Goal: Ask a question: Seek information or help from site administrators or community

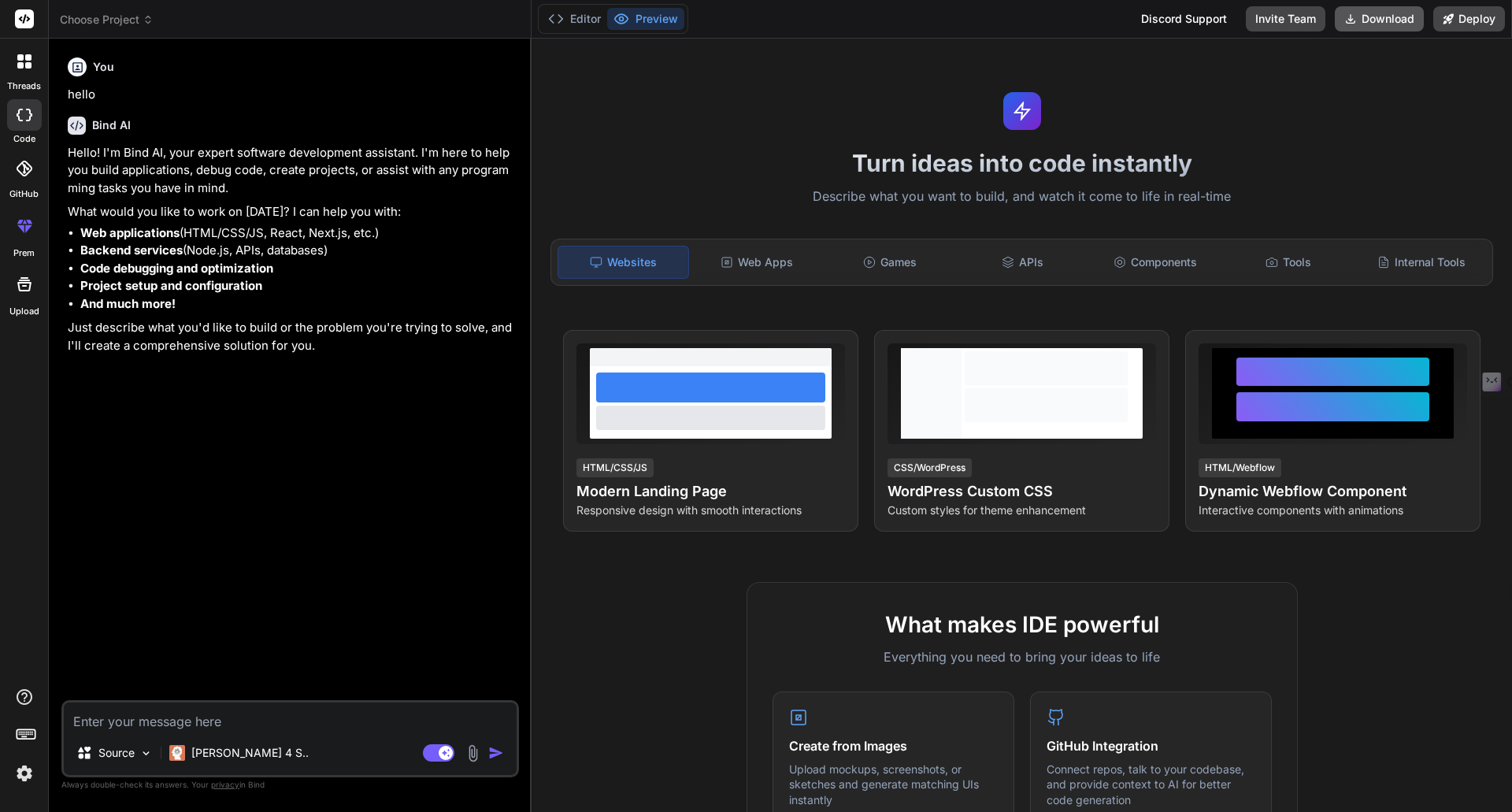
type textarea "x"
click at [126, 720] on textarea at bounding box center [290, 717] width 453 height 28
paste textarea "Loremi dolors ametconse adipis „Elitsed Doeius 8T” incididunt u laboreetdolo, m…"
type textarea "Loremi dolors ametconse adipis „Elitsed Doeius 8T” incididunt u laboreetdolo, m…"
type textarea "x"
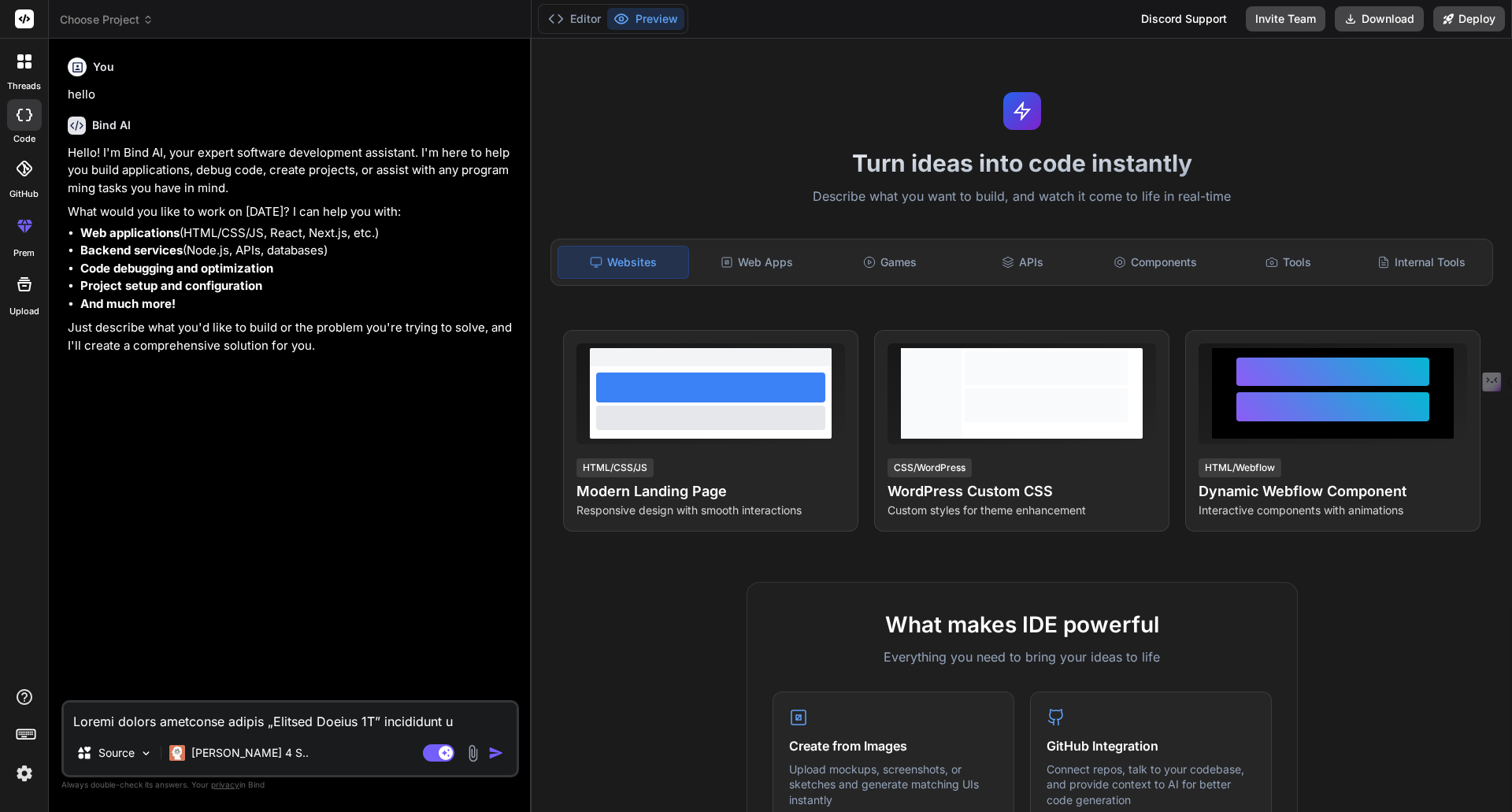
scroll to position [852, 0]
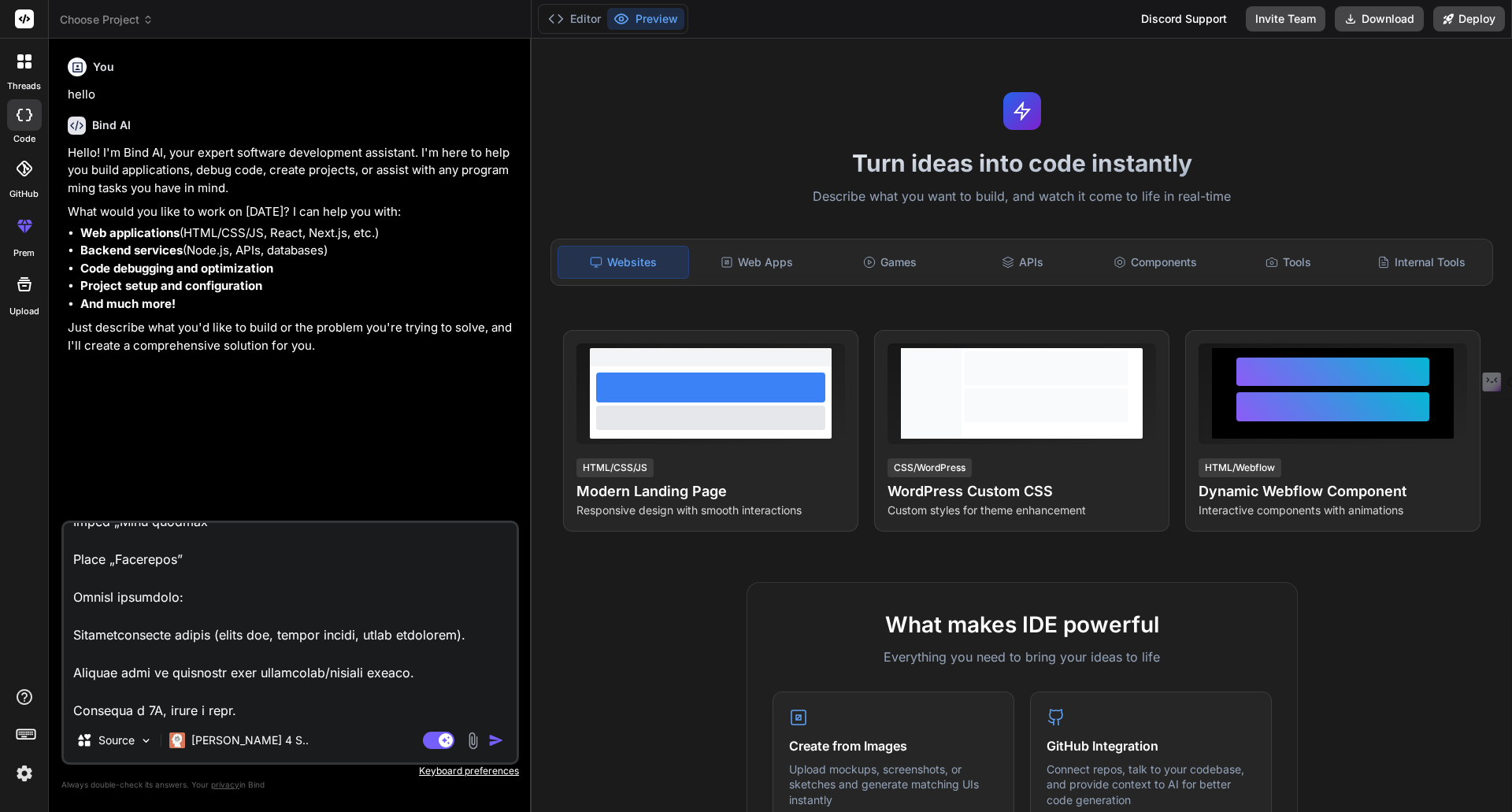
type textarea "Loremi dolors ametconse adipis „Elitsed Doeius 8T” incididunt u laboreetdolo, m…"
click at [488, 738] on img "button" at bounding box center [496, 740] width 16 height 16
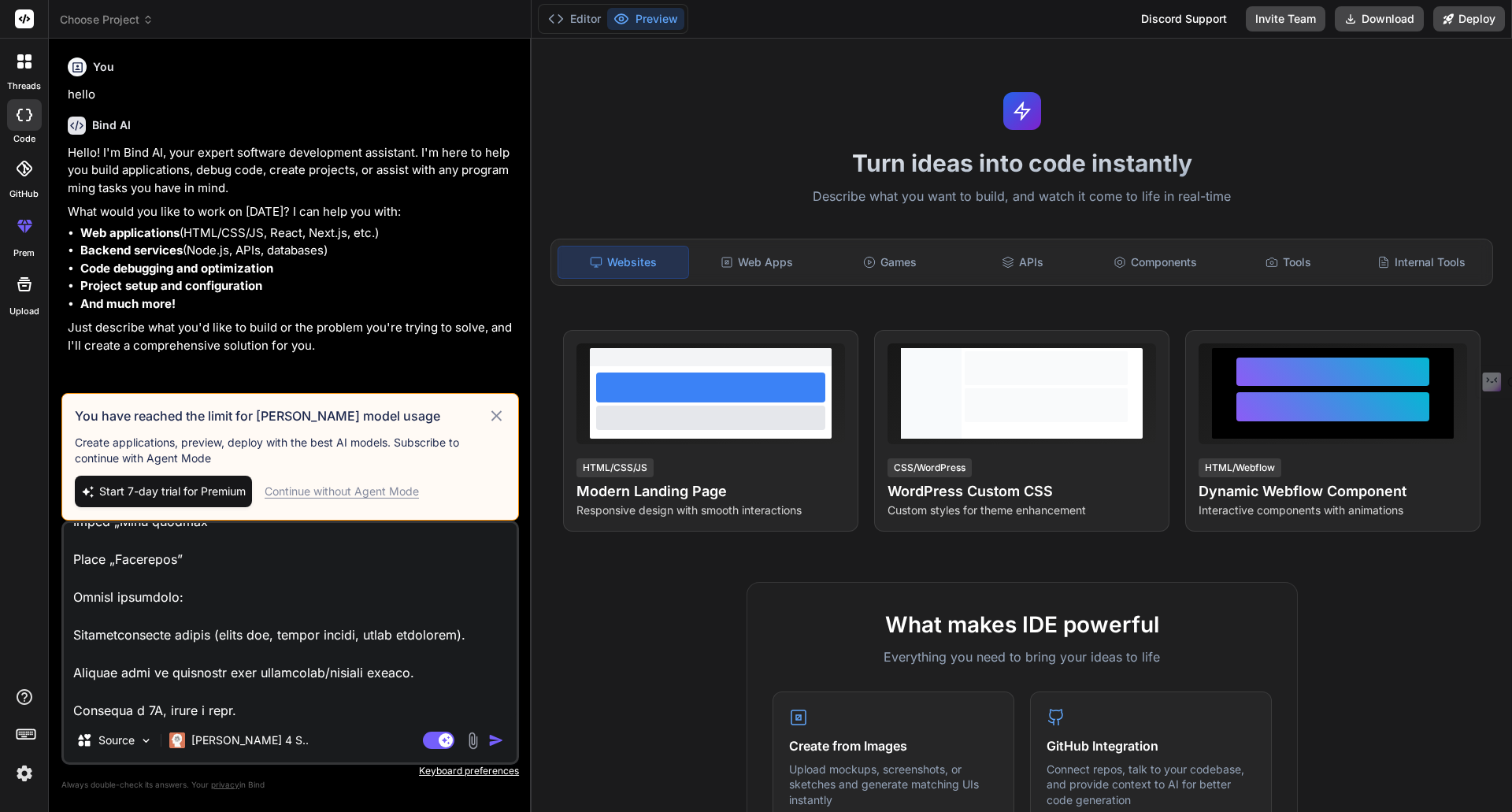
click at [501, 414] on icon at bounding box center [496, 415] width 18 height 19
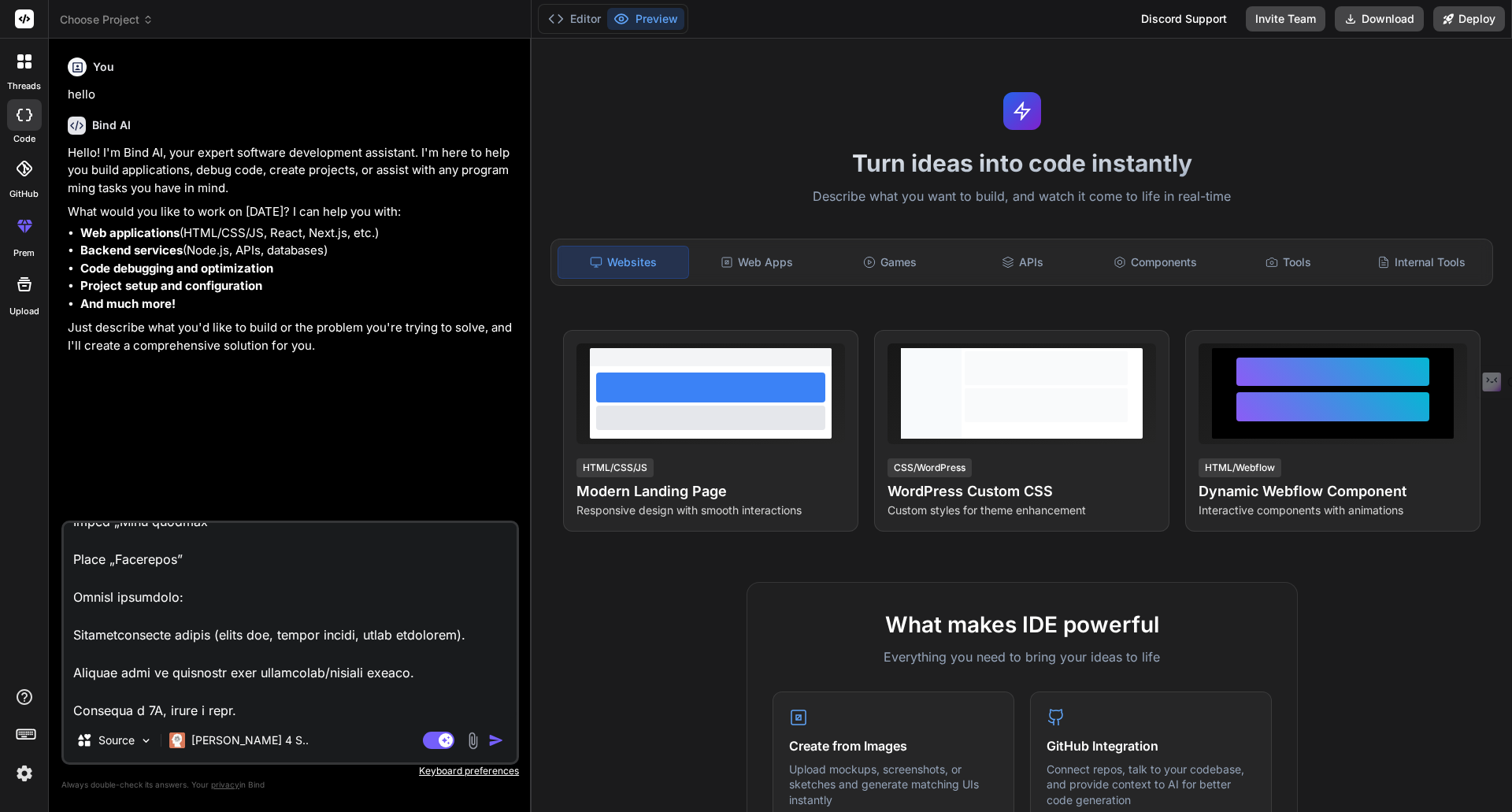
click at [23, 69] on div at bounding box center [24, 62] width 33 height 33
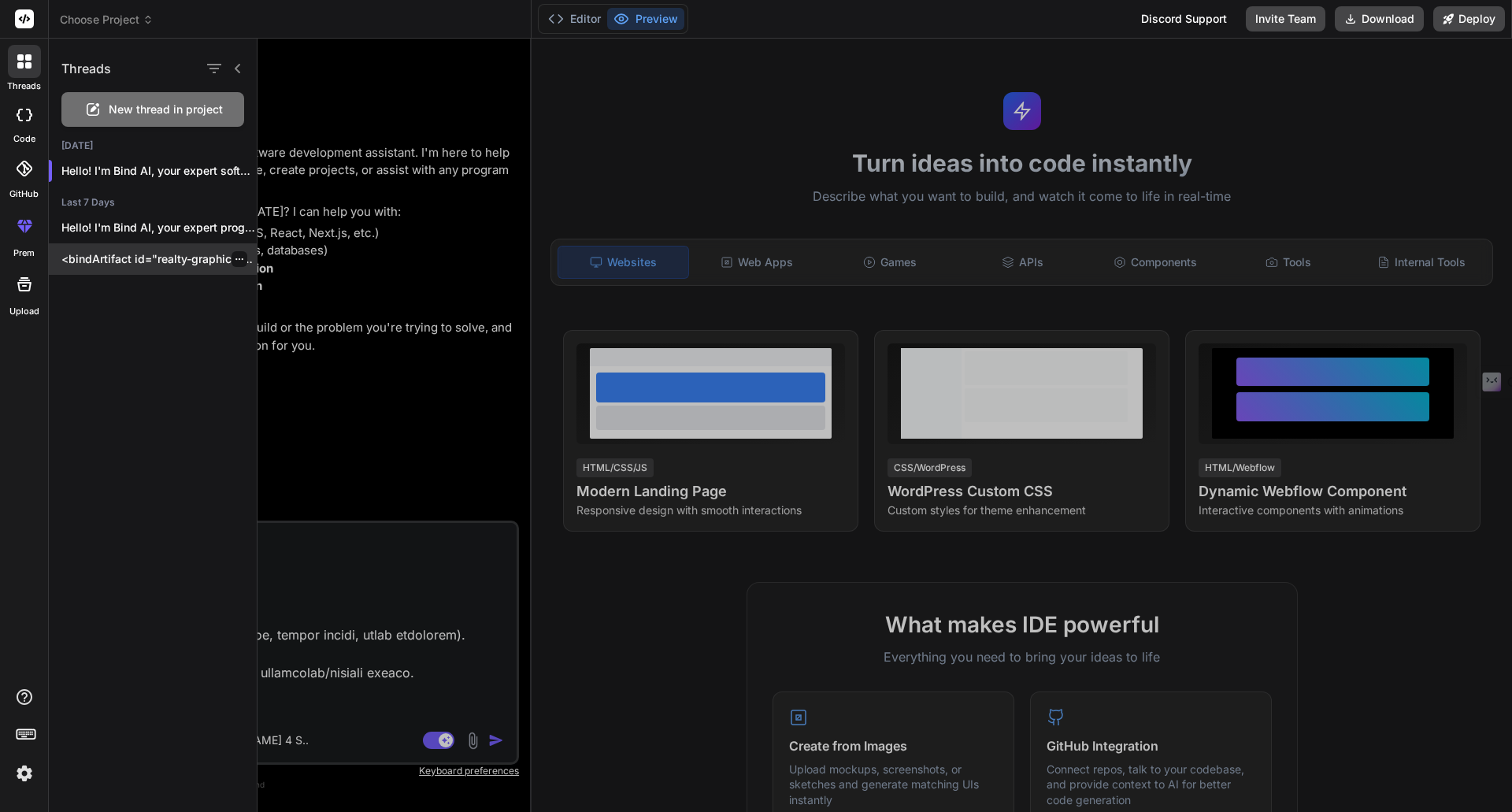
click at [103, 256] on p "<bindArtifact id="realty-graphics-pro" title="RealtyGraphics Pro"> <bindAction …" at bounding box center [158, 259] width 195 height 16
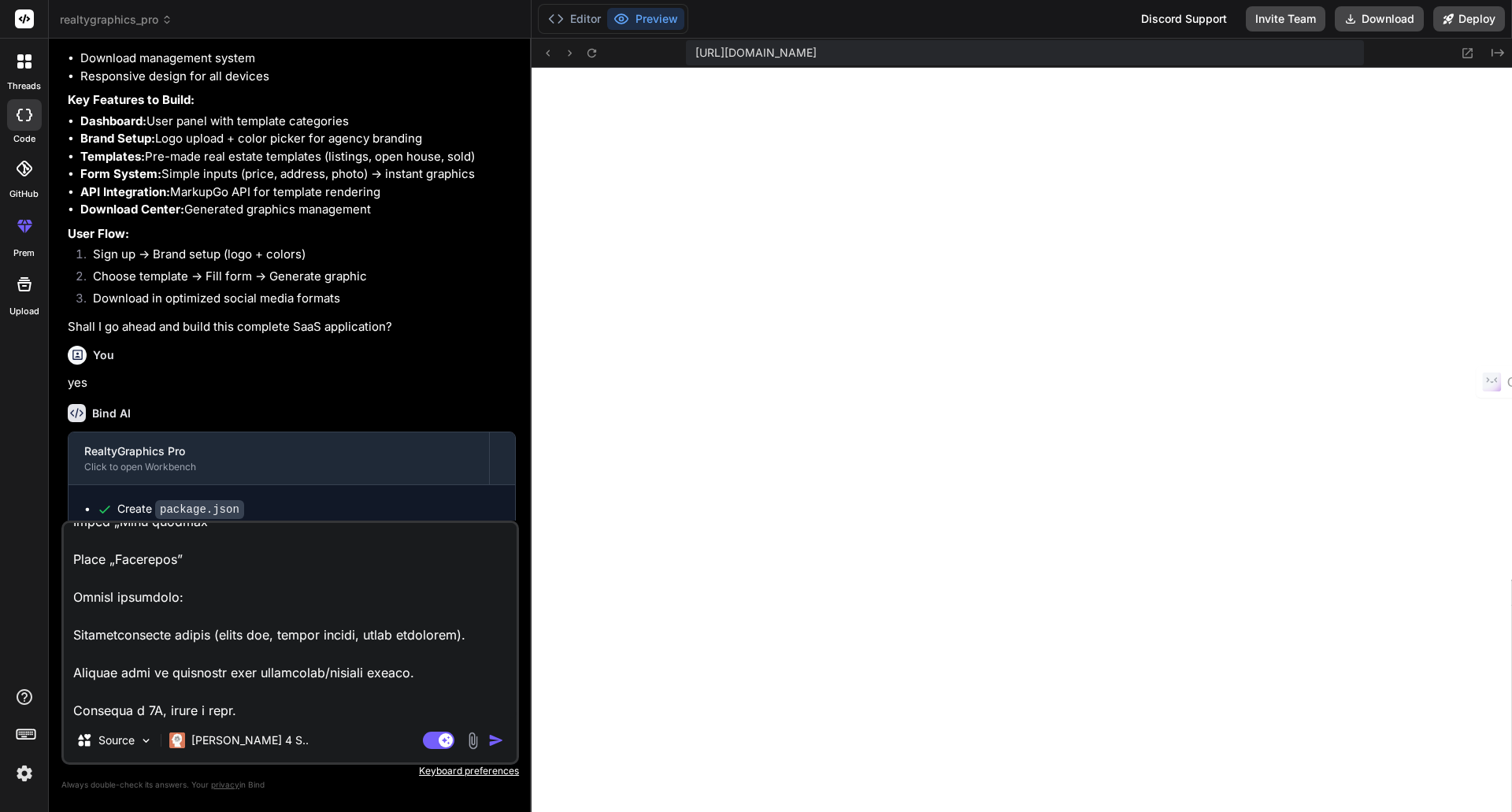
scroll to position [599, 0]
click at [97, 578] on textarea at bounding box center [290, 620] width 453 height 195
click at [20, 777] on img at bounding box center [24, 773] width 27 height 27
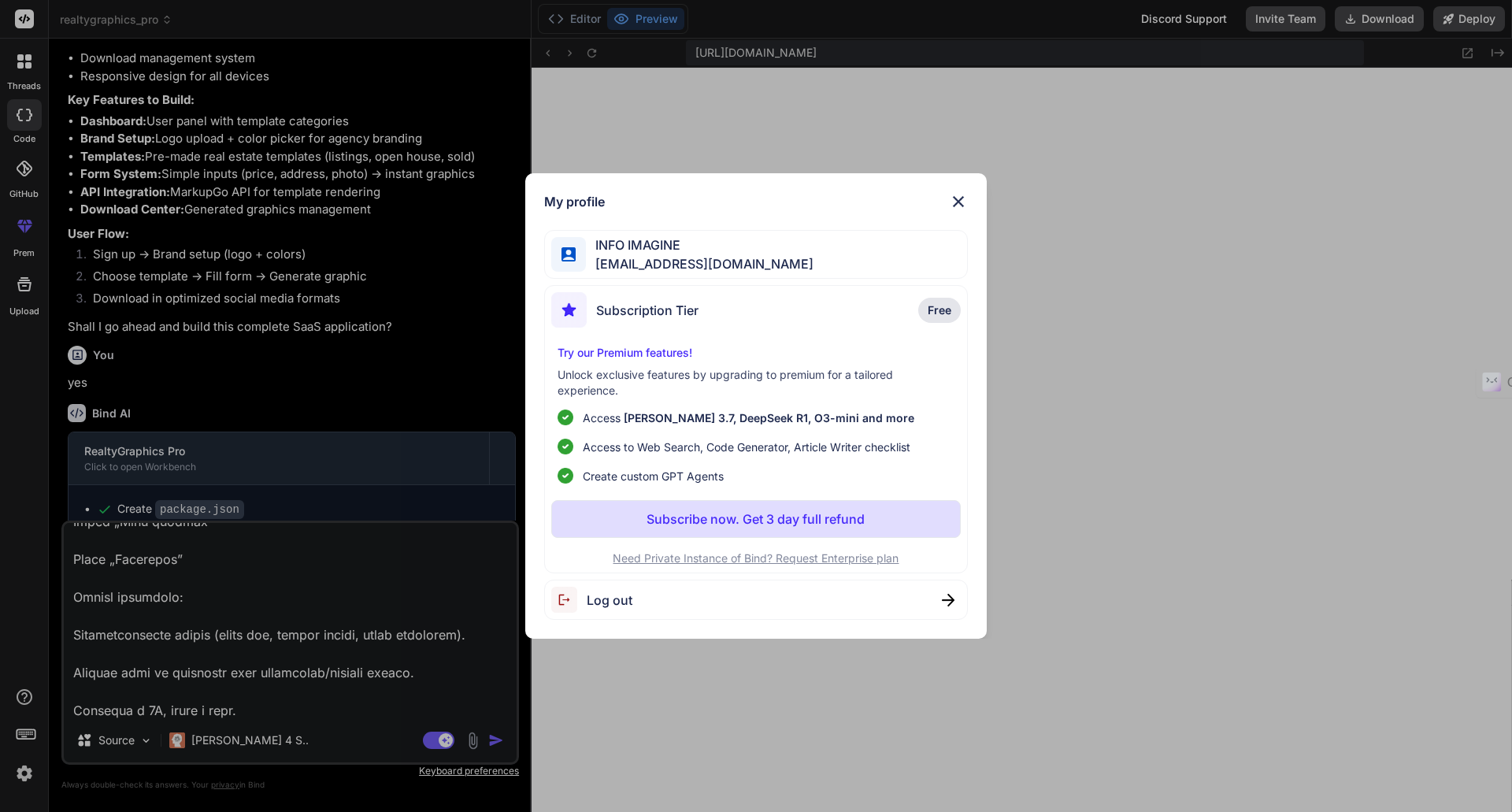
click at [958, 199] on img at bounding box center [958, 201] width 19 height 19
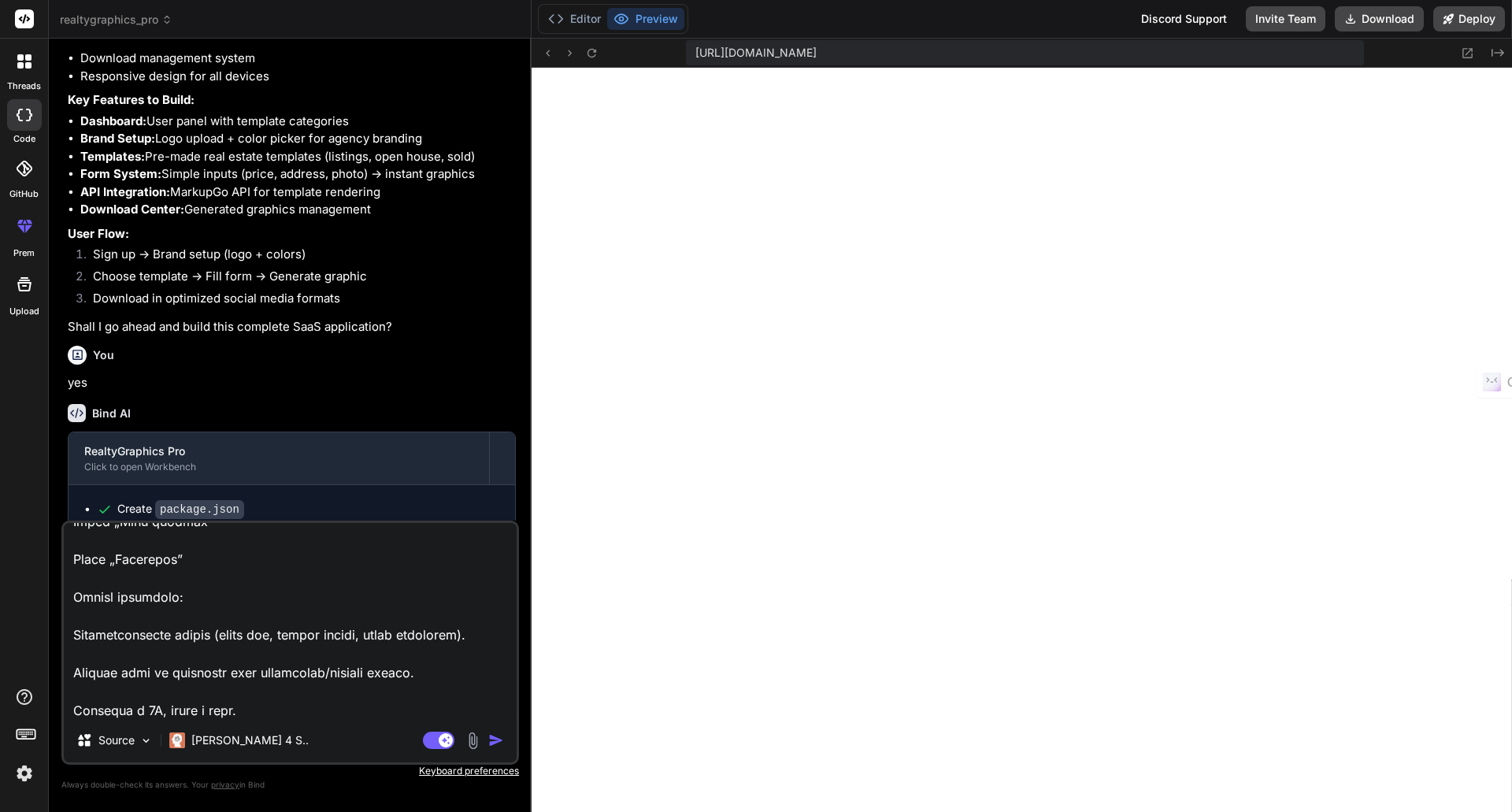
click at [22, 20] on icon at bounding box center [25, 18] width 12 height 9
click at [23, 49] on div at bounding box center [24, 62] width 33 height 33
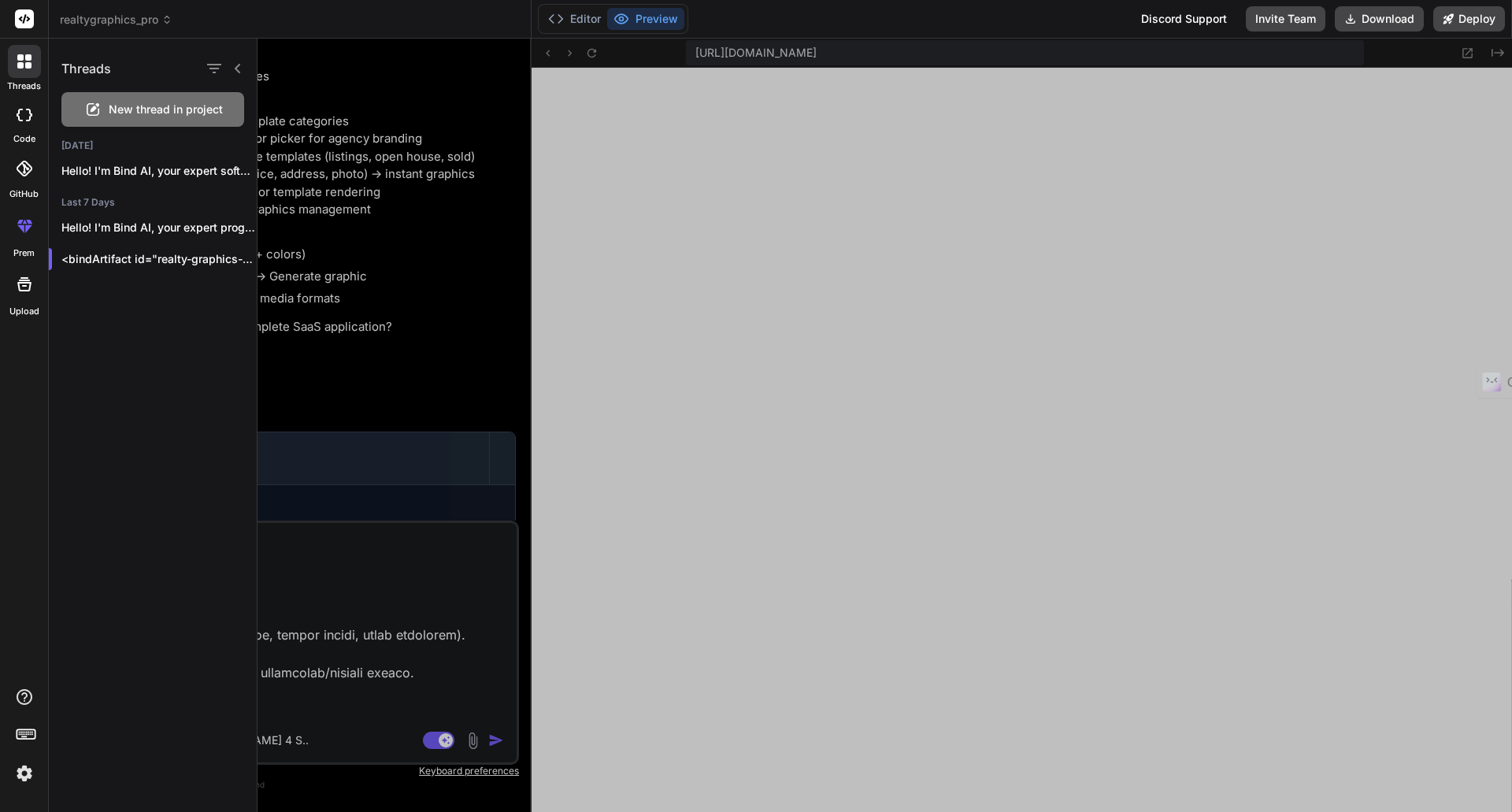
click at [139, 105] on span "New thread in project" at bounding box center [166, 109] width 114 height 16
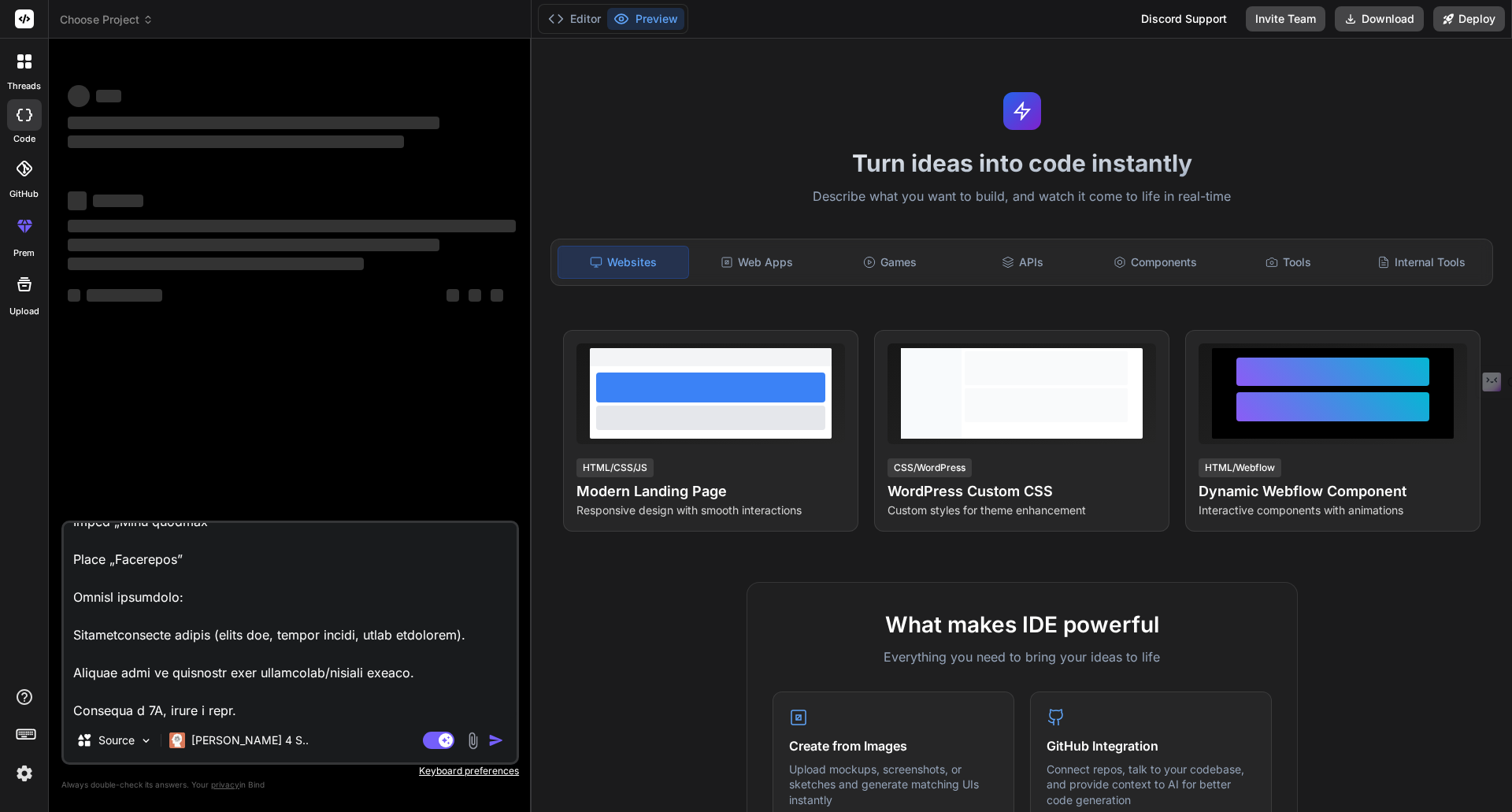
scroll to position [3725, 0]
click at [146, 617] on textarea at bounding box center [290, 620] width 453 height 195
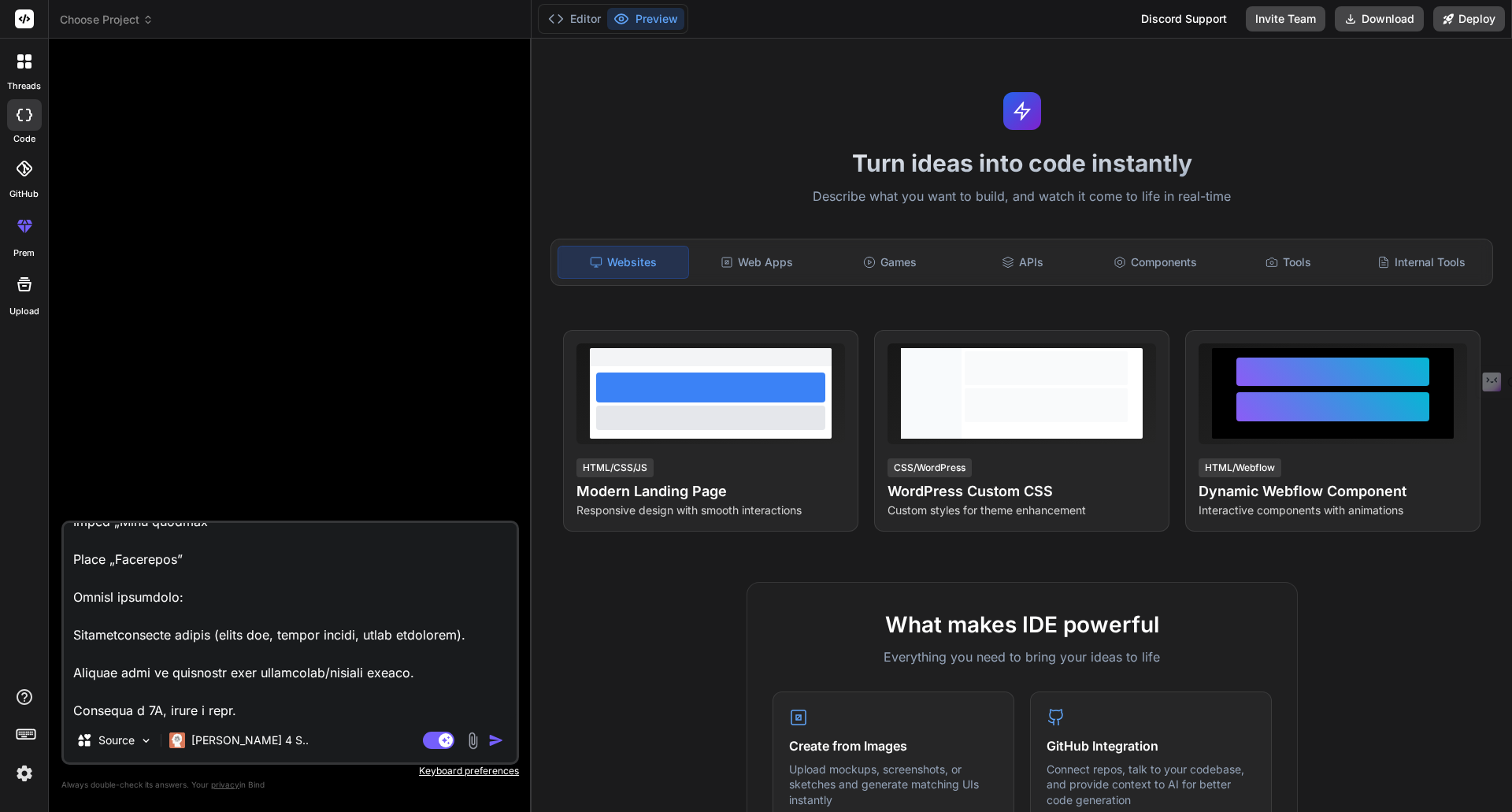
scroll to position [6417, 0]
click at [493, 742] on img "button" at bounding box center [496, 740] width 16 height 16
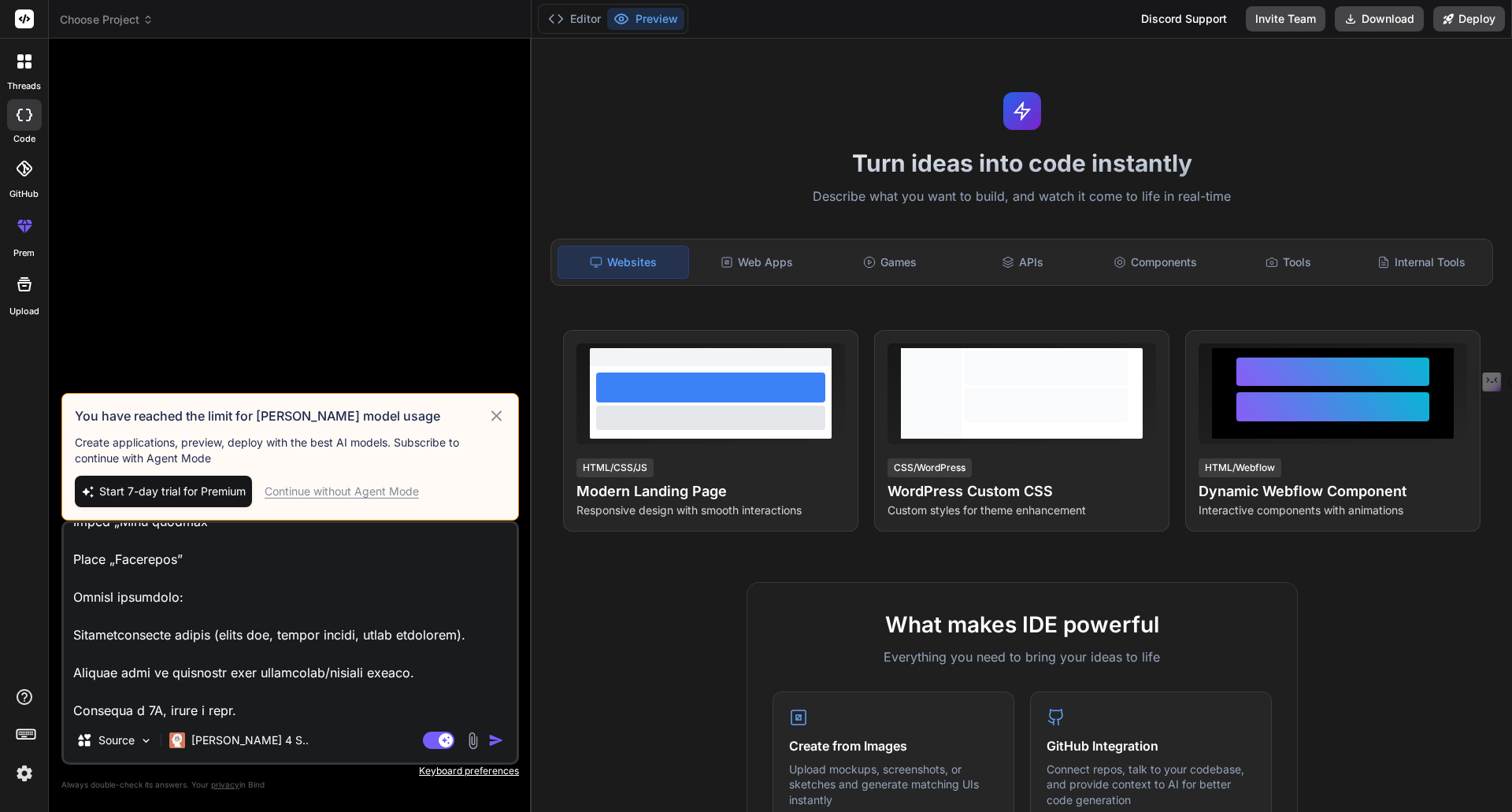
click at [351, 496] on div "Continue without Agent Mode" at bounding box center [342, 491] width 154 height 16
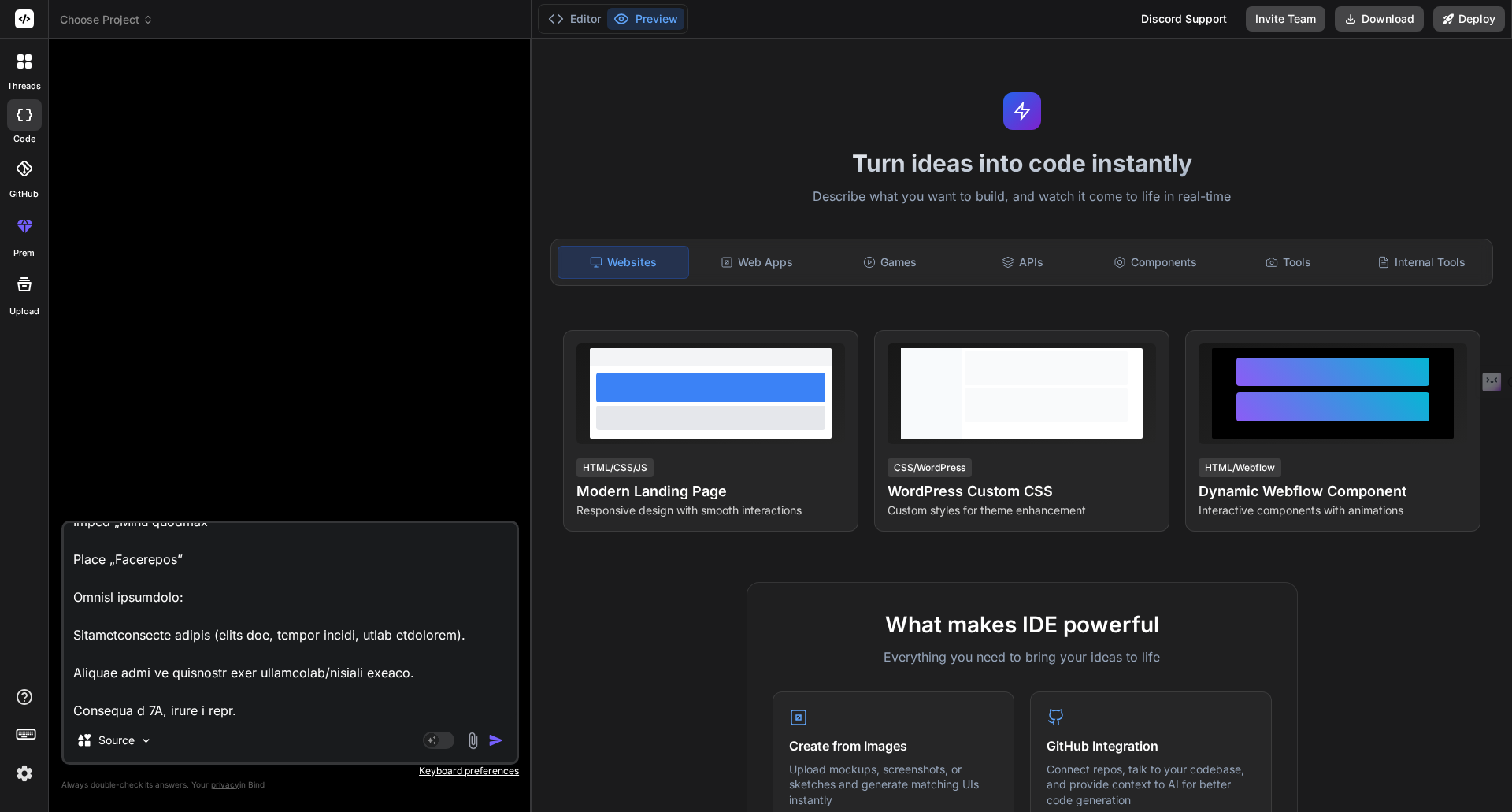
click at [494, 740] on img "button" at bounding box center [496, 740] width 16 height 16
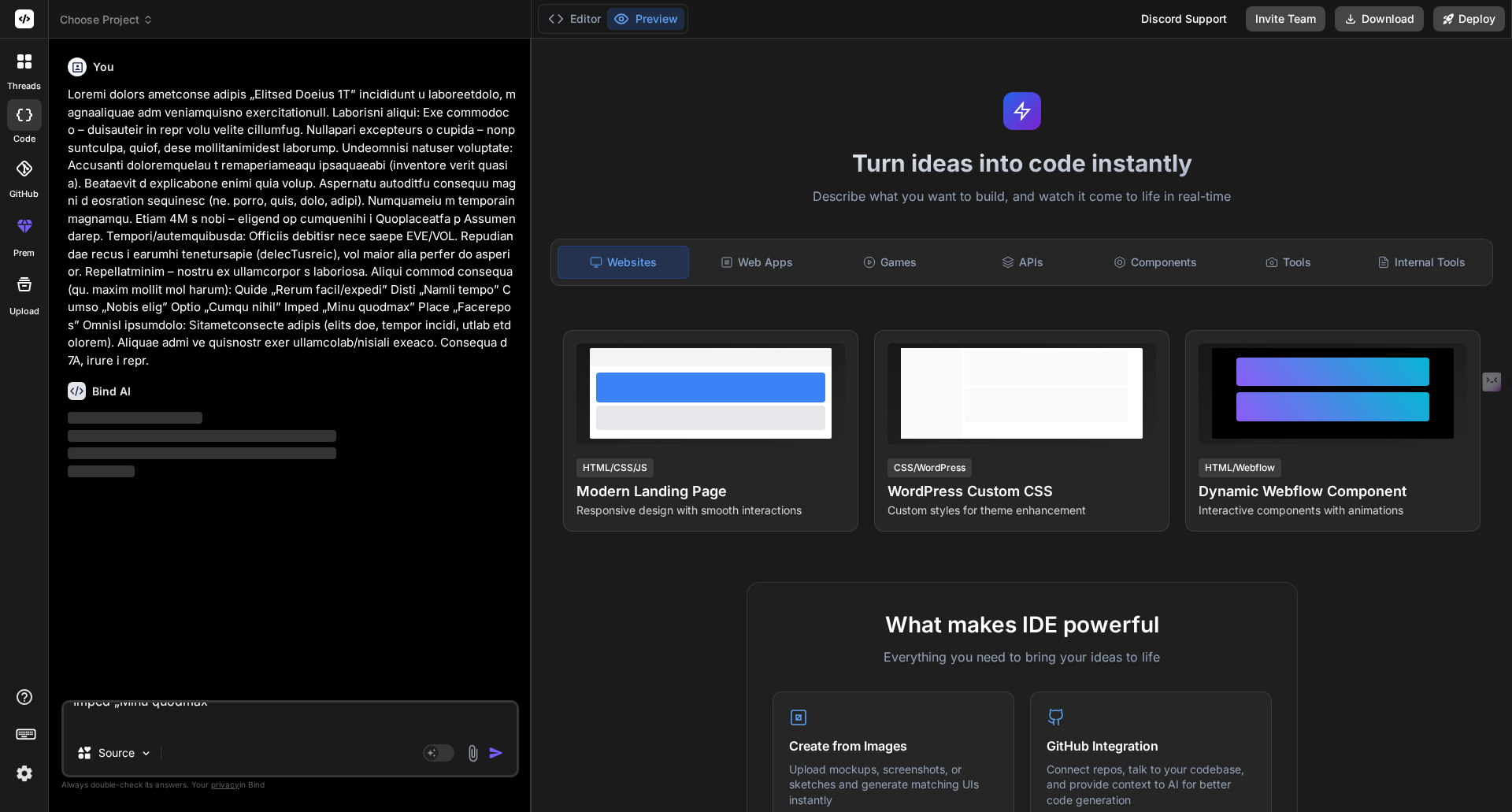
scroll to position [0, 0]
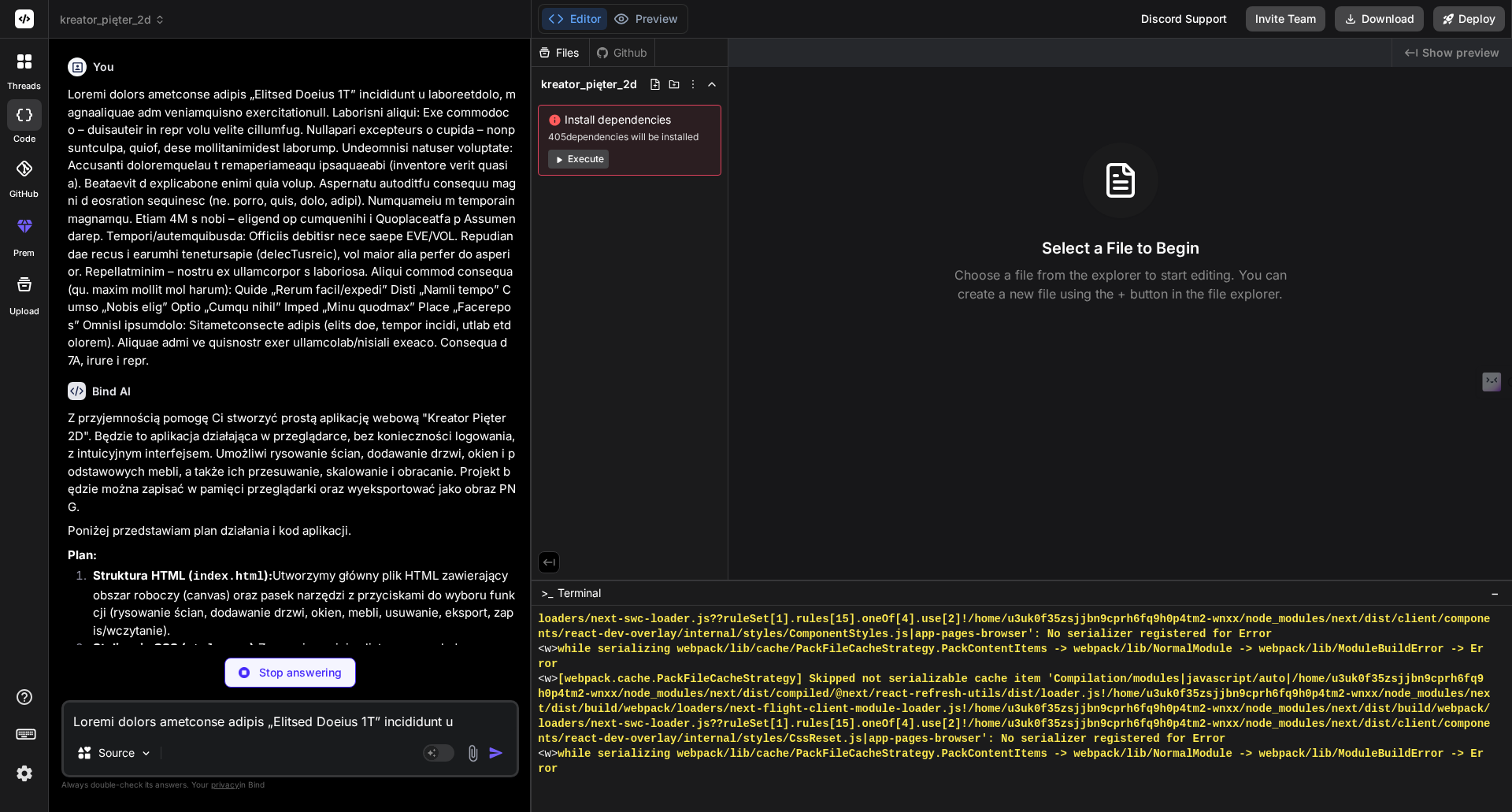
type textarea "x"
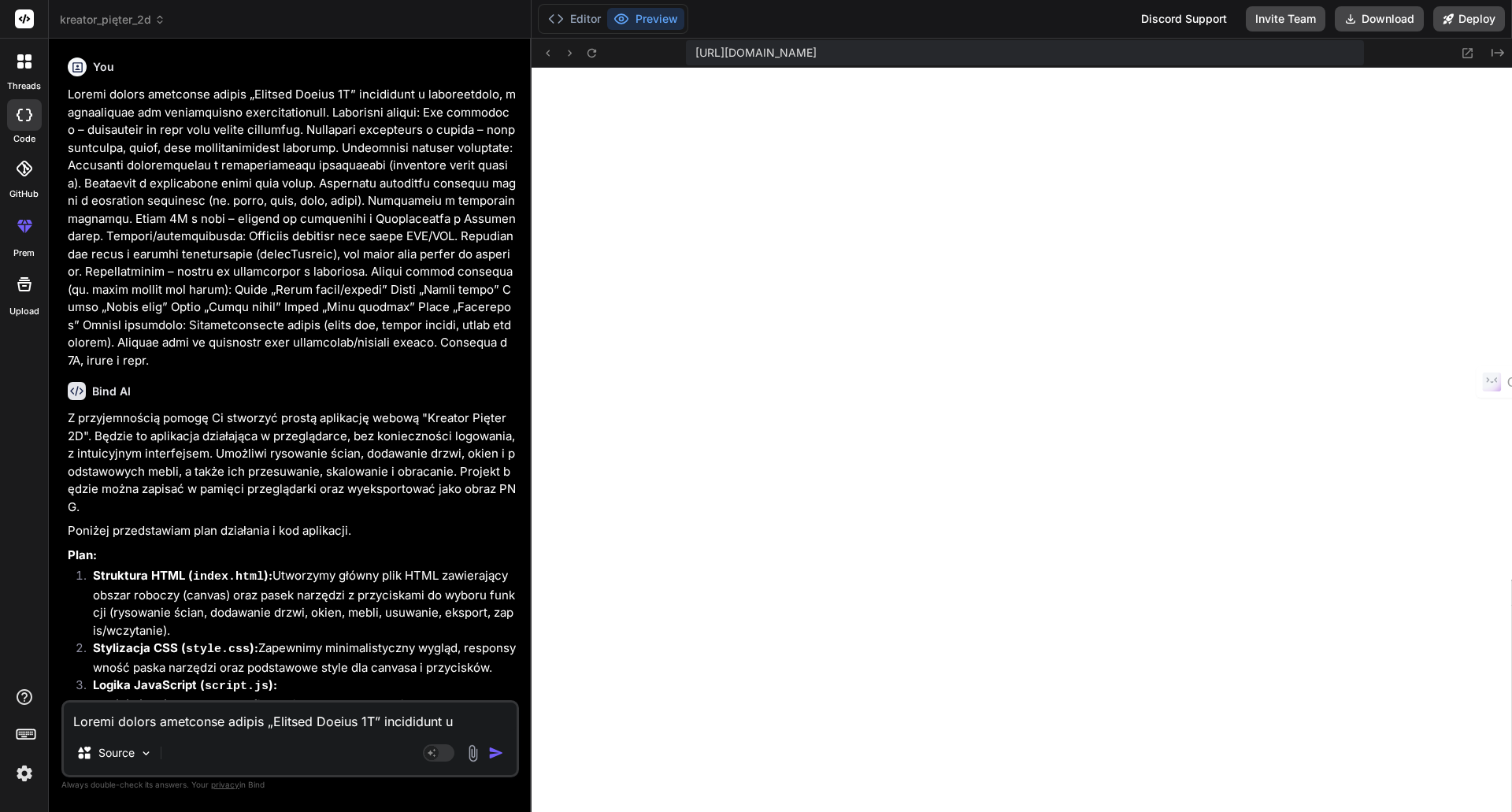
type textarea "} }); // Initial draw draw(); });"
type textarea "x"
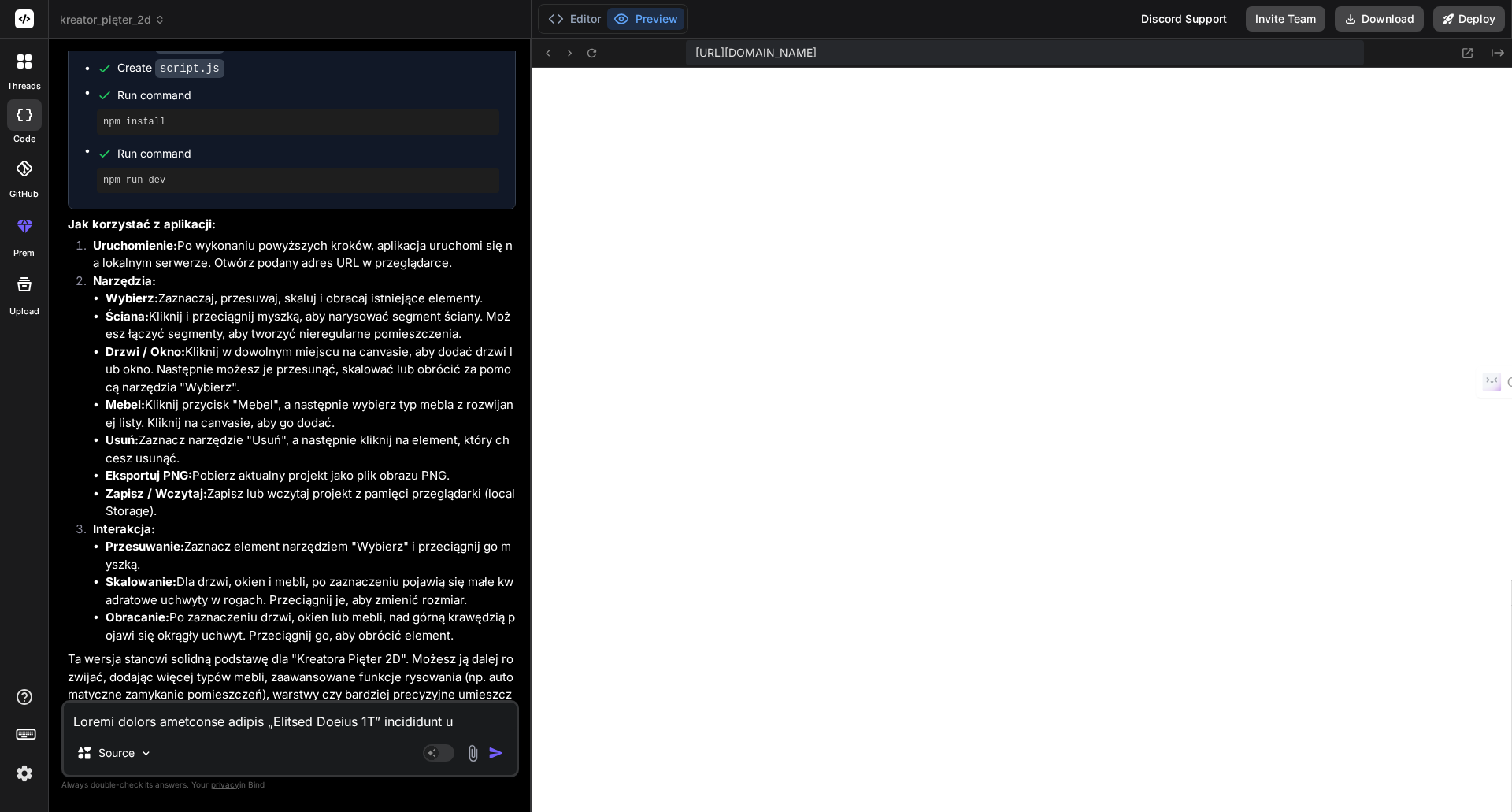
scroll to position [1170, 0]
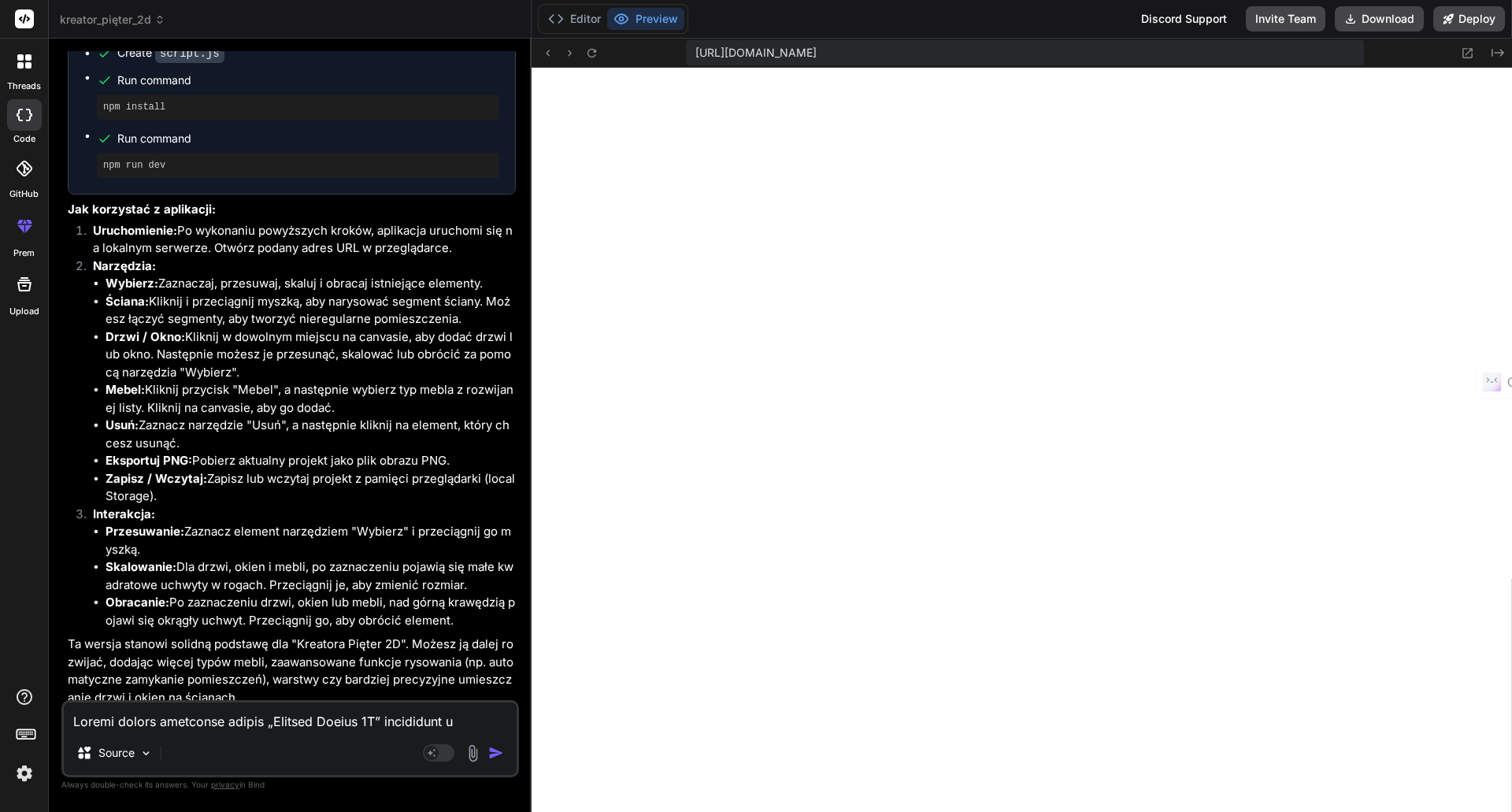
click at [159, 722] on textarea at bounding box center [290, 717] width 453 height 28
click at [180, 722] on textarea at bounding box center [290, 717] width 453 height 28
type textarea "D"
type textarea "x"
type textarea "Do"
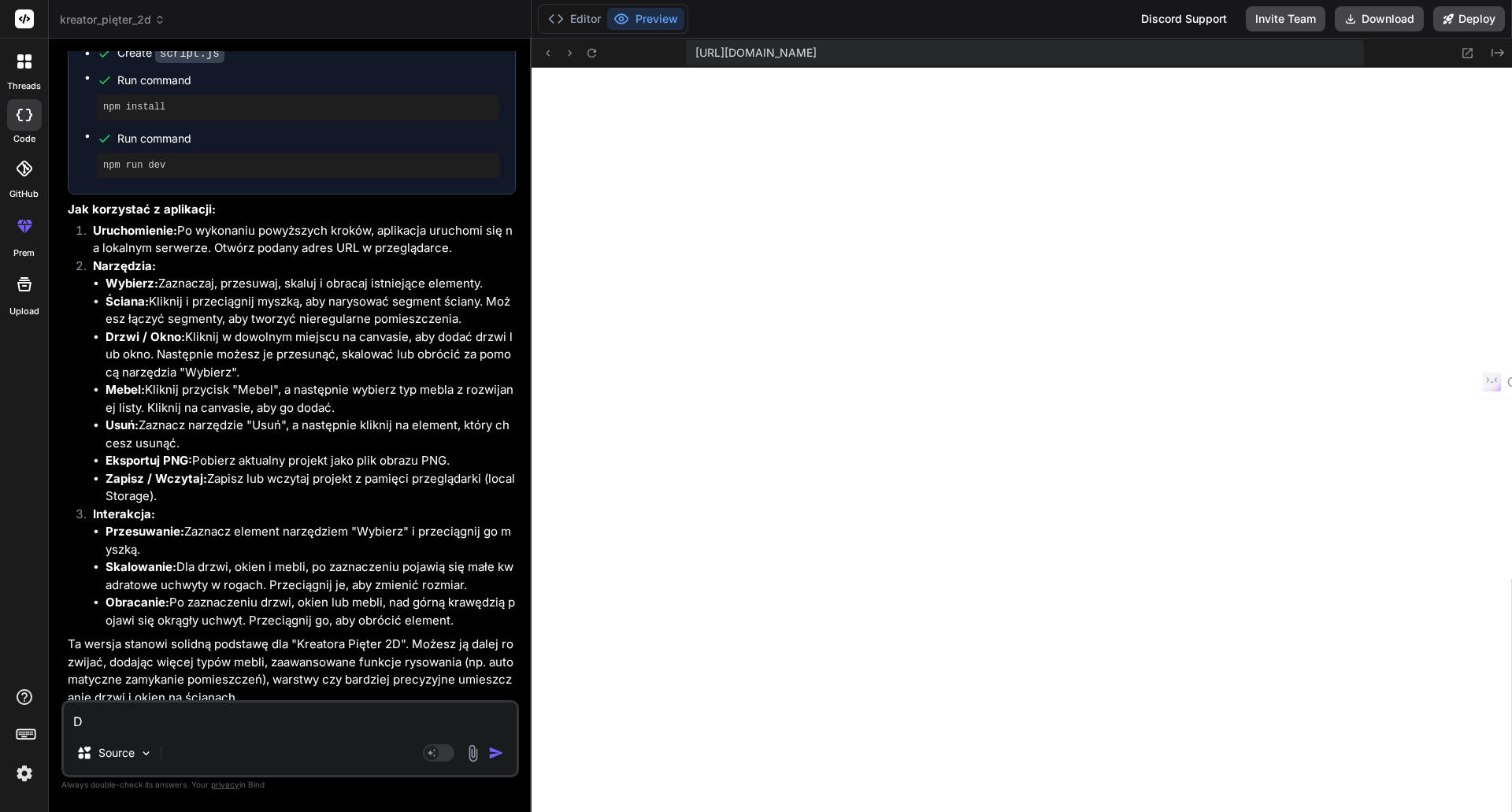
type textarea "x"
type textarea "Dod"
type textarea "x"
type textarea "Doda"
type textarea "x"
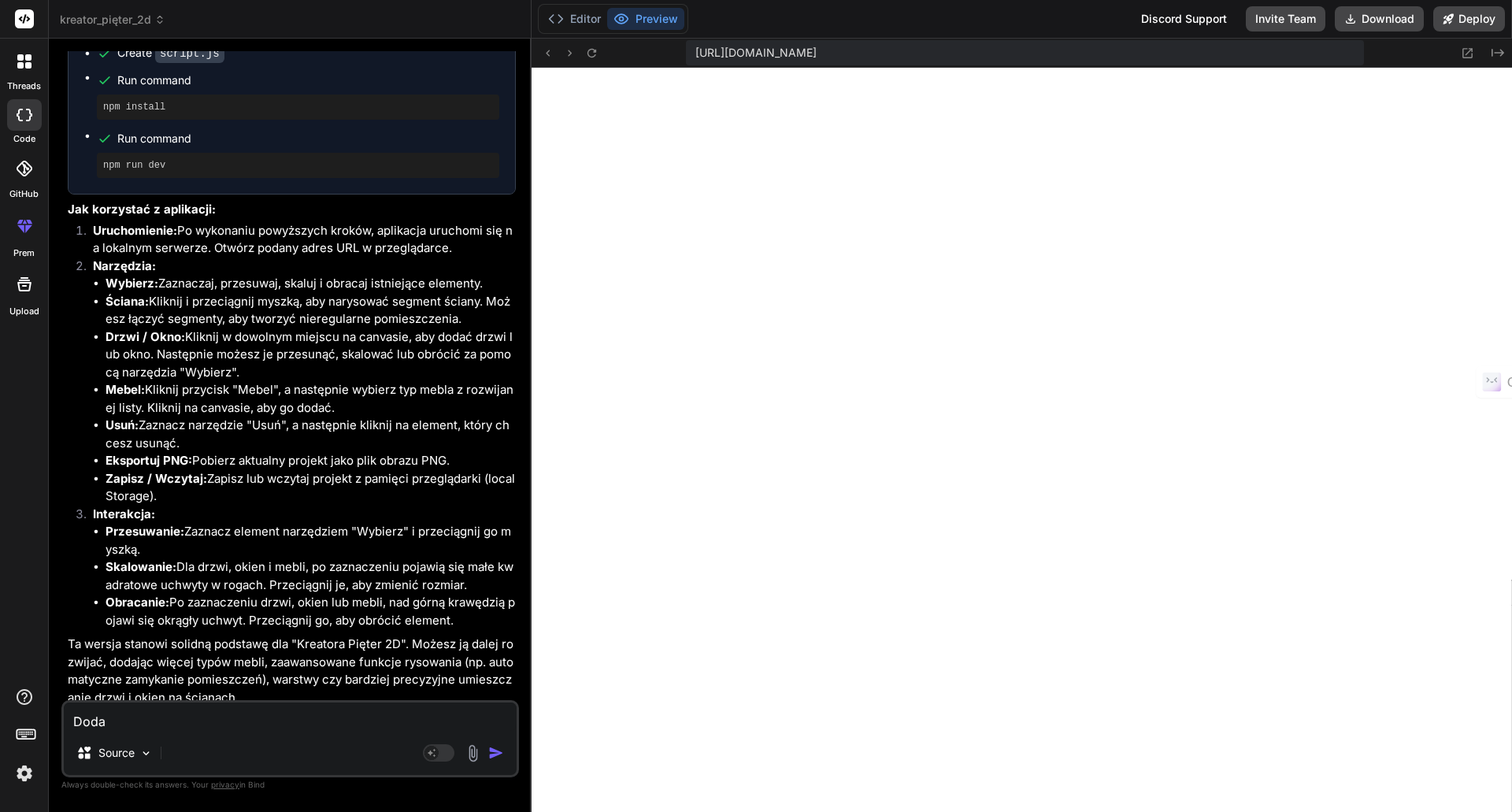
type textarea "Dodaj"
type textarea "x"
type textarea "Dodaj"
type textarea "x"
type textarea "Dodaj o"
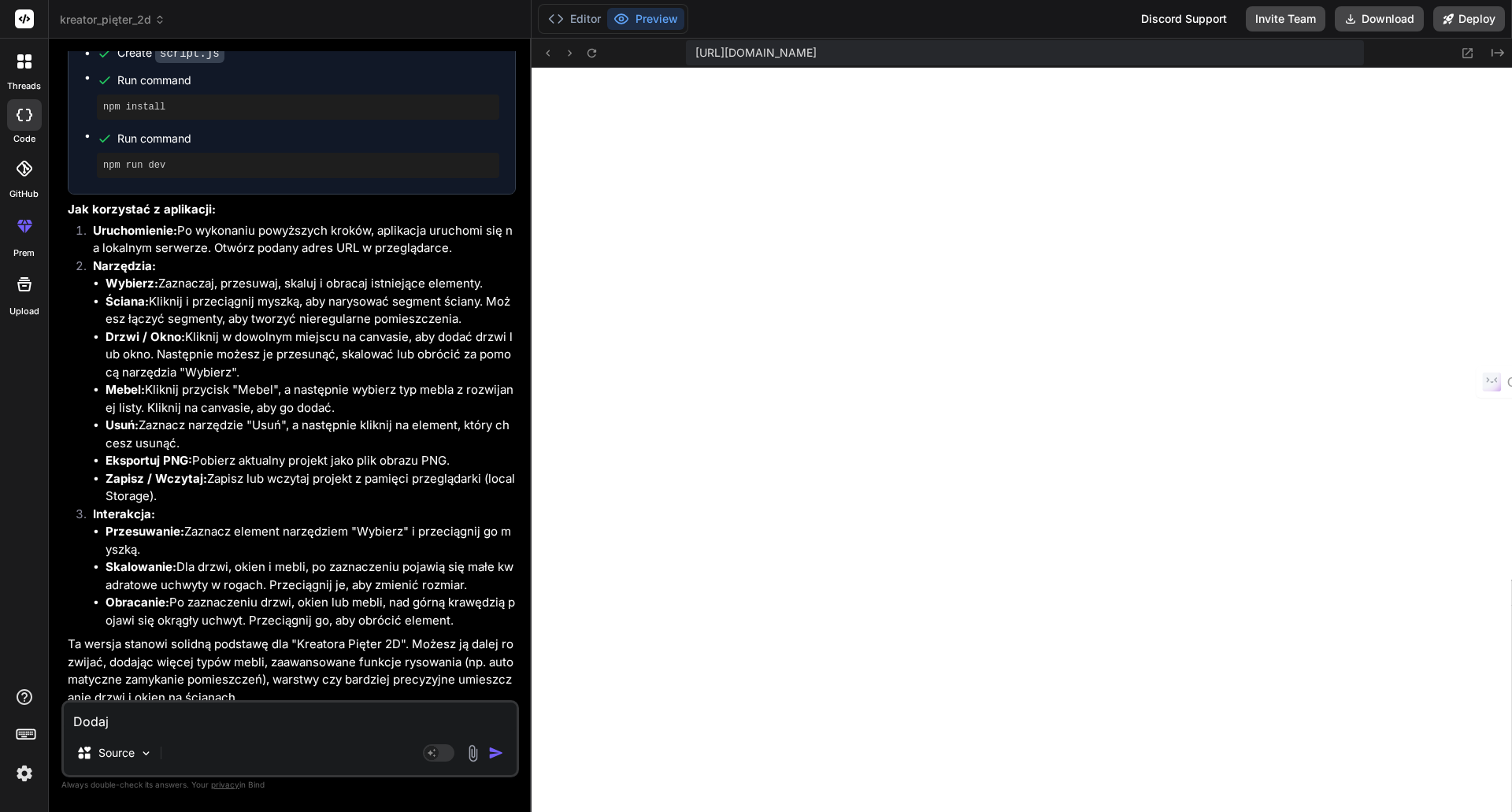
type textarea "x"
type textarea "Dodaj op"
type textarea "x"
type textarea "Dodaj opc"
type textarea "x"
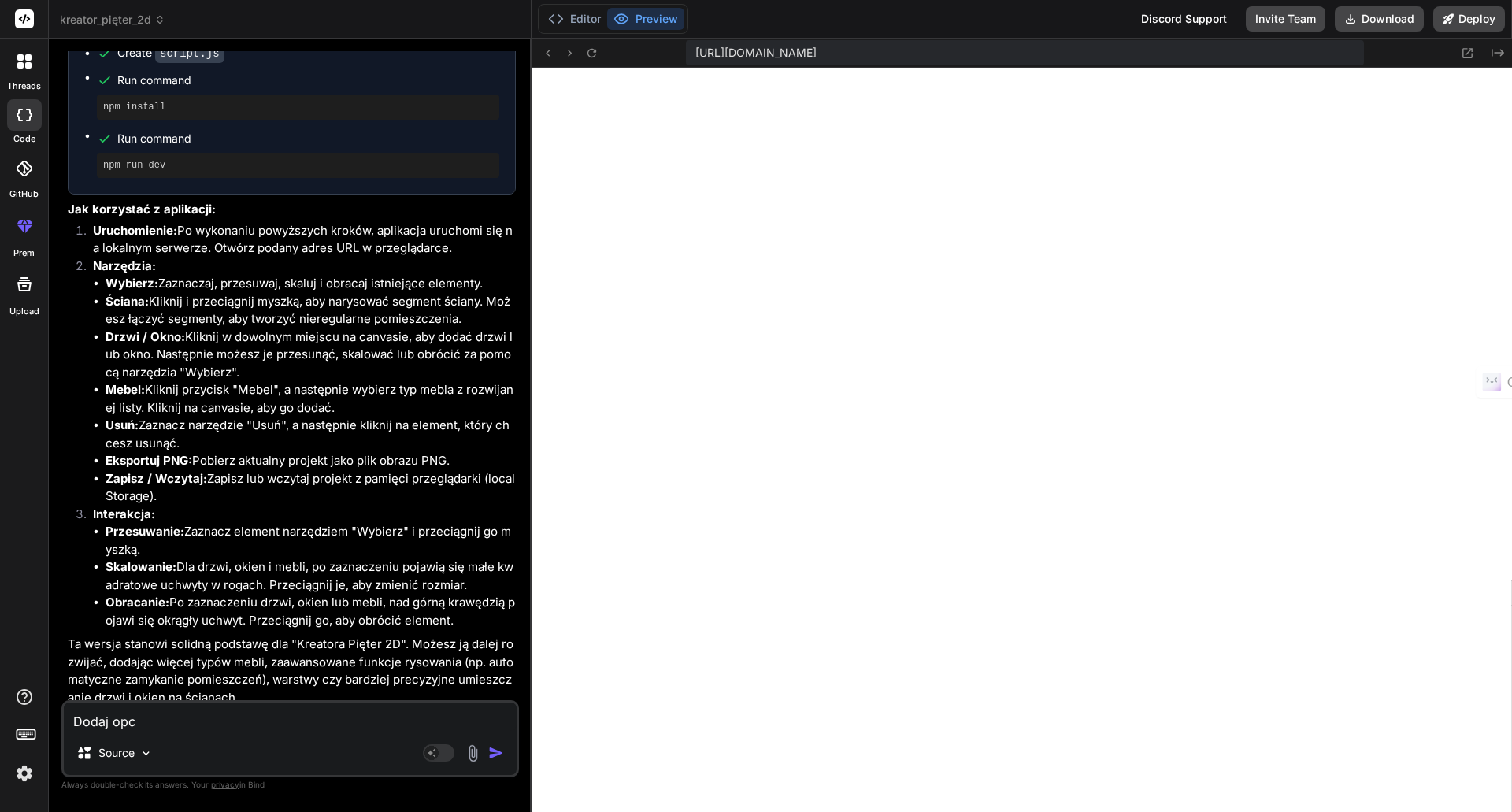
type textarea "Dodaj opcj"
type textarea "x"
type textarea "Dodaj opcję"
type textarea "x"
type textarea "Dodaj opcję"
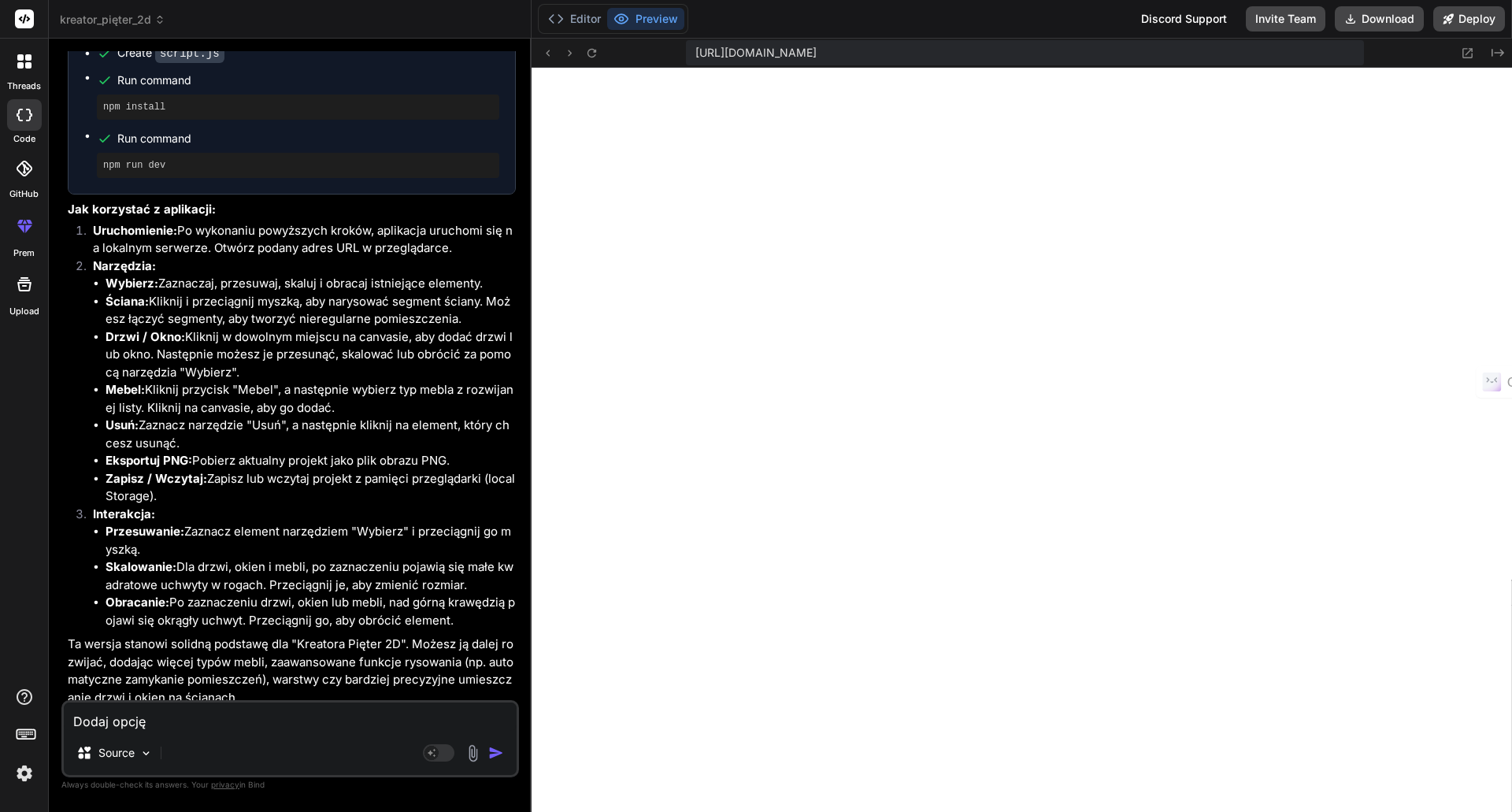
type textarea "x"
type textarea "Dodaj opcję r"
type textarea "x"
type textarea "Dodaj opcję ry"
type textarea "x"
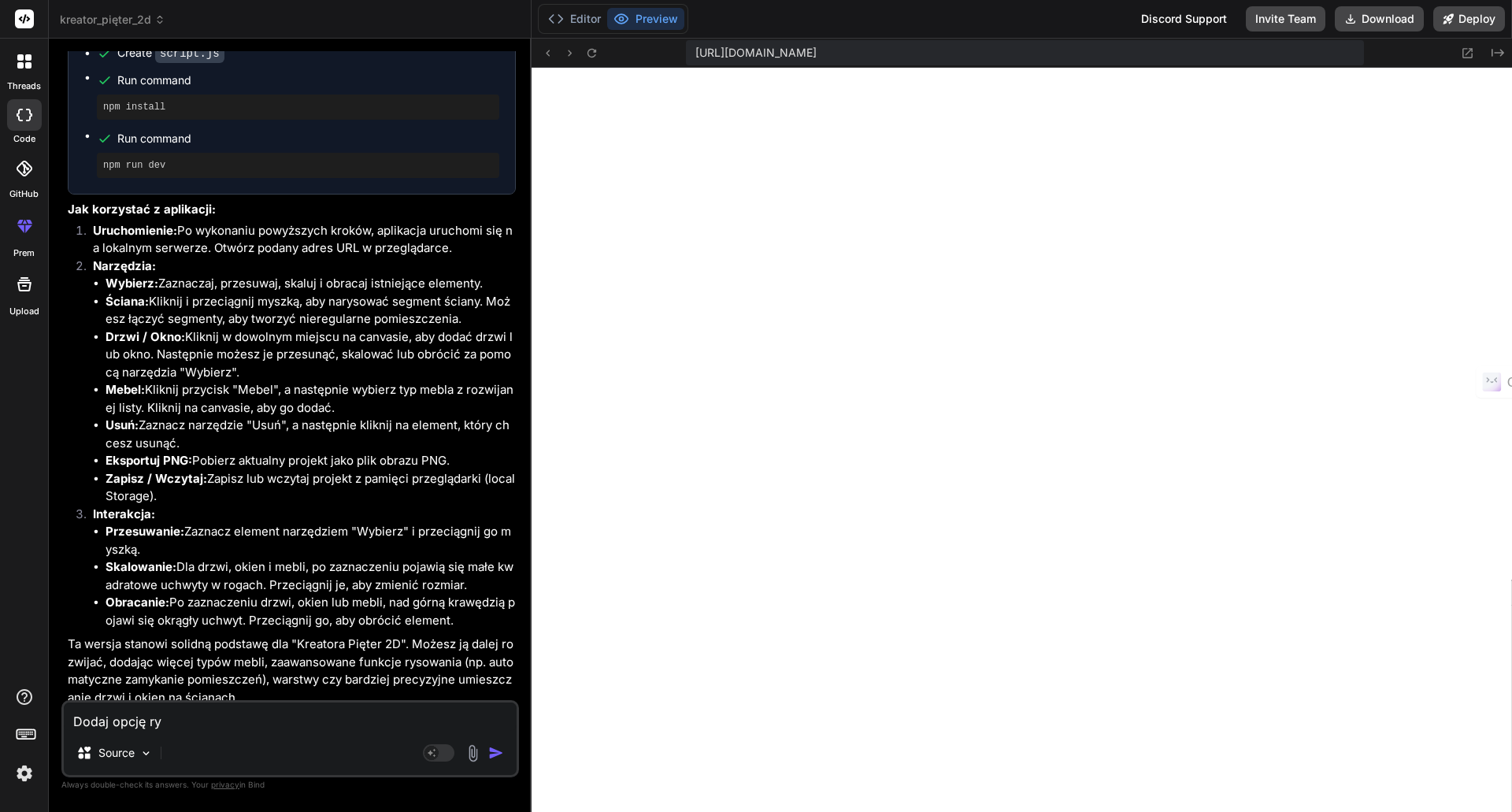
type textarea "Dodaj opcję rys"
type textarea "x"
type textarea "Dodaj opcję rysu"
type textarea "x"
type textarea "Dodaj opcję rysuj"
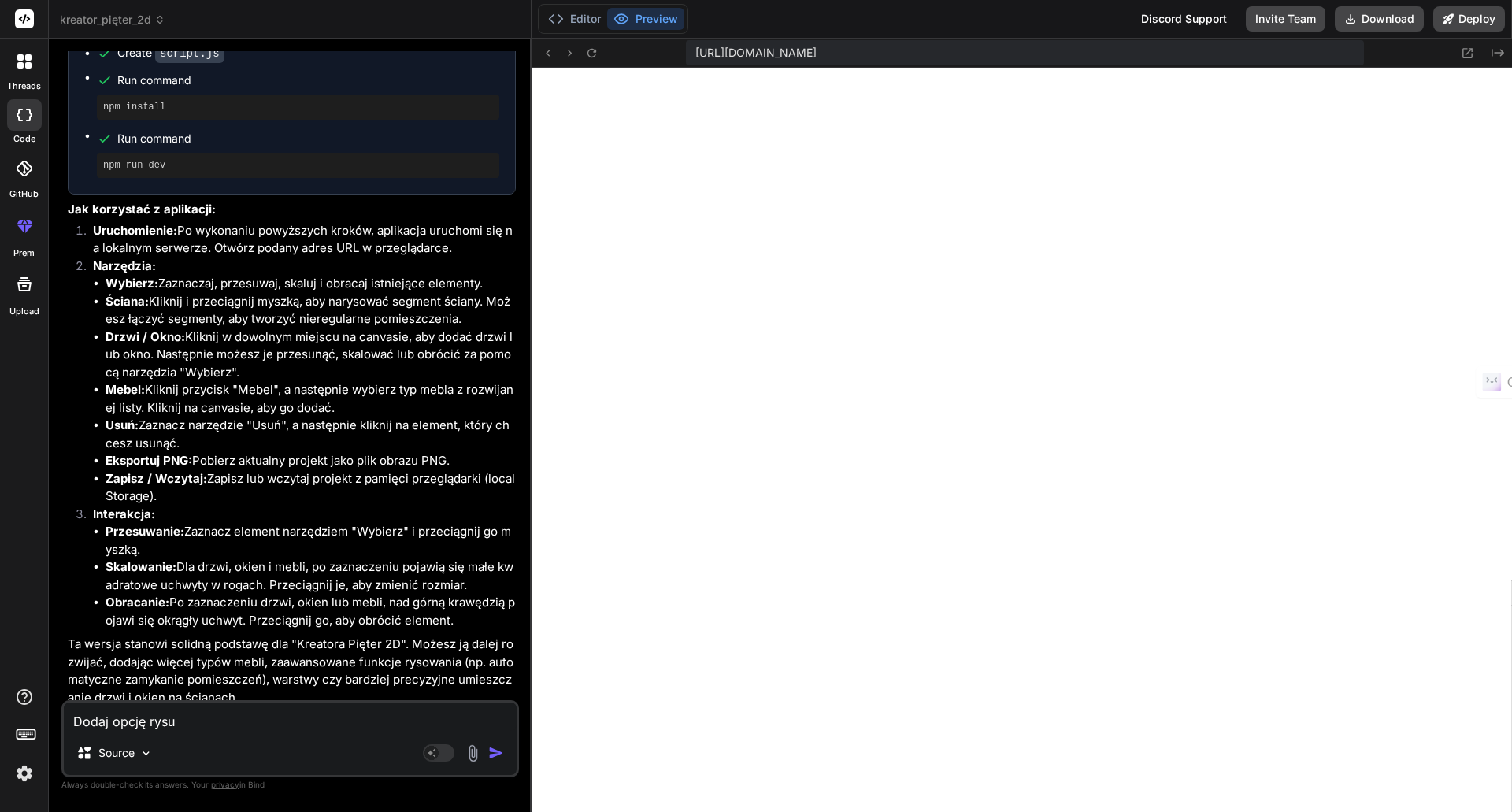
type textarea "x"
type textarea "Dodaj opcję rysuj"
type textarea "x"
type textarea "Dodaj opcję rysuj z"
type textarea "x"
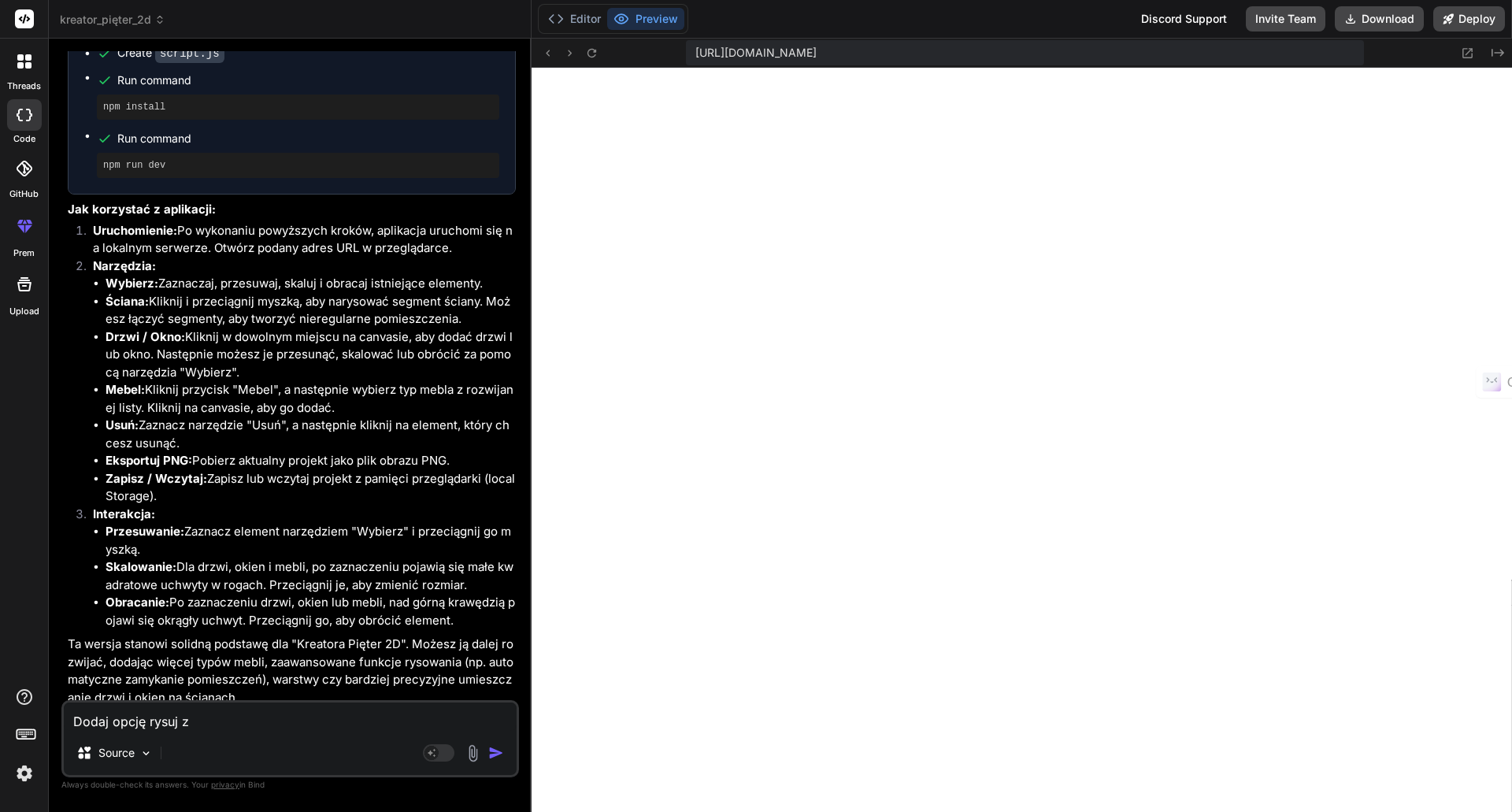
type textarea "Dodaj opcję rysuj za"
type textarea "x"
type textarea "Dodaj opcję rysuj zam"
type textarea "x"
type textarea "Dodaj opcję rysuj zamk"
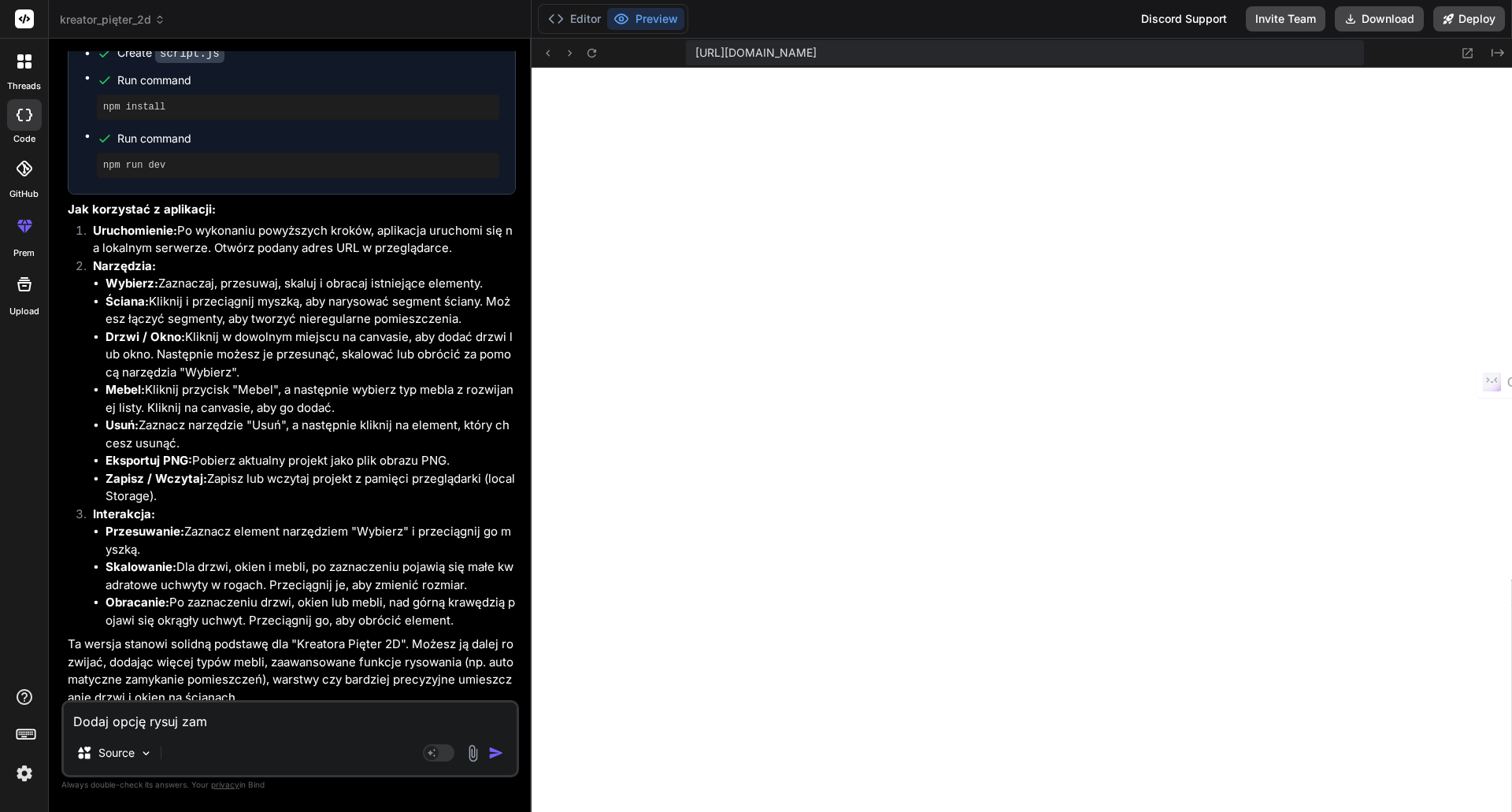
type textarea "x"
type textarea "Dodaj opcję rysuj zamkn"
type textarea "x"
type textarea "Dodaj opcję rysuj zamkni"
type textarea "x"
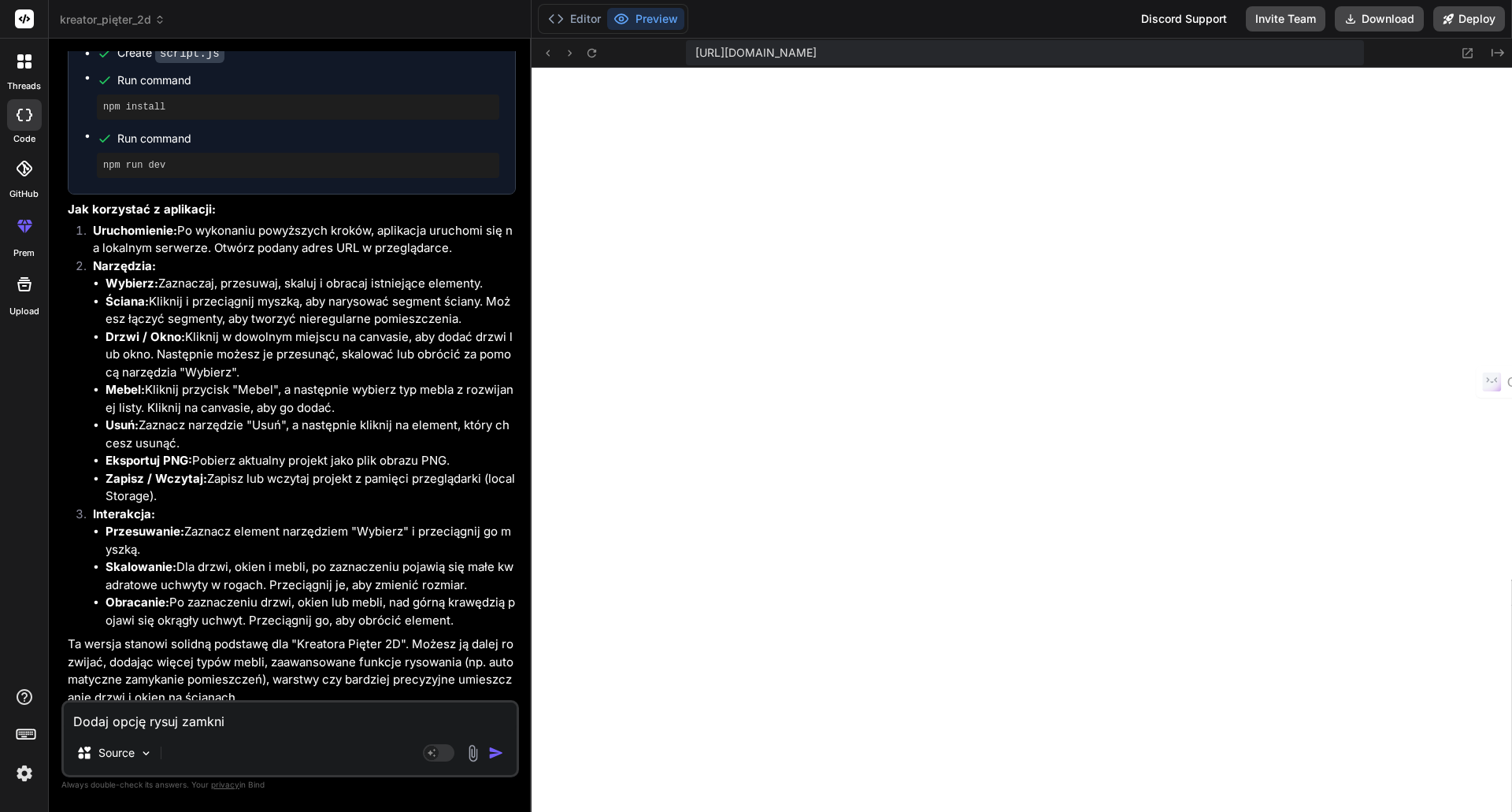
type textarea "Dodaj opcję rysuj zamknię"
type textarea "x"
type textarea "Dodaj opcję rysuj zamknięt"
type textarea "x"
type textarea "Dodaj opcję rysuj zamknięte"
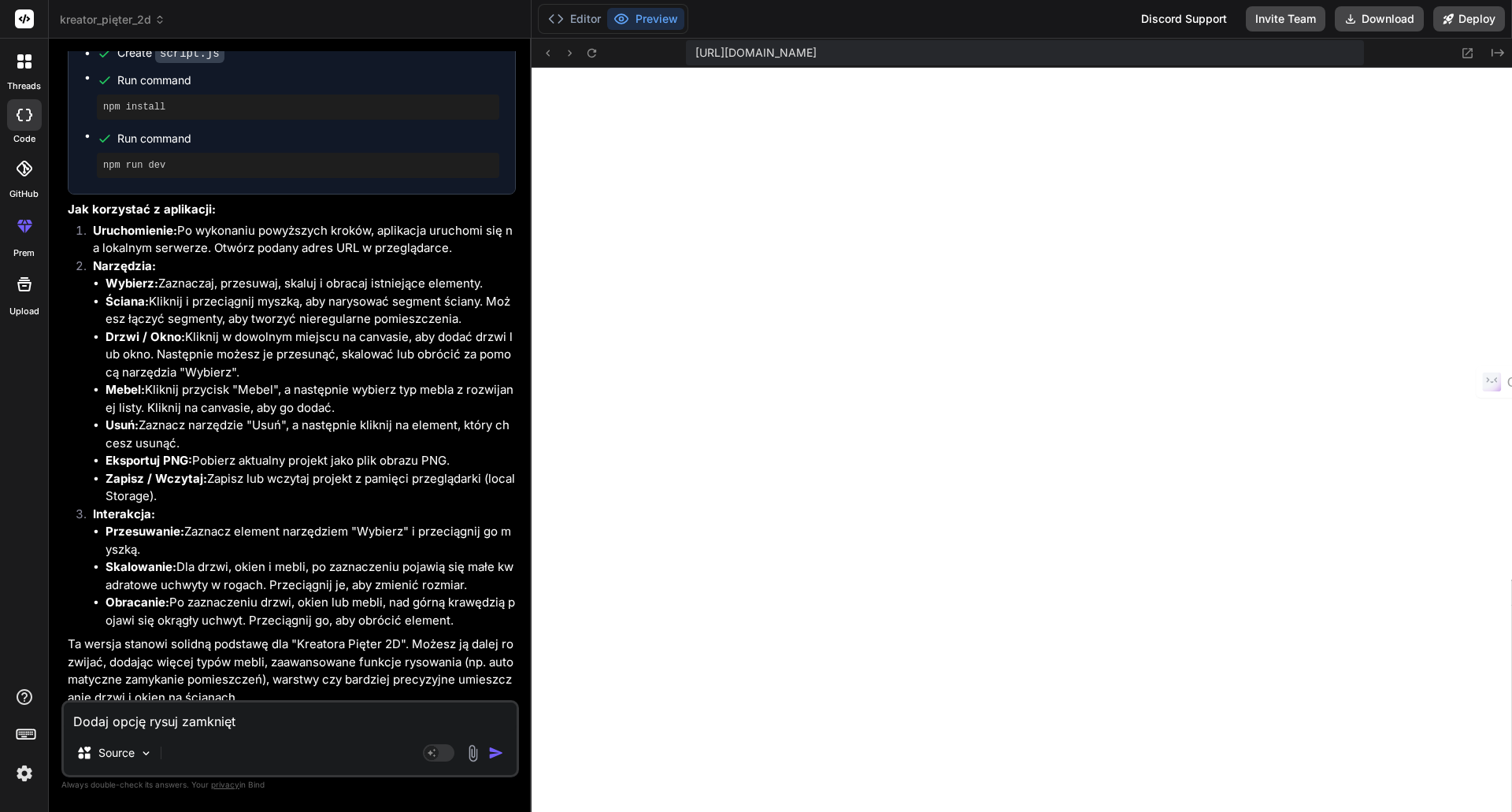
type textarea "x"
type textarea "Dodaj opcję rysuj zamknięte"
type textarea "x"
type textarea "Dodaj opcję rysuj zamknięte p"
type textarea "x"
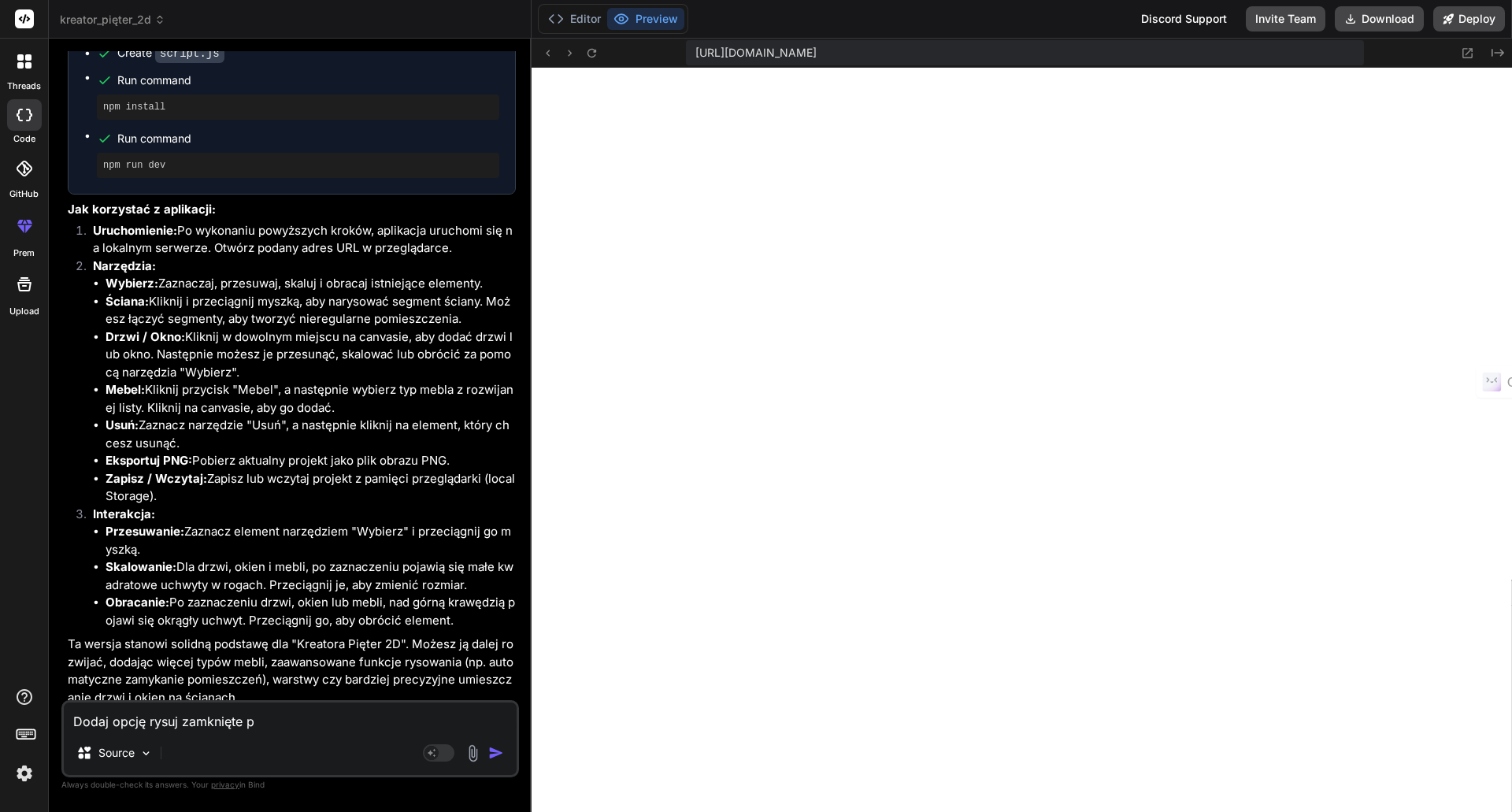
type textarea "Dodaj opcję rysuj zamknięte po"
type textarea "x"
type textarea "Dodaj opcję rysuj zamknięte pom"
type textarea "x"
type textarea "Dodaj opcję rysuj zamknięte pomi"
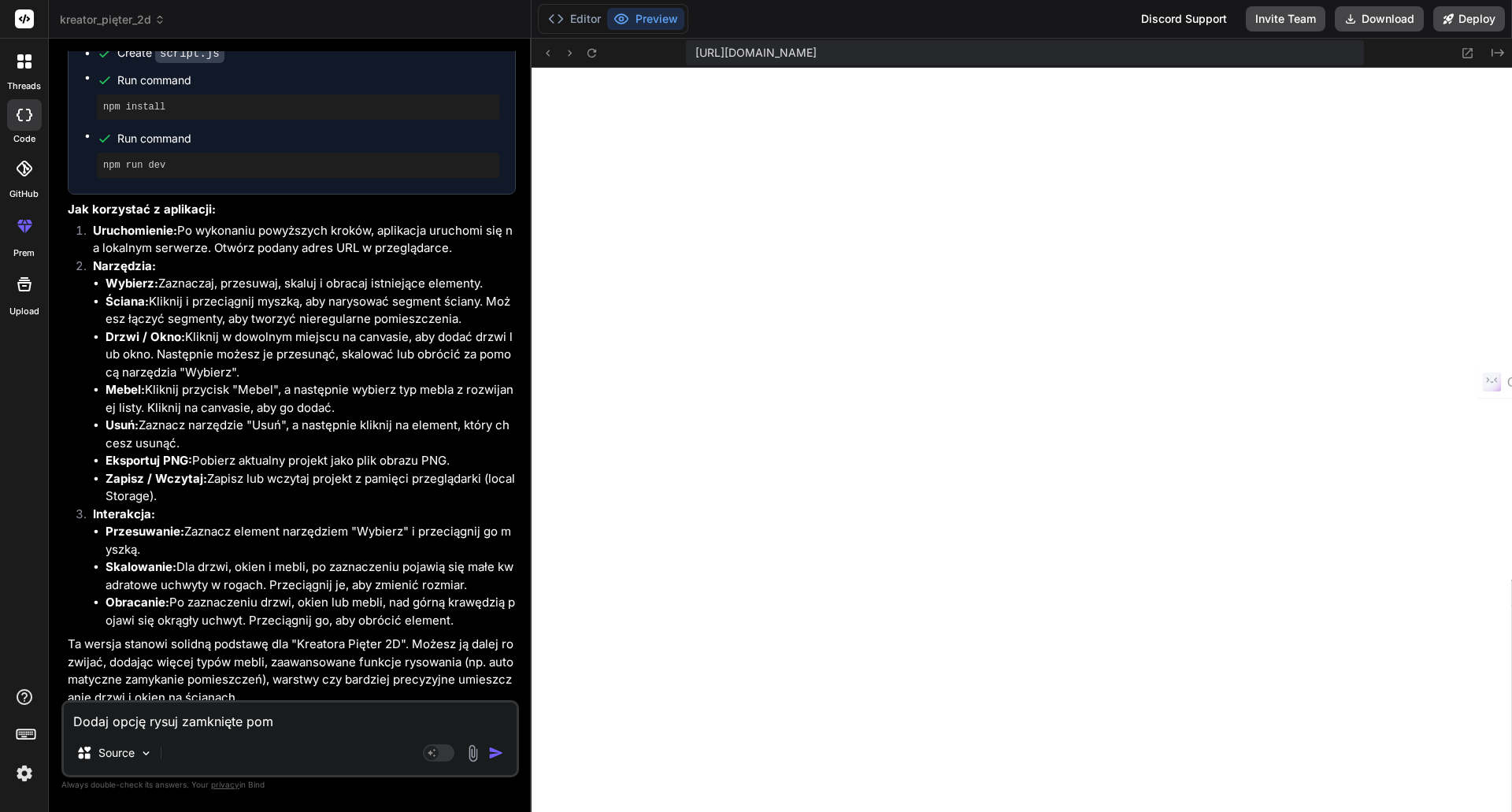
type textarea "x"
type textarea "Dodaj opcję rysuj zamknięte pomie"
type textarea "x"
type textarea "Dodaj opcję rysuj zamknięte pomiee"
type textarea "x"
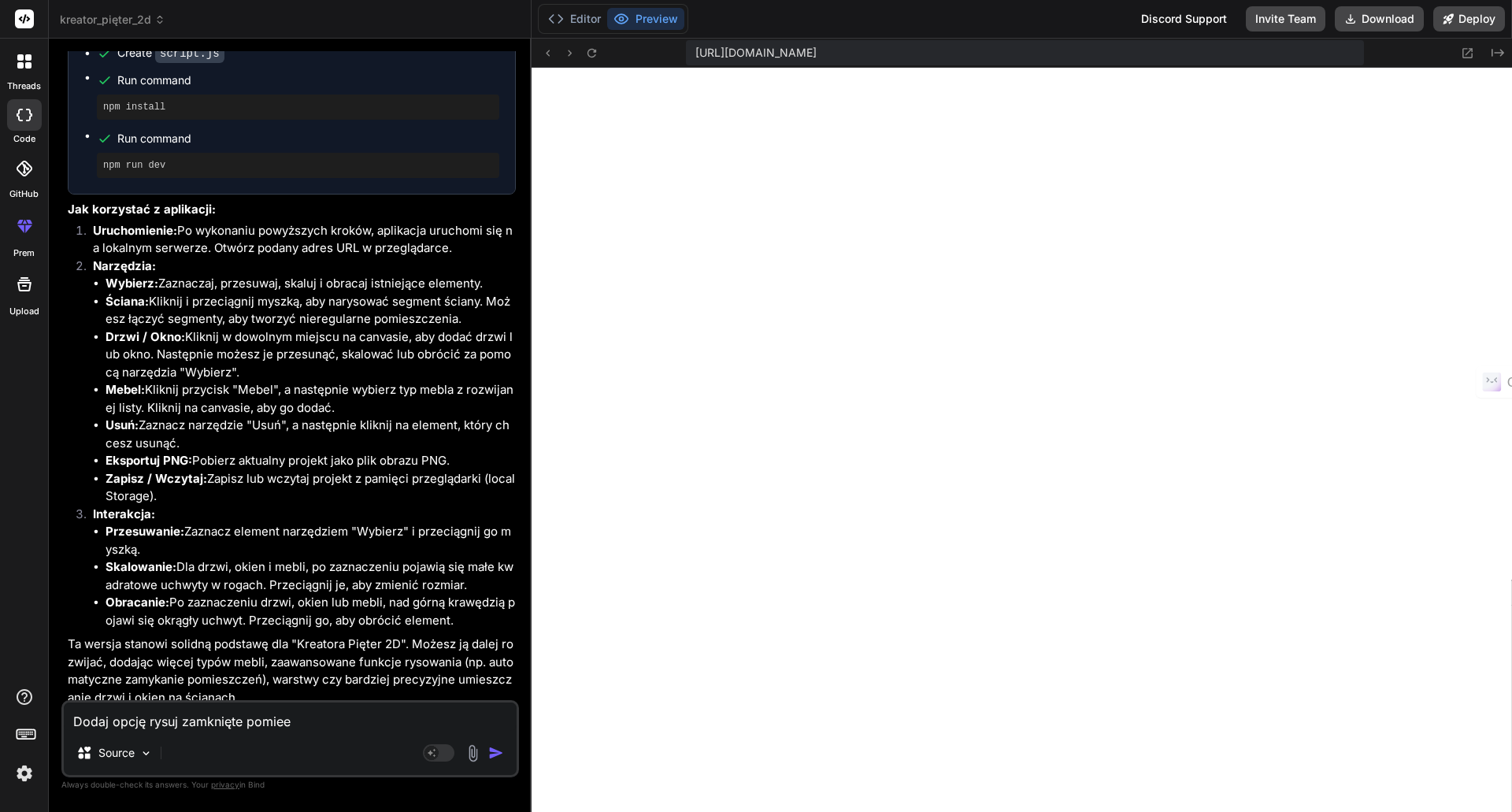
type textarea "Dodaj opcję rysuj zamknięte pomiees"
type textarea "x"
type textarea "Dodaj opcję rysuj zamknięte pomieesz"
type textarea "x"
type textarea "Dodaj opcję rysuj zamknięte pomieeszc"
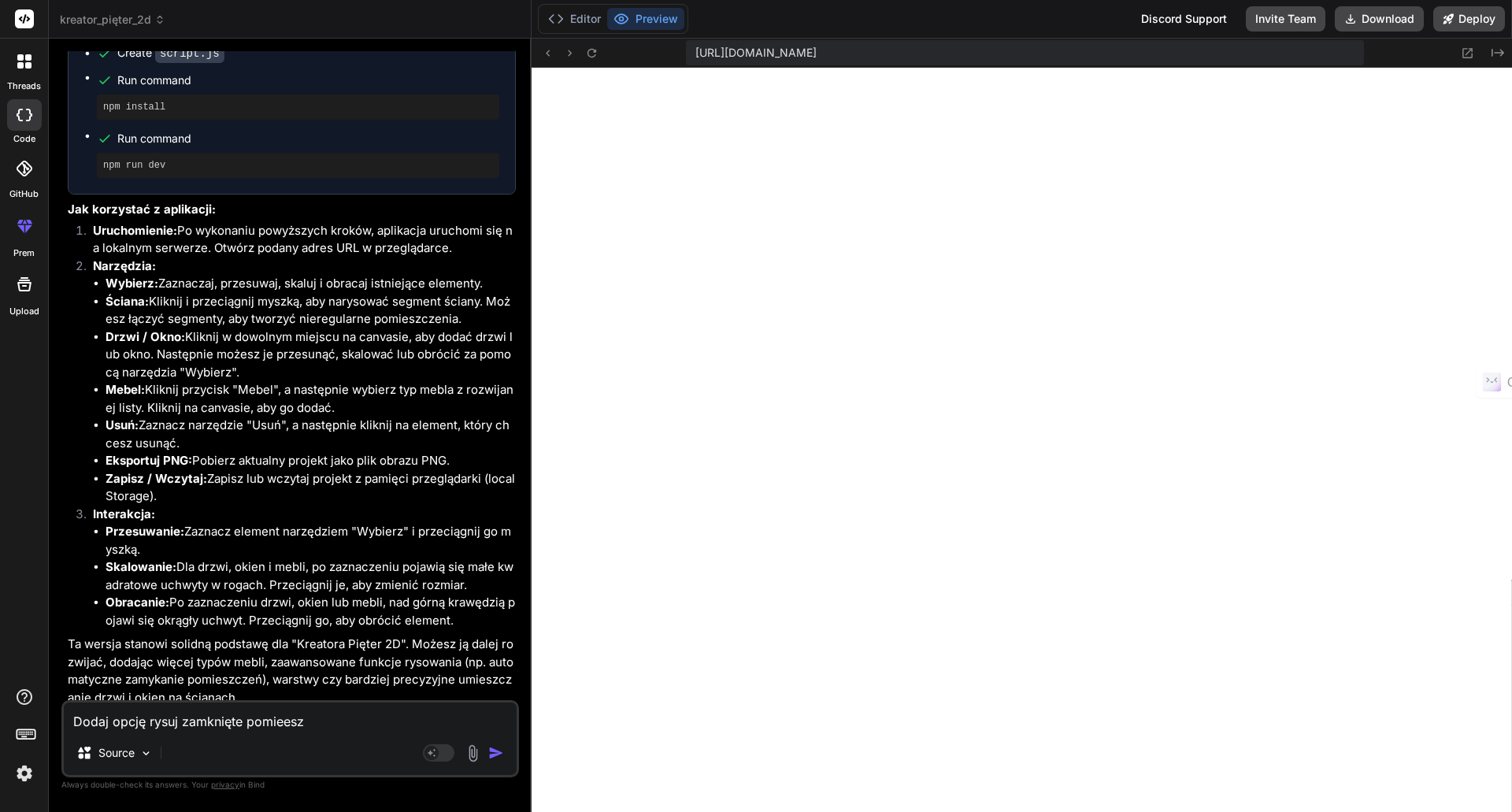
type textarea "x"
type textarea "Dodaj opcję rysuj zamknięte pomieeszcz"
type textarea "x"
type textarea "Dodaj opcję rysuj zamknięte pomieeszcze"
type textarea "x"
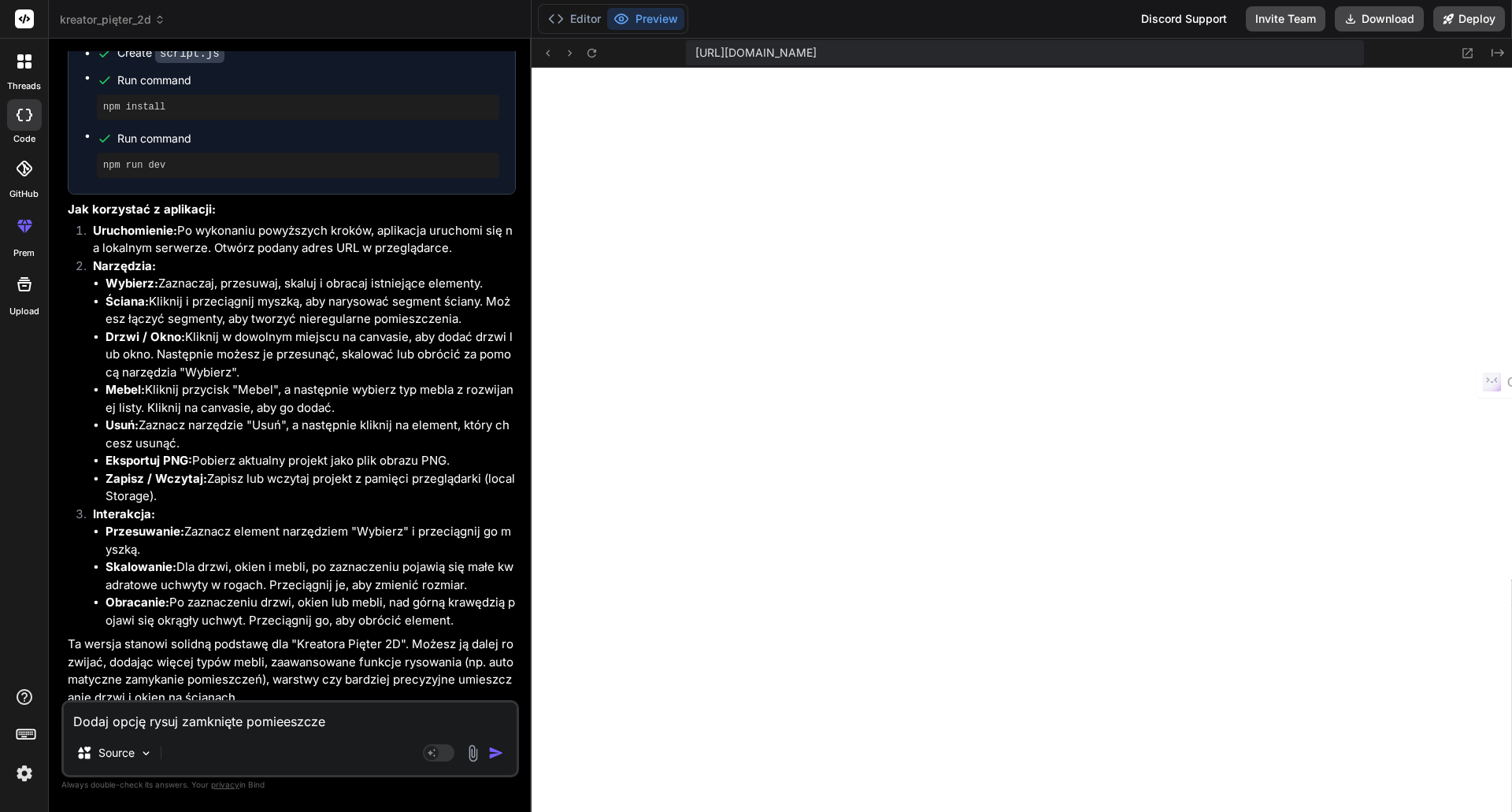
type textarea "Dodaj opcję rysuj zamknięte pomieeszczen"
type textarea "x"
type textarea "Dodaj opcję rysuj zamknięte pomieeszczeni"
type textarea "x"
type textarea "Dodaj opcję rysuj zamknięte pomieeszczenia"
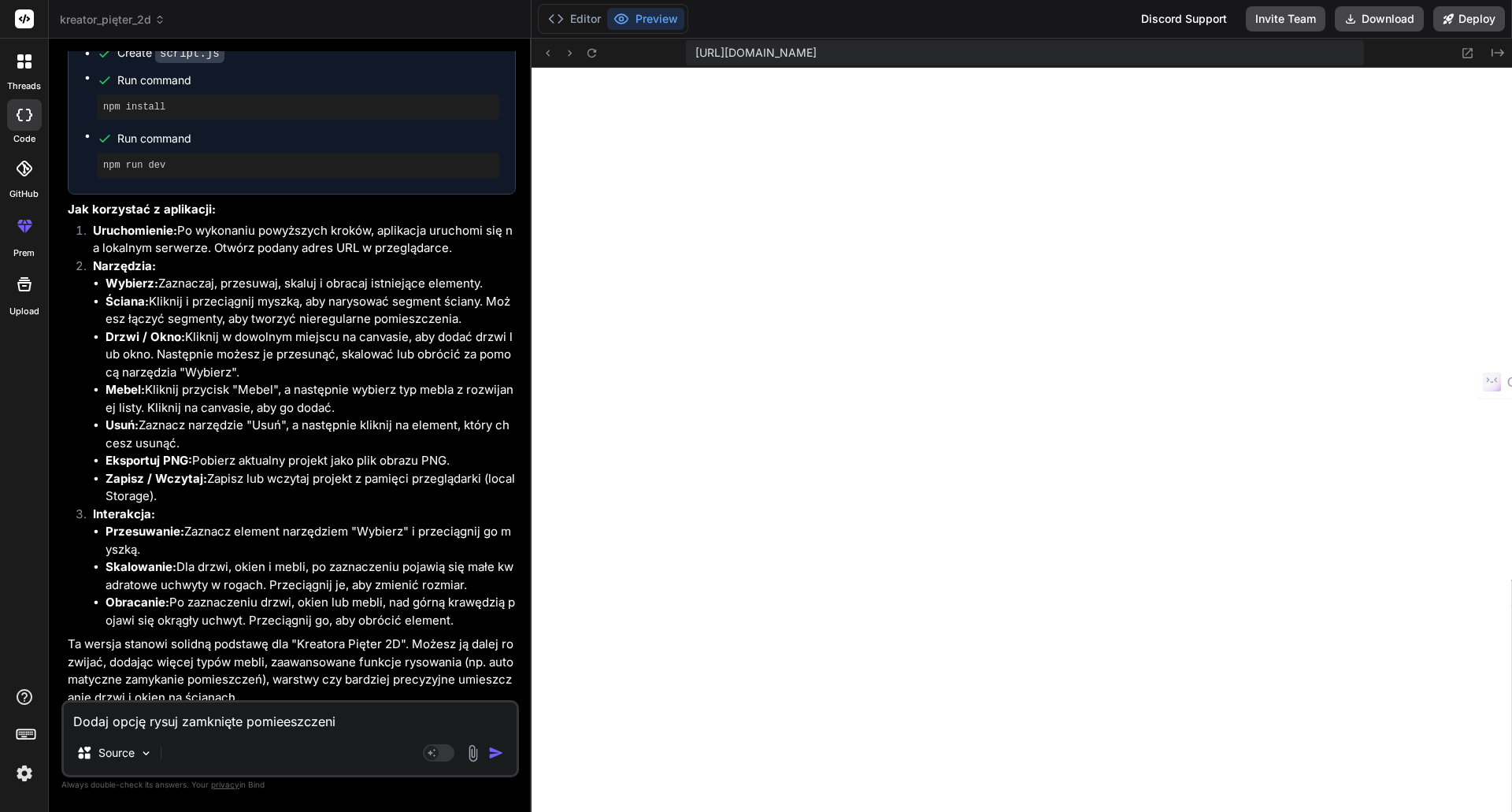
type textarea "x"
type textarea "Dodaj opcję rysuj zamknięte pomieeszczenia."
type textarea "x"
type textarea "Dodaj opcję rysuj zamknięte pomieeszczenia."
type textarea "x"
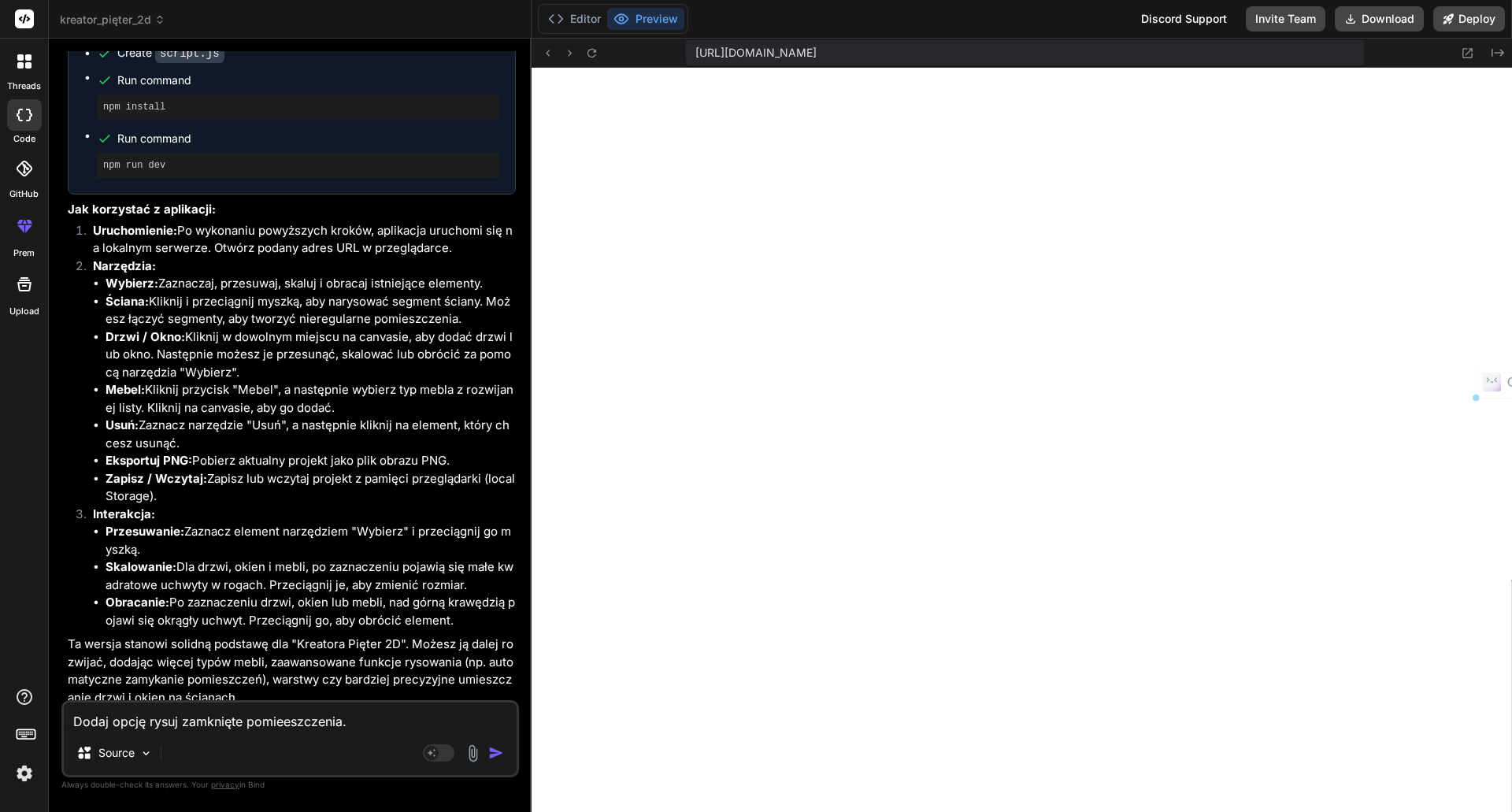
drag, startPoint x: 244, startPoint y: 721, endPoint x: 349, endPoint y: 720, distance: 105.0
click at [349, 720] on textarea "Dodaj opcję rysuj zamknięte pomieeszczenia." at bounding box center [290, 717] width 453 height 28
type textarea "Dodaj opcję rysuj zamknięte p"
type textarea "x"
type textarea "Dodaj opcję rysuj zamknięte po"
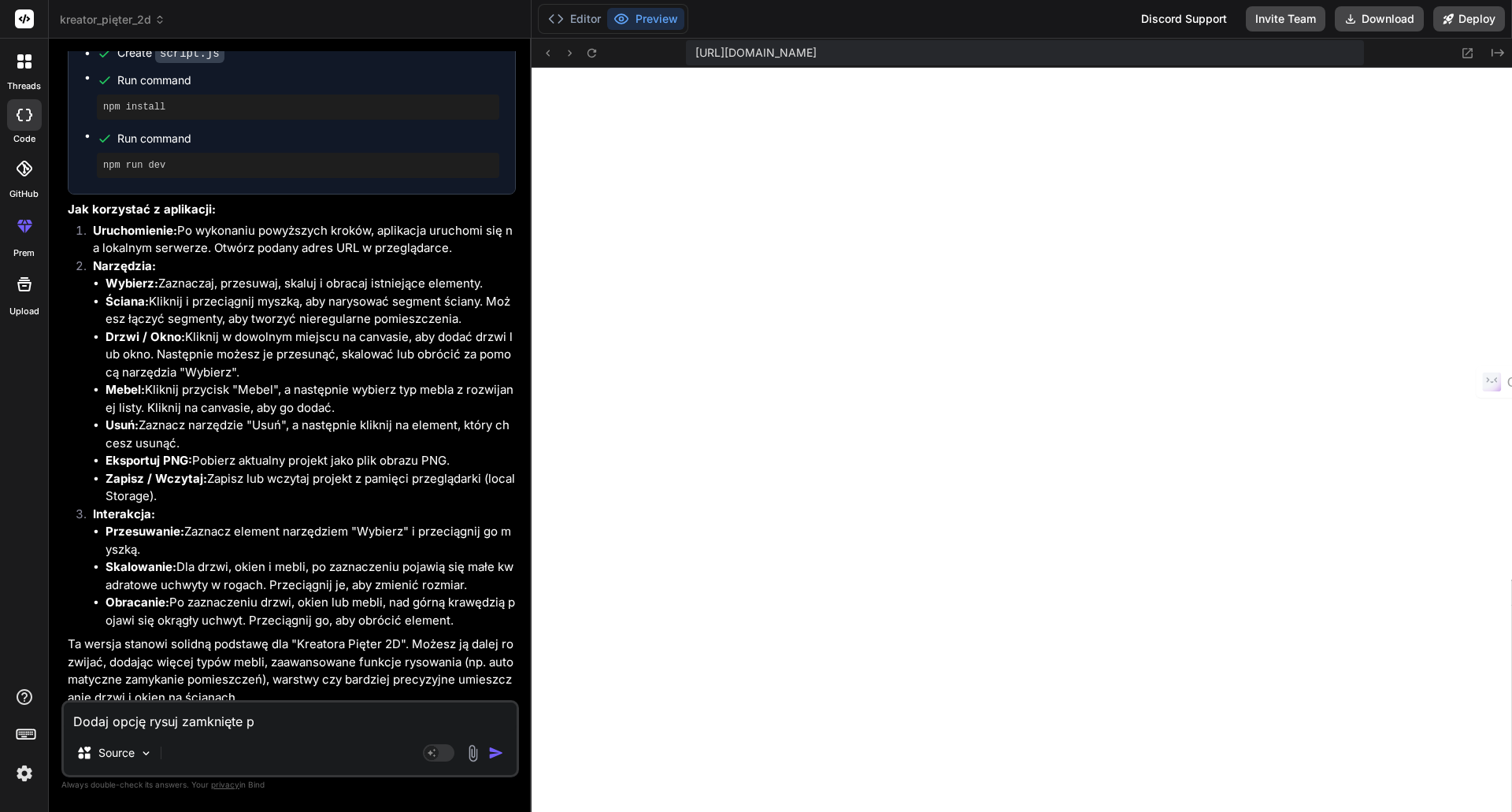
type textarea "x"
type textarea "Dodaj opcję rysuj zamknięte pom"
type textarea "x"
type textarea "Dodaj opcję rysuj zamknięte pomi"
type textarea "x"
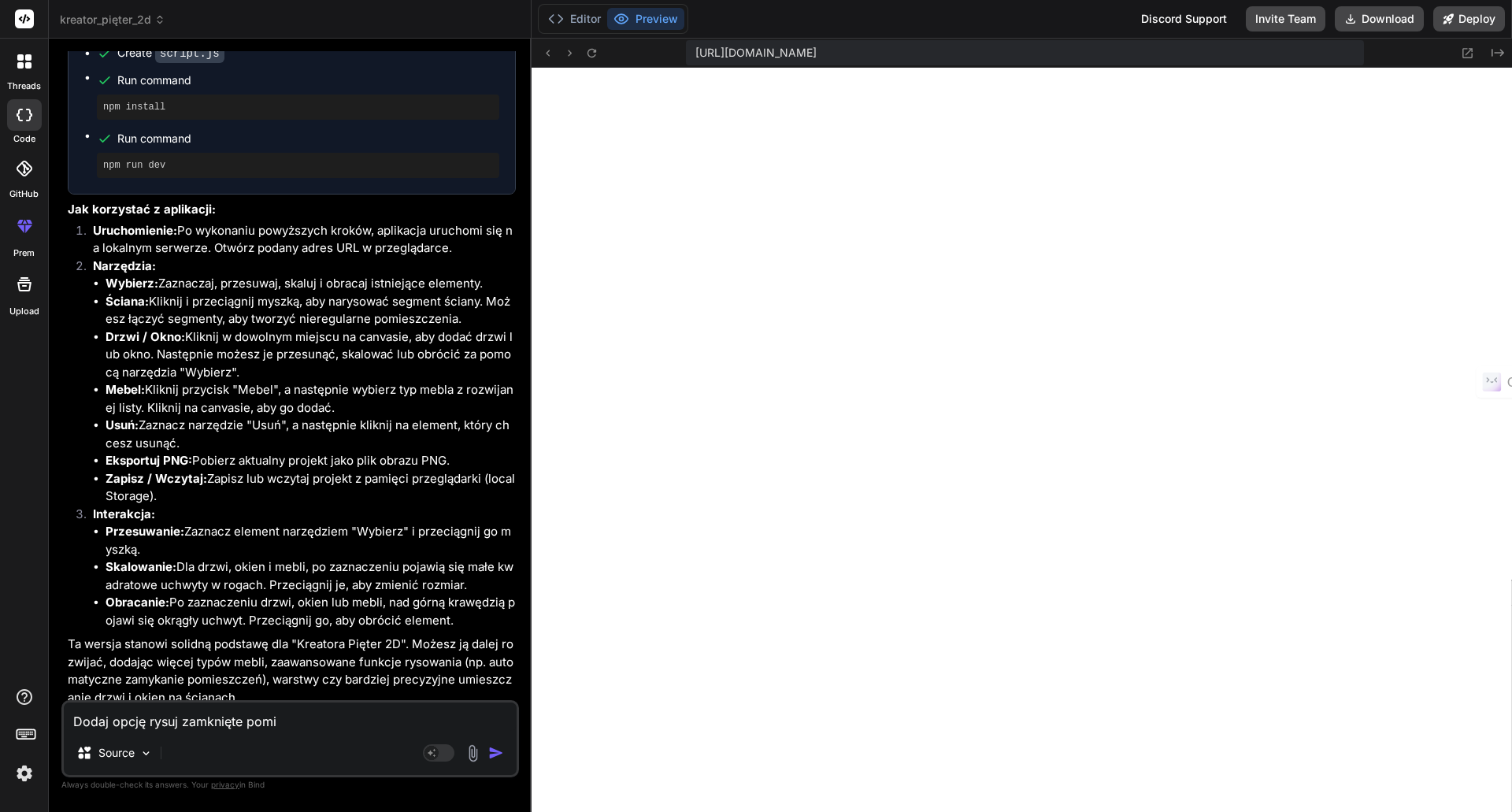
type textarea "Dodaj opcję rysuj zamknięte pomie"
type textarea "x"
type textarea "Dodaj opcję rysuj zamknięte pomies"
type textarea "x"
type textarea "Dodaj opcję rysuj zamknięte pomiesz"
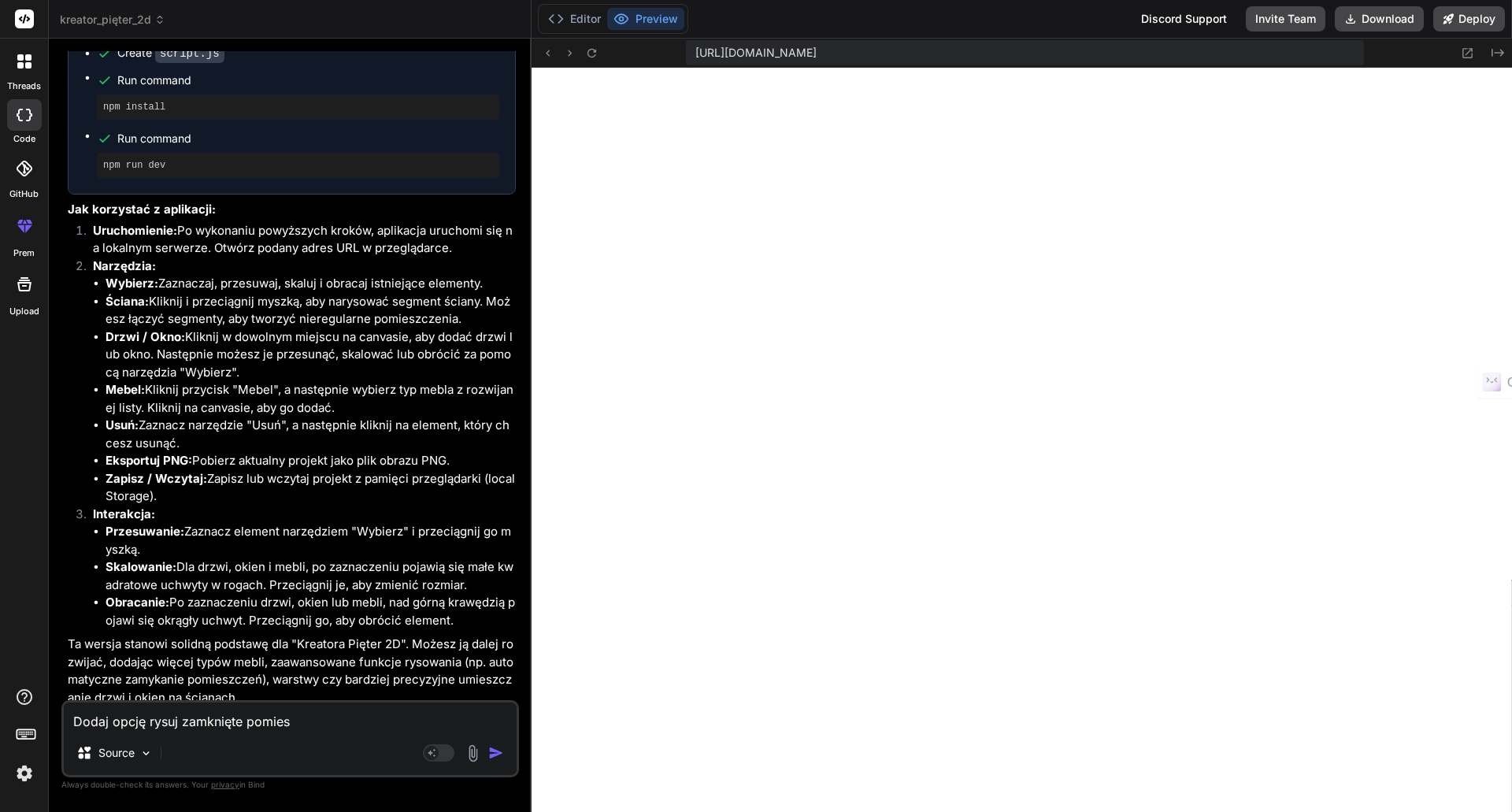
type textarea "x"
type textarea "Dodaj opcję rysuj zamknięte pomieszc"
type textarea "x"
type textarea "Dodaj opcję rysuj zamknięte pomieszcz"
type textarea "x"
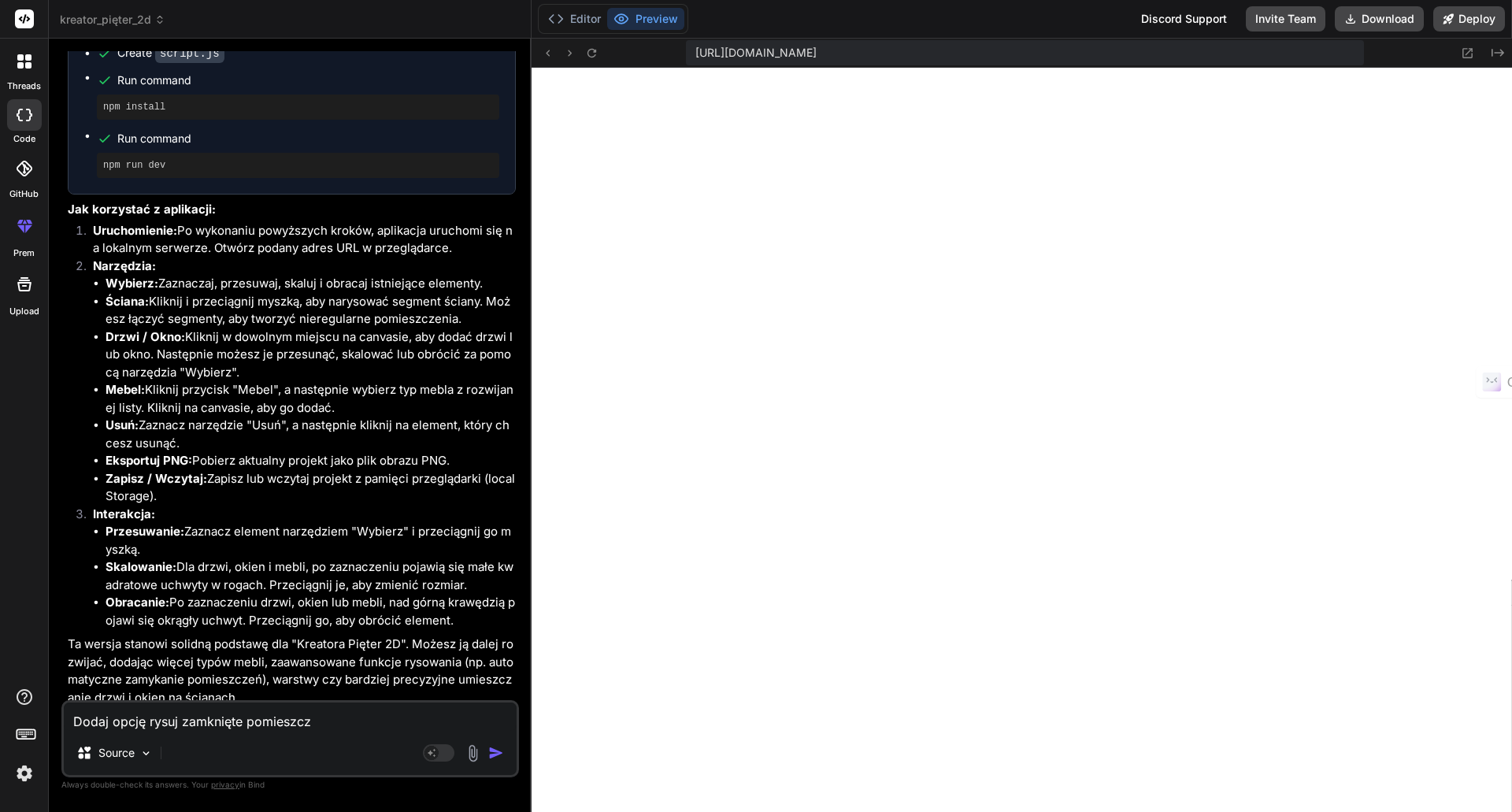
type textarea "Dodaj opcję rysuj zamknięte pomieszcze"
type textarea "x"
type textarea "Dodaj opcję rysuj zamknięte pomieszczen"
type textarea "x"
type textarea "Dodaj opcję rysuj zamknięte pomieszczeni"
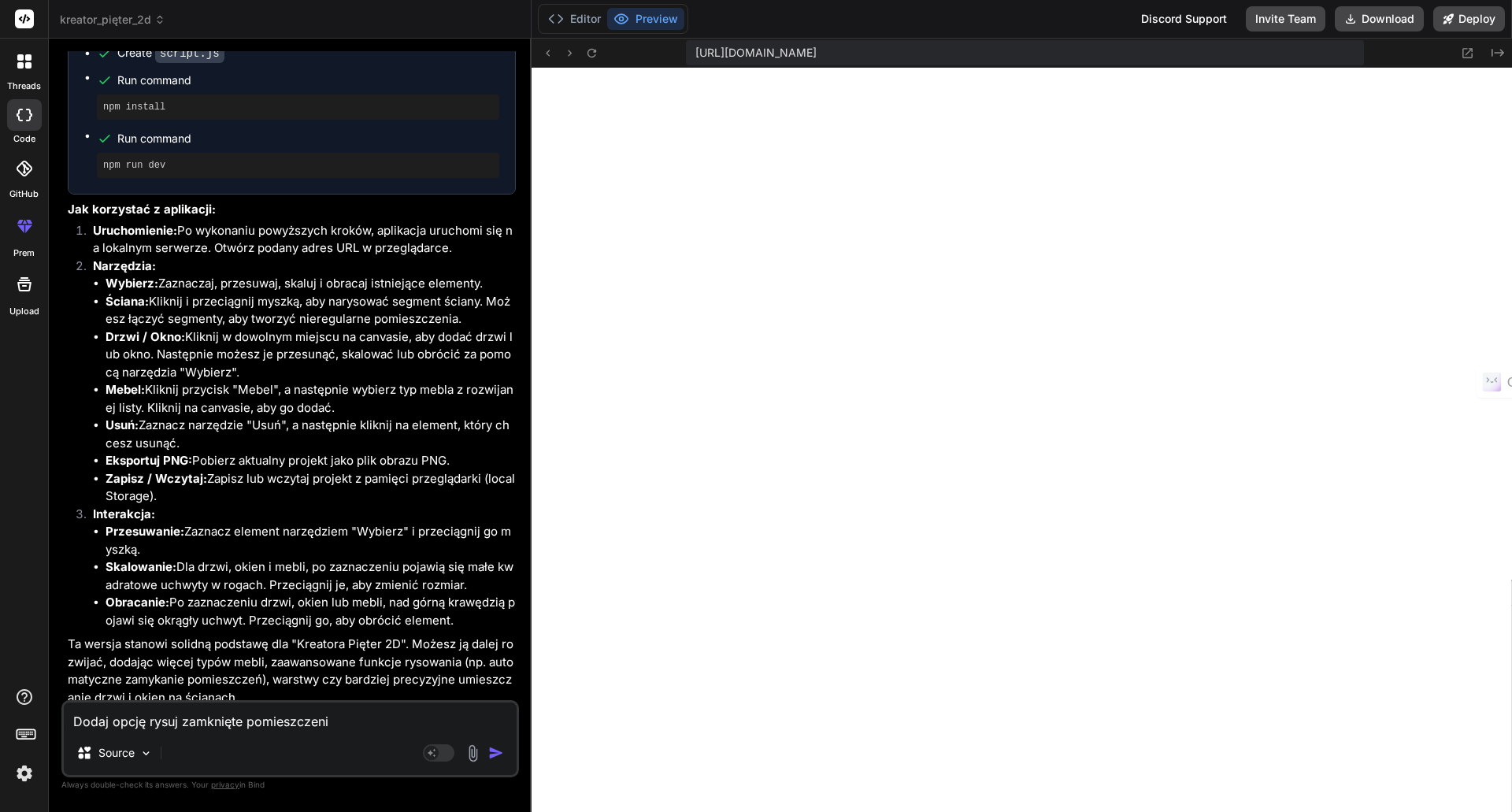
type textarea "x"
type textarea "Dodaj opcję rysuj zamknięte pomieszczenia"
type textarea "x"
type textarea "Dodaj opcję rysuj zamknięte pomieszczenia."
type textarea "x"
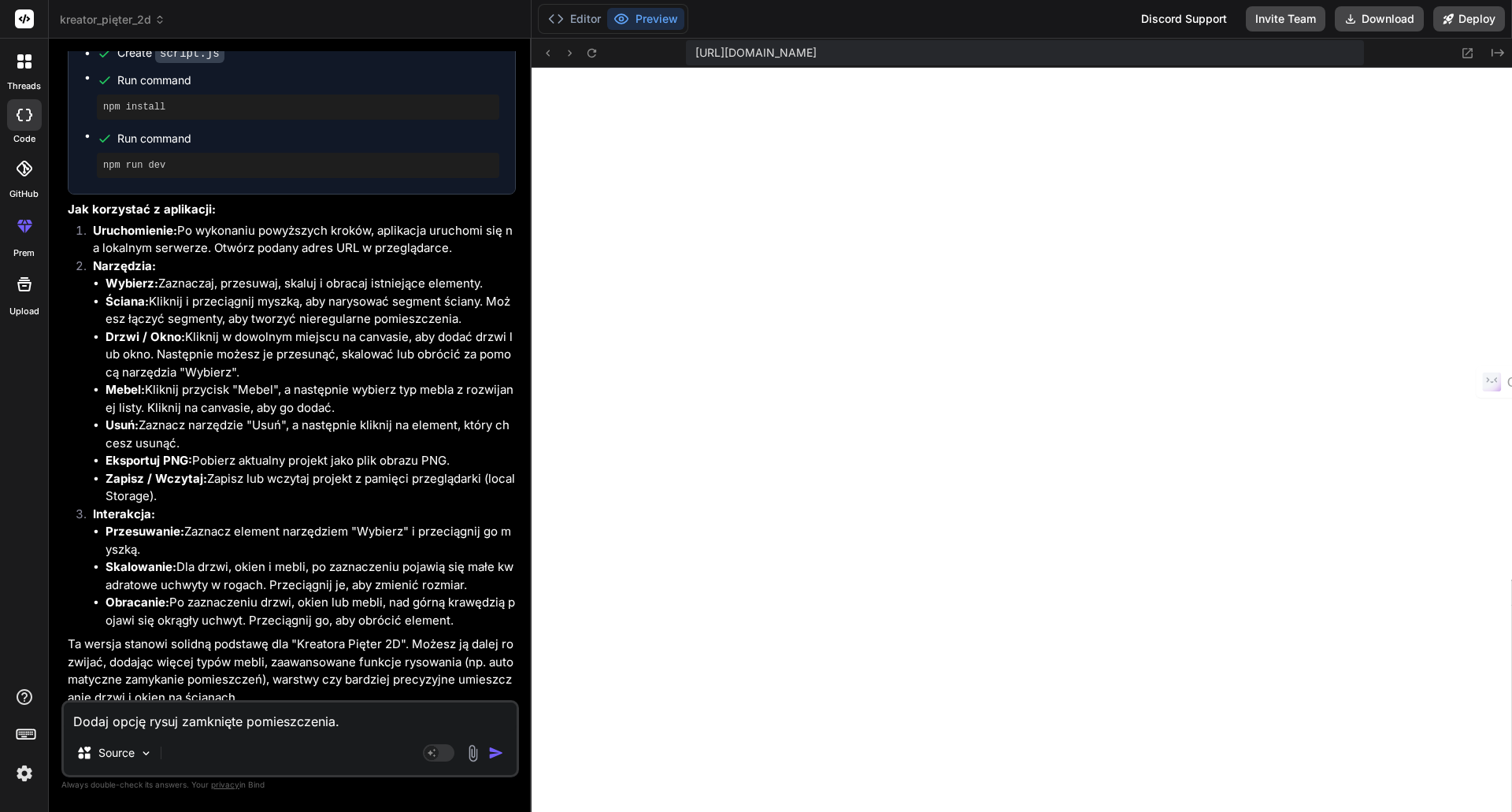
type textarea "Dodaj opcję rysuj zamknięte pomieszczenia."
type textarea "x"
type textarea "Dodaj opcję rysuj zamknięte pomieszczenia. D"
type textarea "x"
type textarea "Dodaj opcję rysuj zamknięte pomieszczenia. Do"
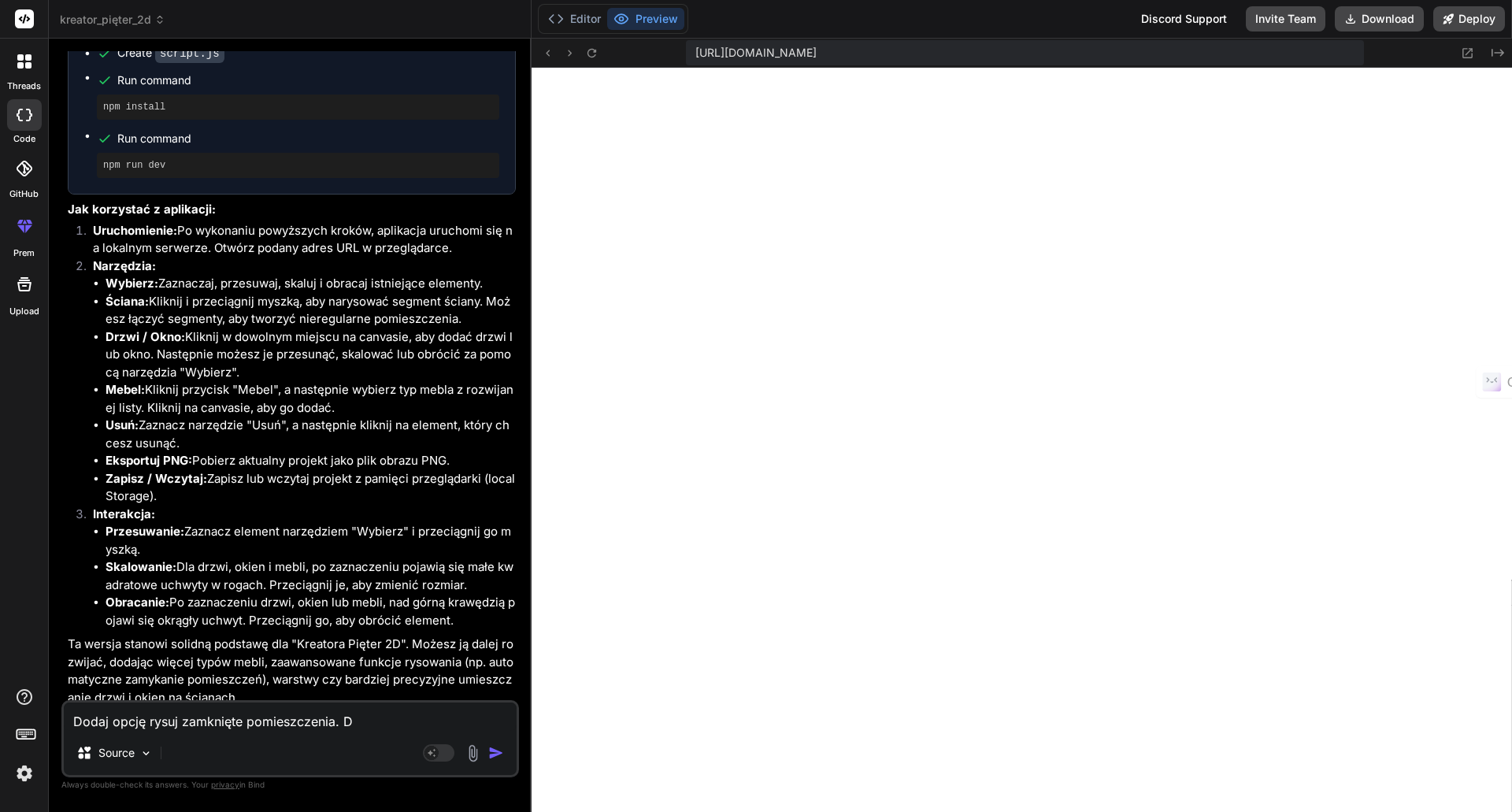
type textarea "x"
type textarea "Dodaj opcję rysuj zamknięte pomieszczenia. Dod"
type textarea "x"
type textarea "Dodaj opcję rysuj zamknięte pomieszczenia. Doda"
type textarea "x"
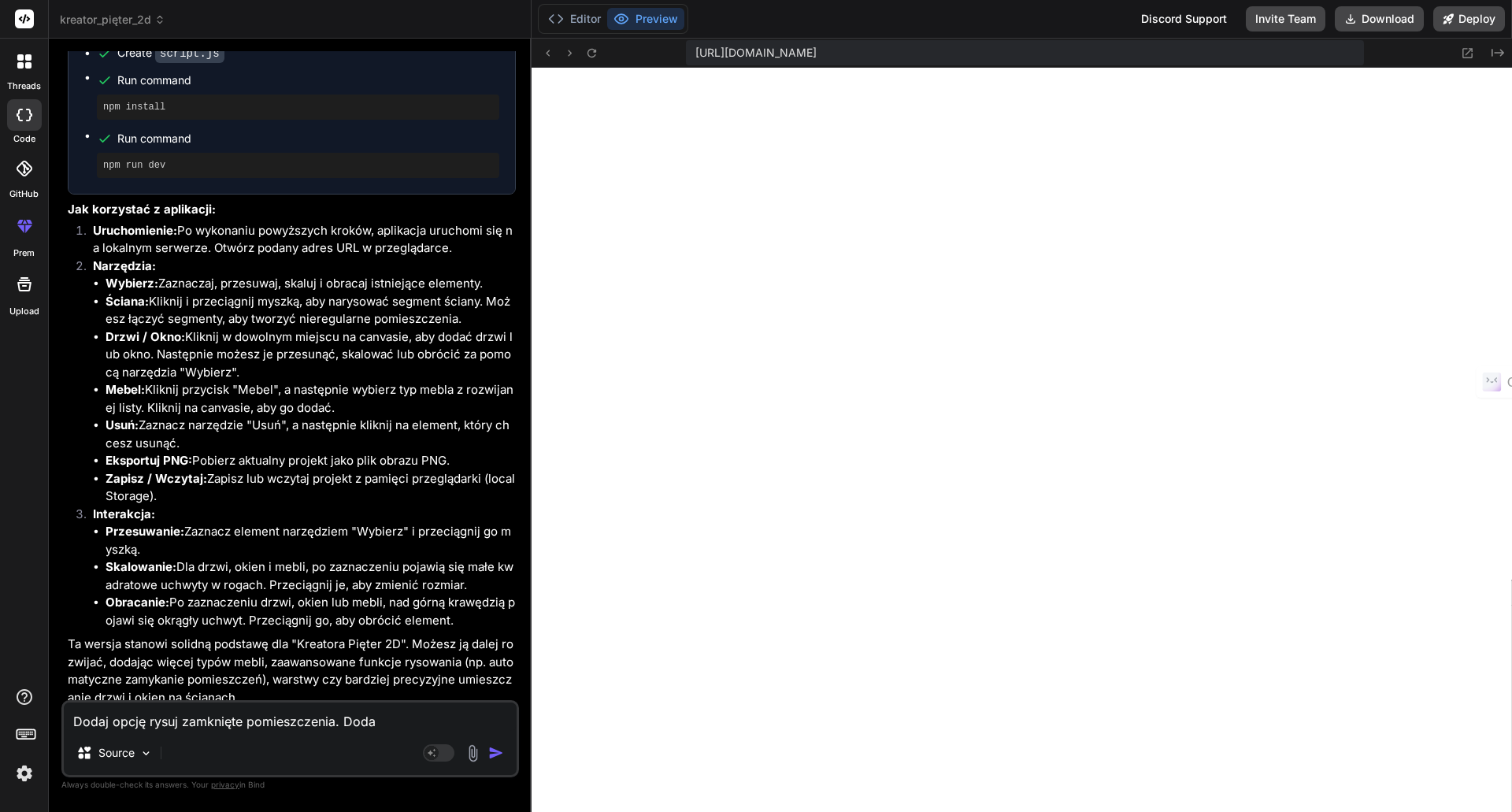
type textarea "Dodaj opcję rysuj zamknięte pomieszczenia. Dodaj"
type textarea "x"
type textarea "Dodaj opcję rysuj zamknięte pomieszczenia. Dodaj"
type textarea "x"
type textarea "Dodaj opcję rysuj zamknięte pomieszczenia. Dodaj w"
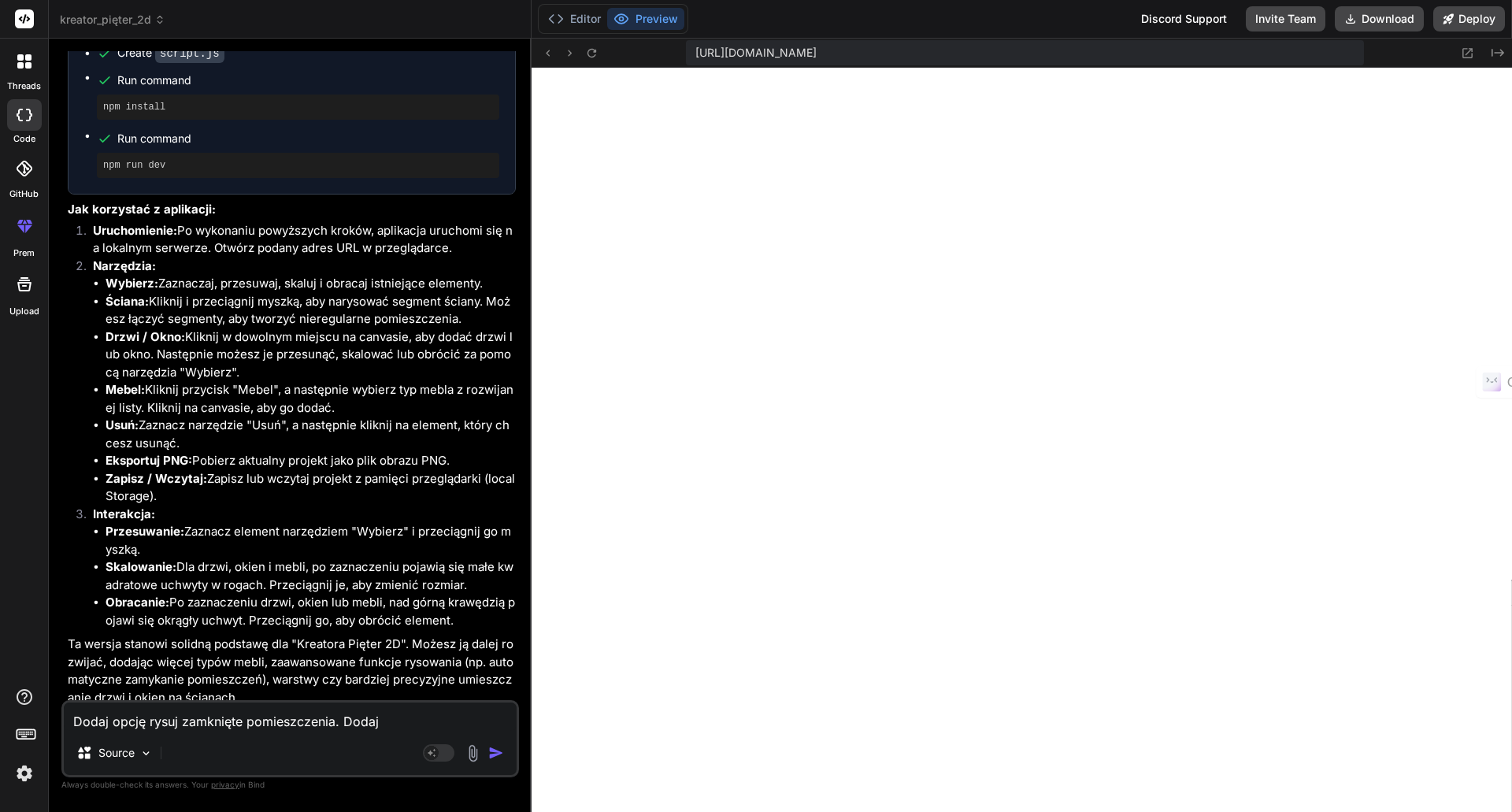
type textarea "x"
type textarea "Dodaj opcję rysuj zamknięte pomieszczenia. Dodaj ww"
type textarea "x"
type textarea "Dodaj opcję rysuj zamknięte pomieszczenia. Dodaj wwy"
type textarea "x"
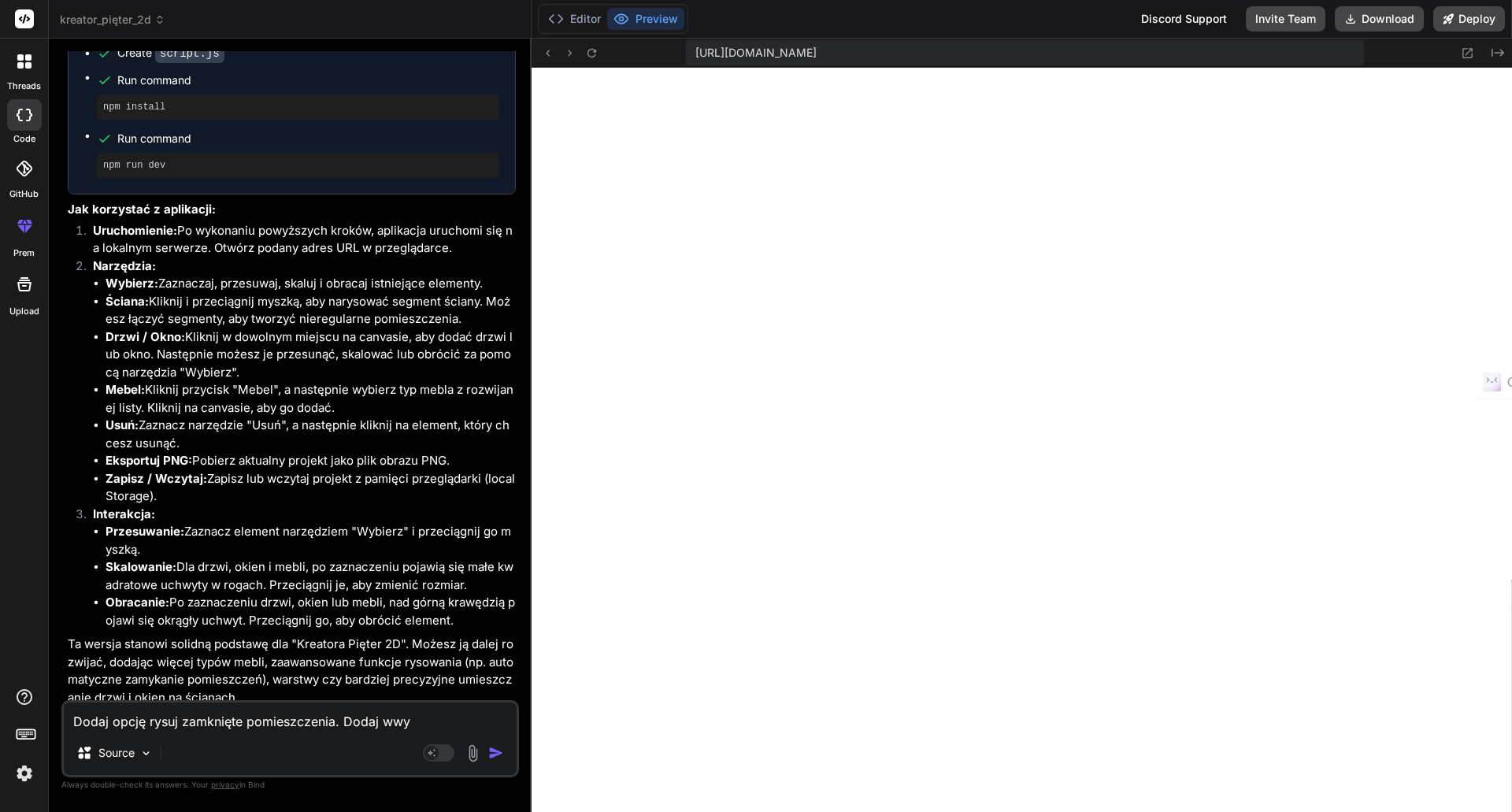
type textarea "Dodaj opcję rysuj zamknięte pomieszczenia. Dodaj wwy,"
type textarea "x"
type textarea "Dodaj opcję rysuj zamknięte pomieszczenia. Dodaj wwy,o"
type textarea "x"
type textarea "Dodaj opcję rysuj zamknięte pomieszczenia. Dodaj wwy,oa"
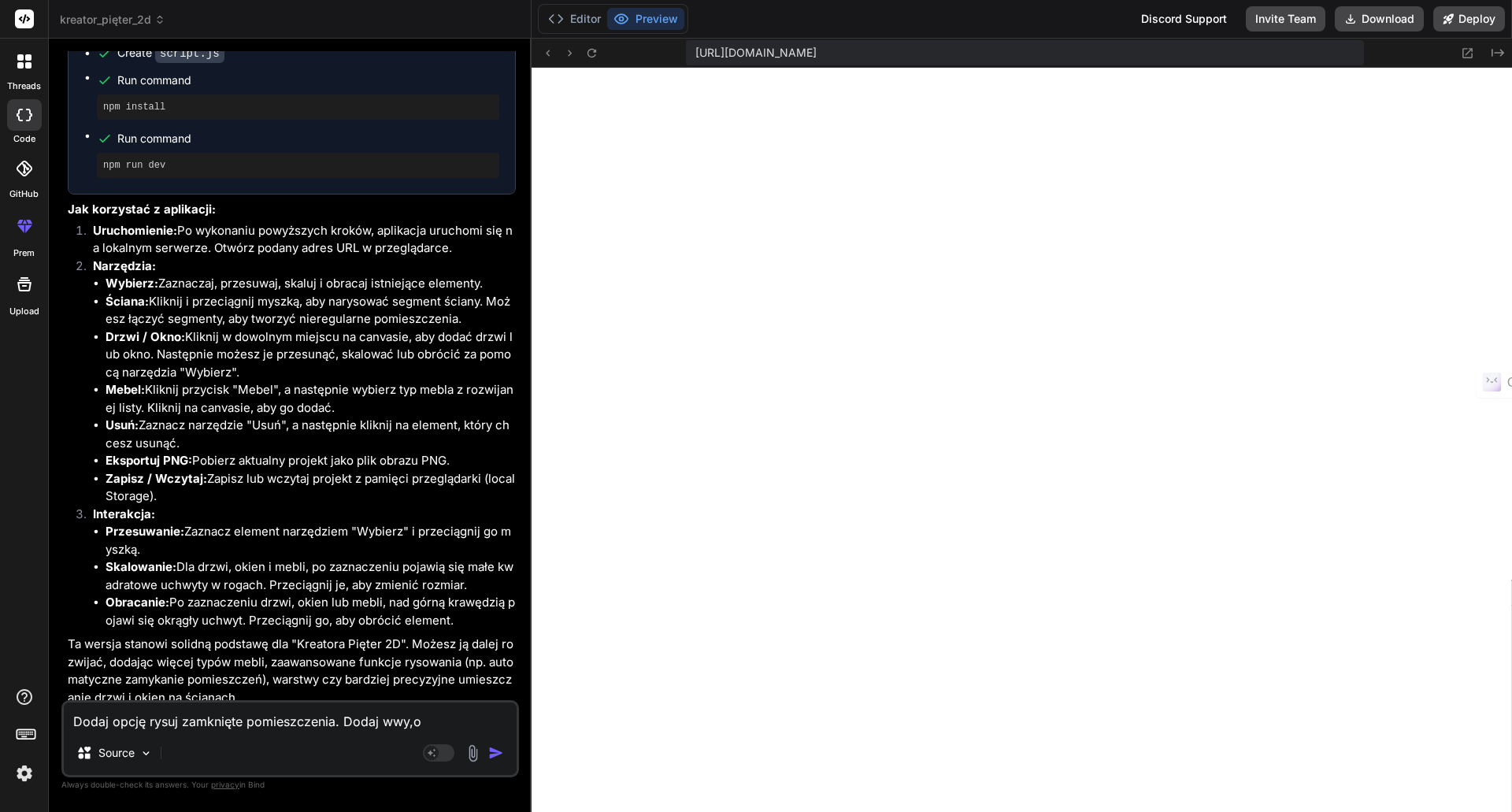
type textarea "x"
type textarea "Dodaj opcję rysuj zamknięte pomieszczenia. Dodaj wwy,oat"
type textarea "x"
type textarea "Dodaj opcję rysuj zamknięte pomieszczenia. Dodaj wwy,oaty"
type textarea "x"
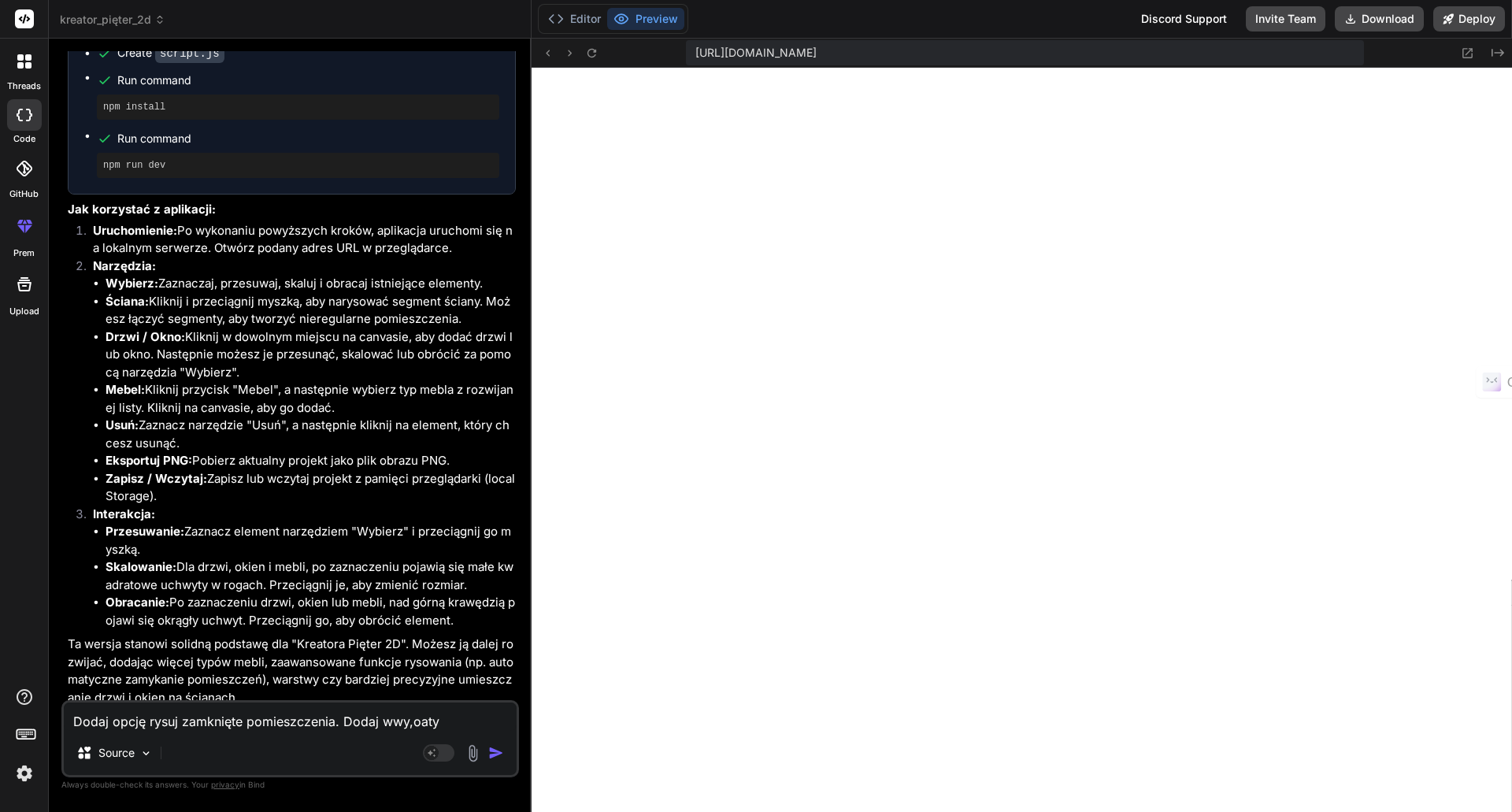
type textarea "Dodaj opcję rysuj zamknięte pomieszczenia. Dodaj wwy,oat"
type textarea "x"
type textarea "Dodaj opcję rysuj zamknięte pomieszczenia. Dodaj wwy,oa"
type textarea "x"
type textarea "Dodaj opcję rysuj zamknięte pomieszczenia. Dodaj wwy,o"
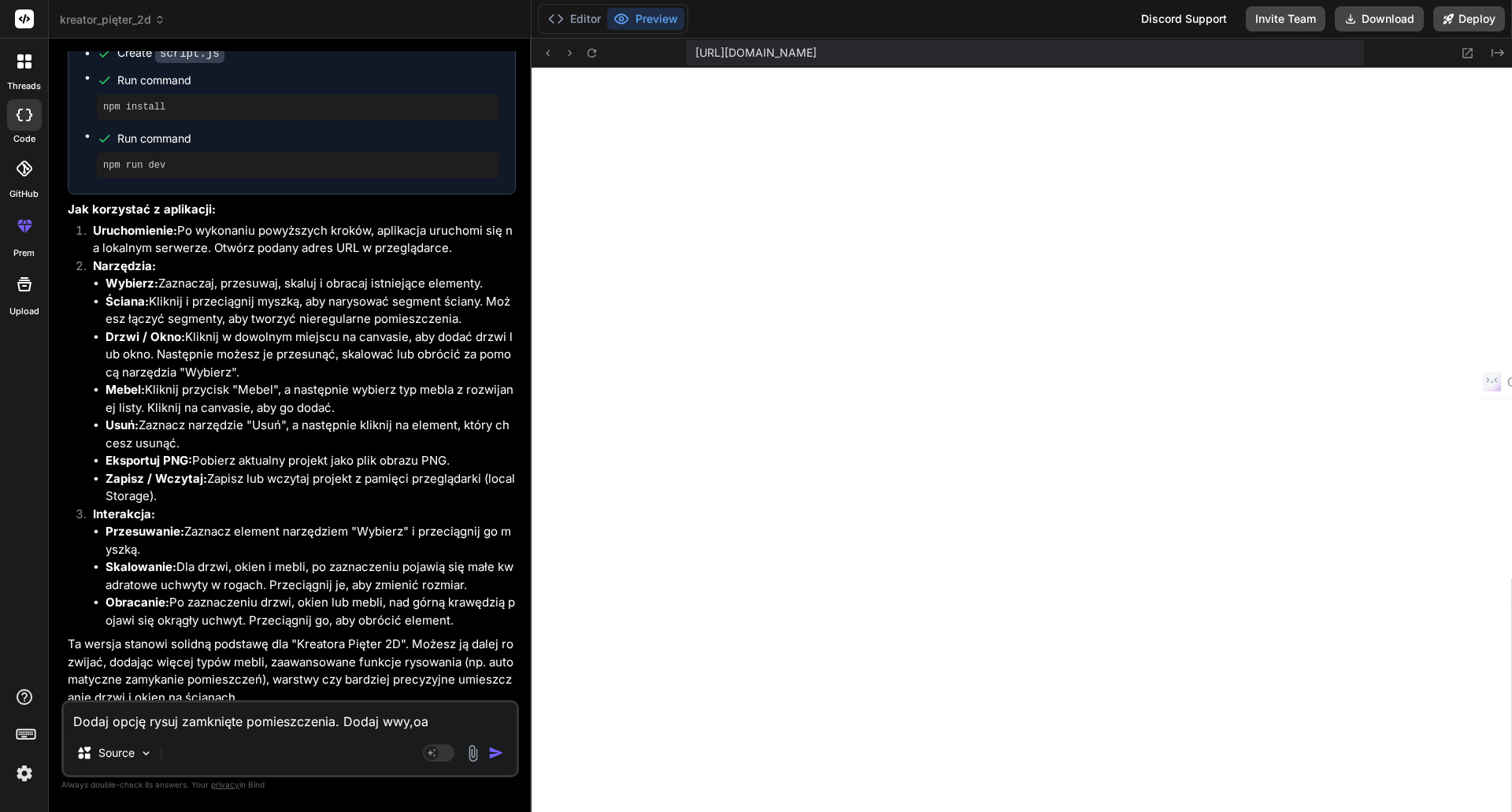
type textarea "x"
type textarea "Dodaj opcję rysuj zamknięte pomieszczenia. Dodaj wwy,"
type textarea "x"
type textarea "Dodaj opcję rysuj zamknięte pomieszczenia. Dodaj wwy"
type textarea "x"
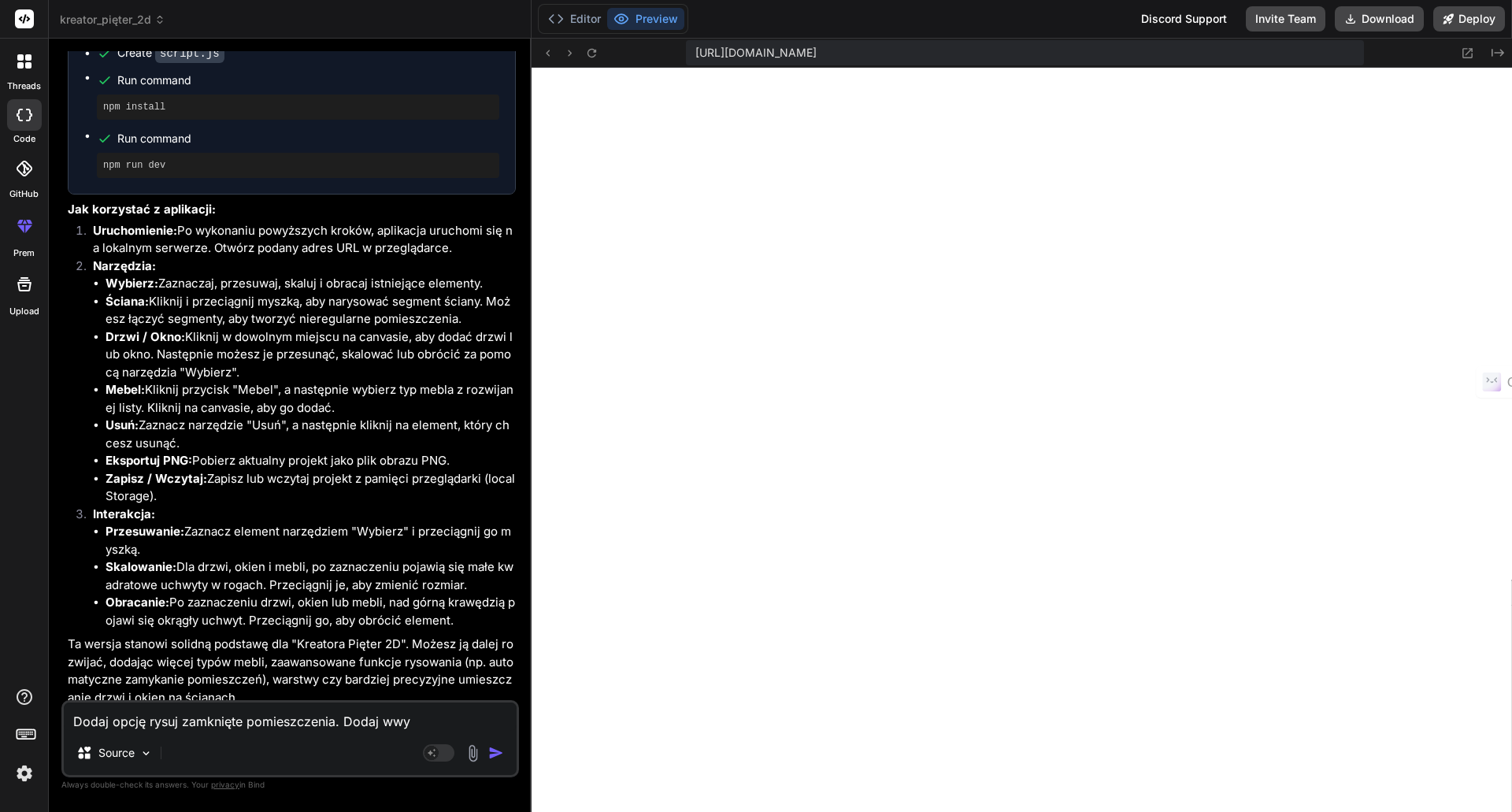
type textarea "Dodaj opcję rysuj zamknięte pomieszczenia. Dodaj ww"
type textarea "x"
type textarea "Dodaj opcję rysuj zamknięte pomieszczenia. Dodaj w"
type textarea "x"
type textarea "Dodaj opcję rysuj zamknięte pomieszczenia. Dodaj"
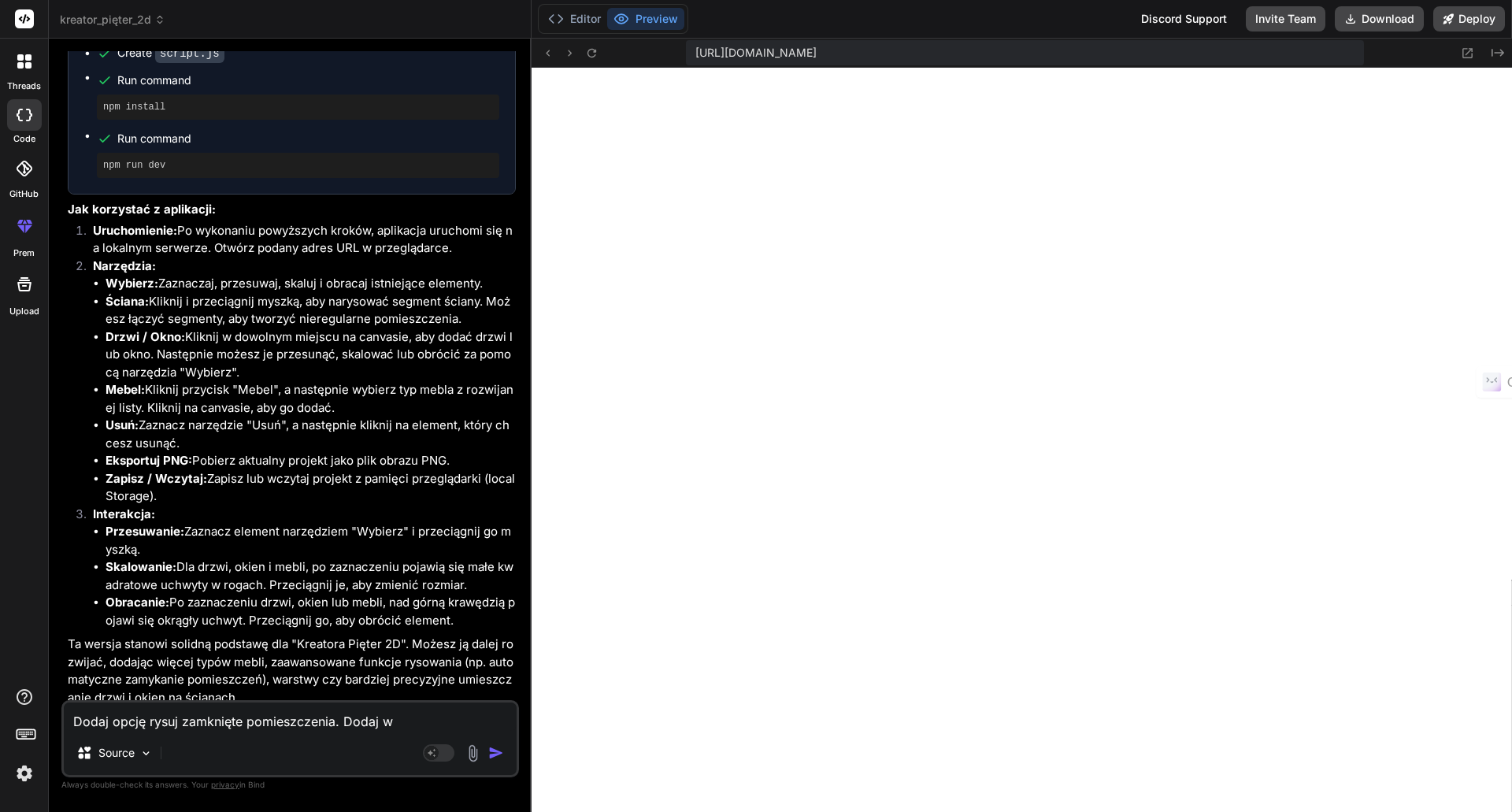
type textarea "x"
type textarea "Dodaj opcję rysuj zamknięte pomieszczenia. Dodaj w"
type textarea "x"
type textarea "Dodaj opcję rysuj zamknięte pomieszczenia. Dodaj wy"
type textarea "x"
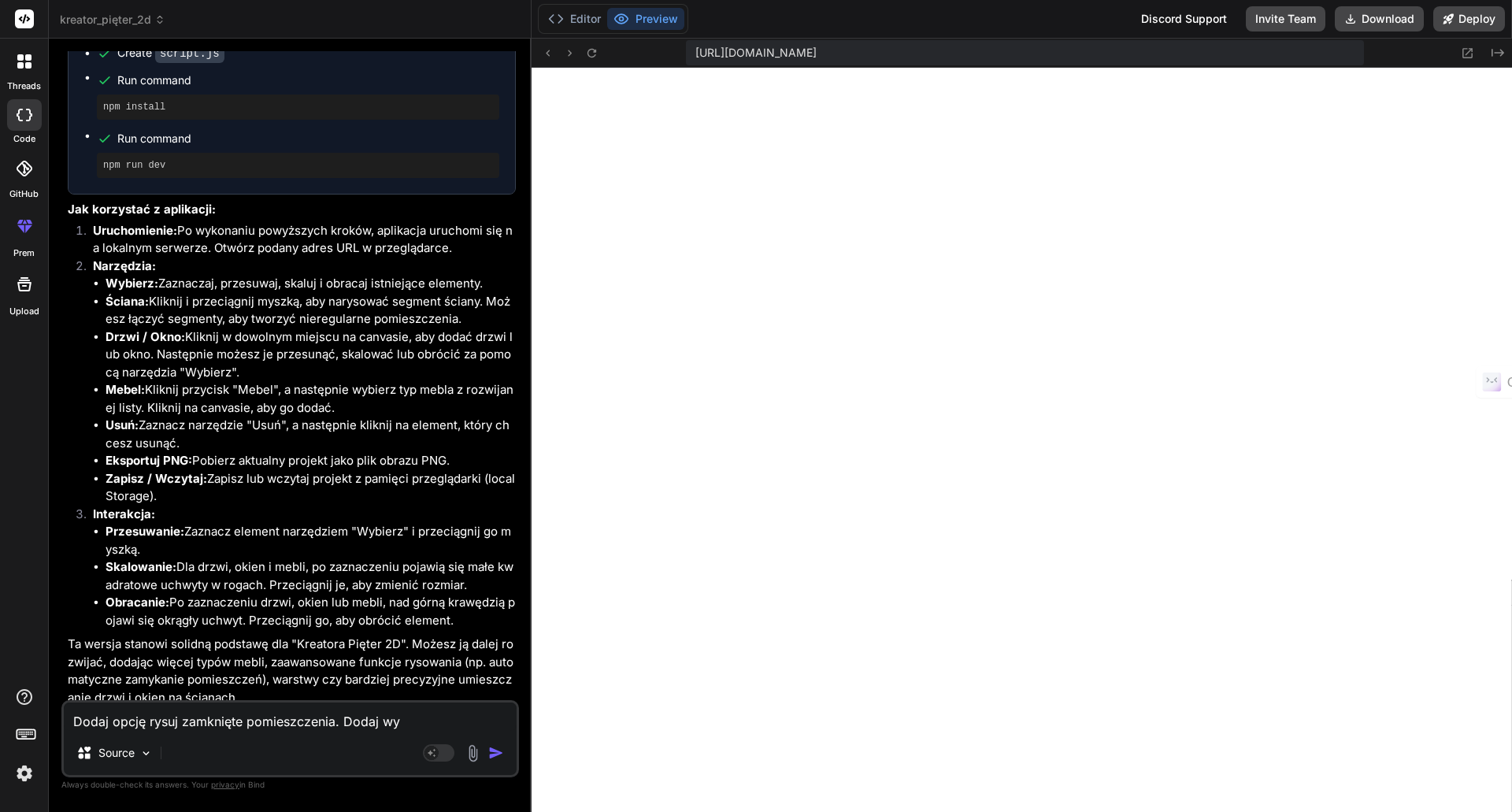
type textarea "Dodaj opcję rysuj zamknięte pomieszczenia. Dodaj wym"
type textarea "x"
type textarea "Dodaj opcję rysuj zamknięte pomieszczenia. Dodaj wymi"
type textarea "x"
type textarea "Dodaj opcję rysuj zamknięte pomieszczenia. Dodaj wymia"
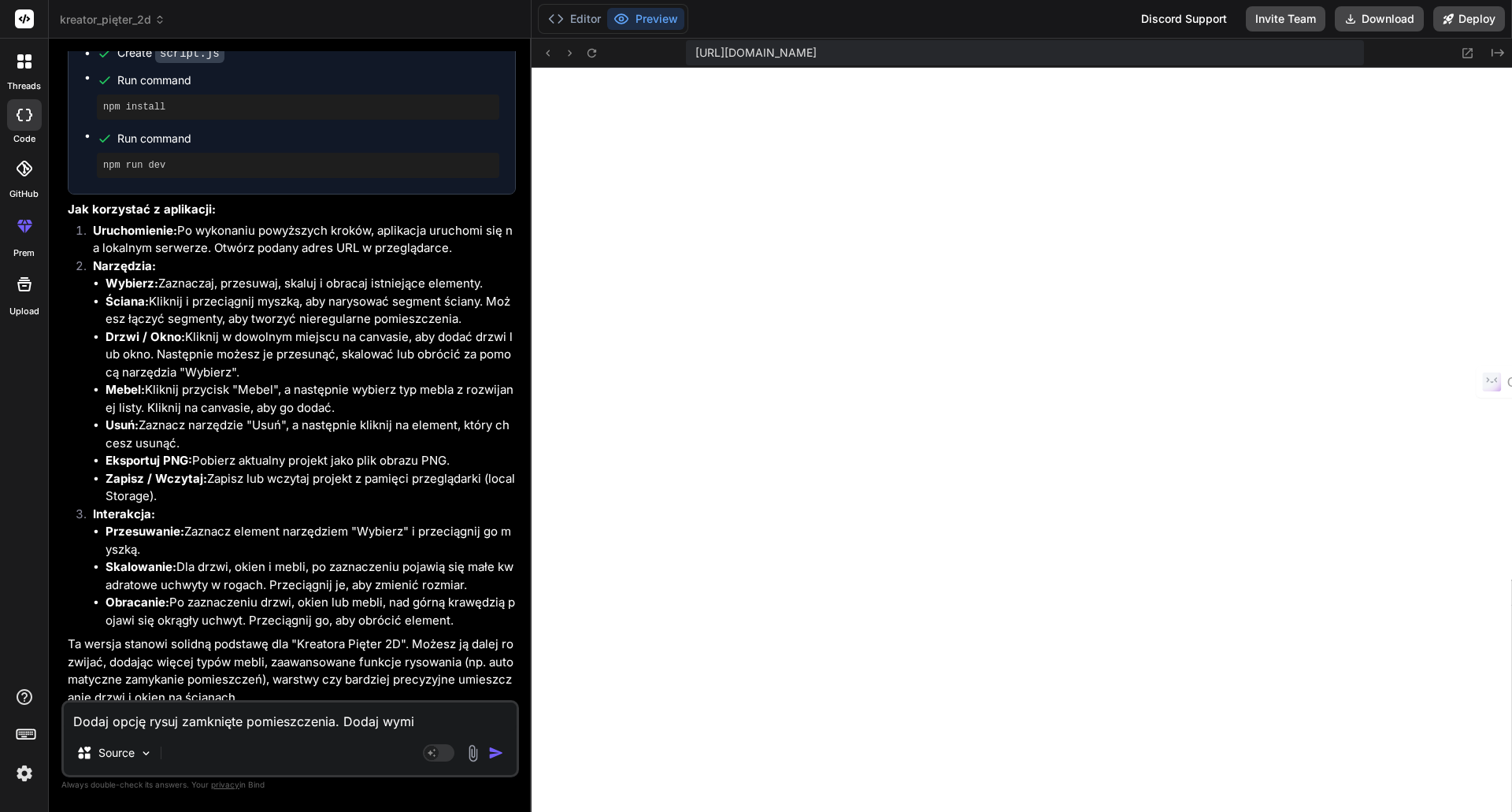
type textarea "x"
type textarea "Dodaj opcję rysuj zamknięte pomieszczenia. Dodaj wymiar"
type textarea "x"
type textarea "Dodaj opcję rysuj zamknięte pomieszczenia. Dodaj wymiary"
type textarea "x"
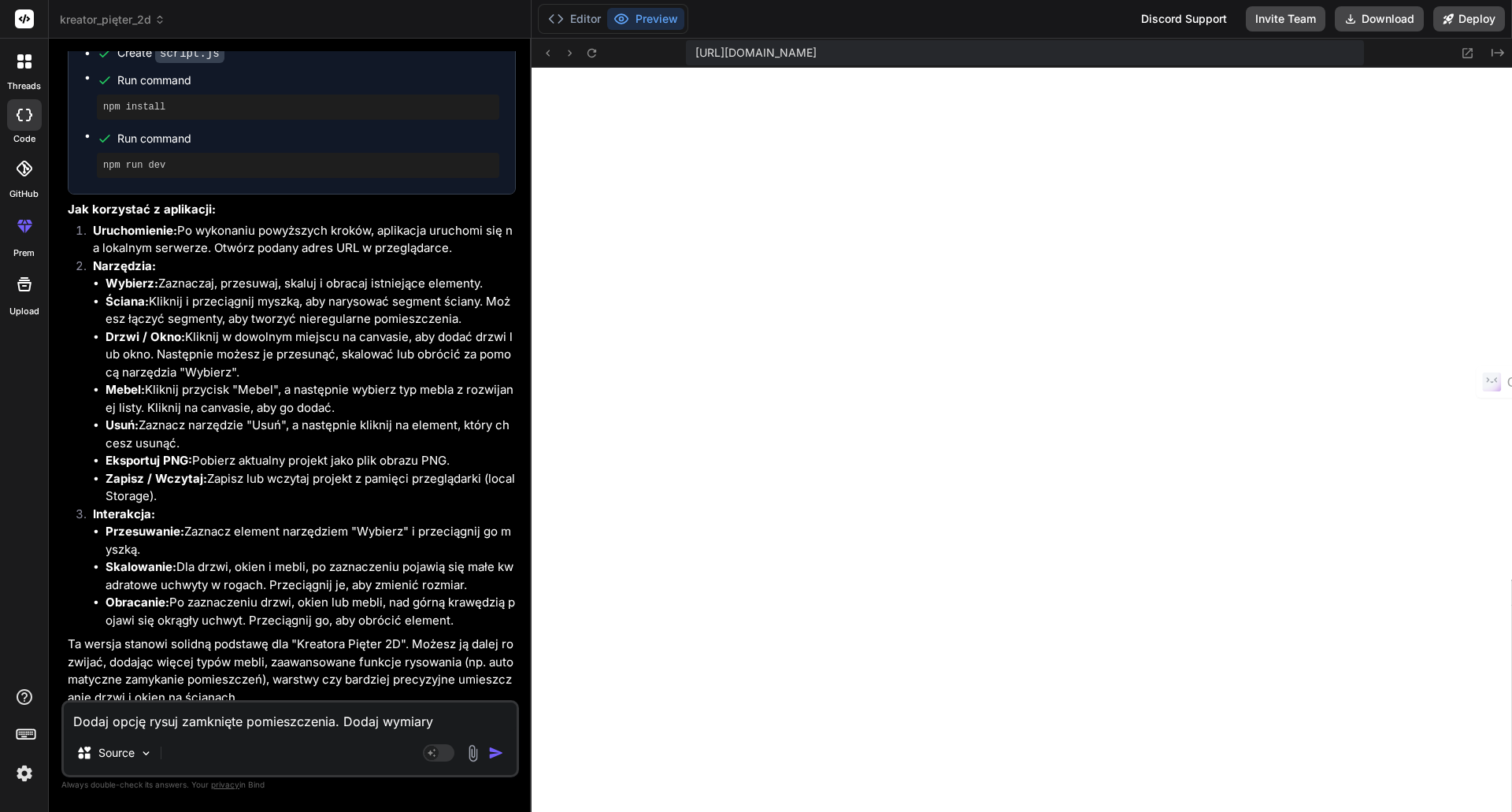
type textarea "Dodaj opcję rysuj zamknięte pomieszczenia. Dodaj wymiary"
type textarea "x"
type textarea "Dodaj opcję rysuj zamknięte pomieszczenia. Dodaj wymiary w"
type textarea "x"
type textarea "Dodaj opcję rysuj zamknięte pomieszczenia. Dodaj wymiary w"
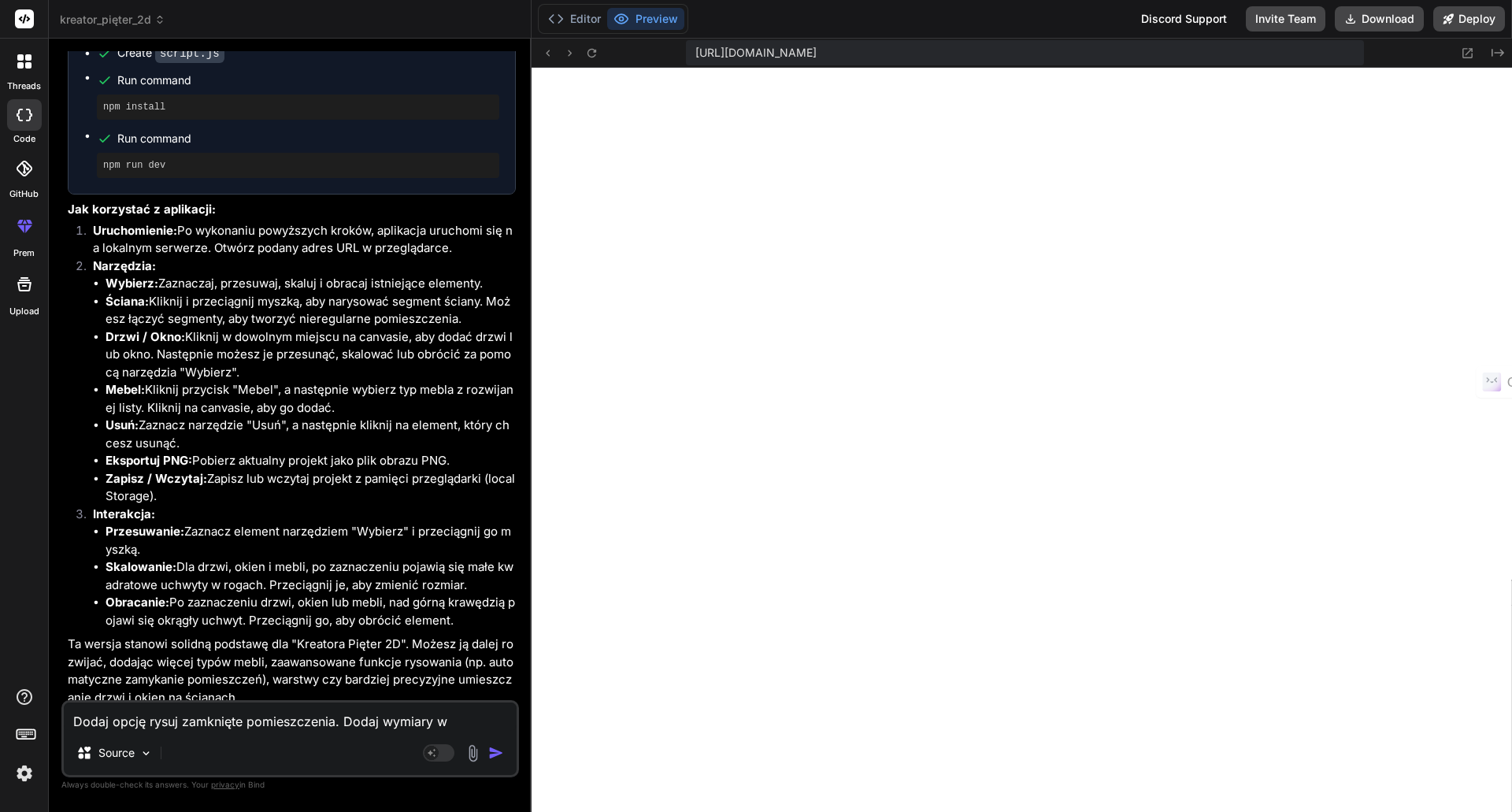
type textarea "x"
type textarea "Dodaj opcję rysuj zamknięte pomieszczenia. Dodaj wymiary w c"
type textarea "x"
type textarea "Dodaj opcję rysuj zamknięte pomieszczenia. Dodaj wymiary w cm"
type textarea "x"
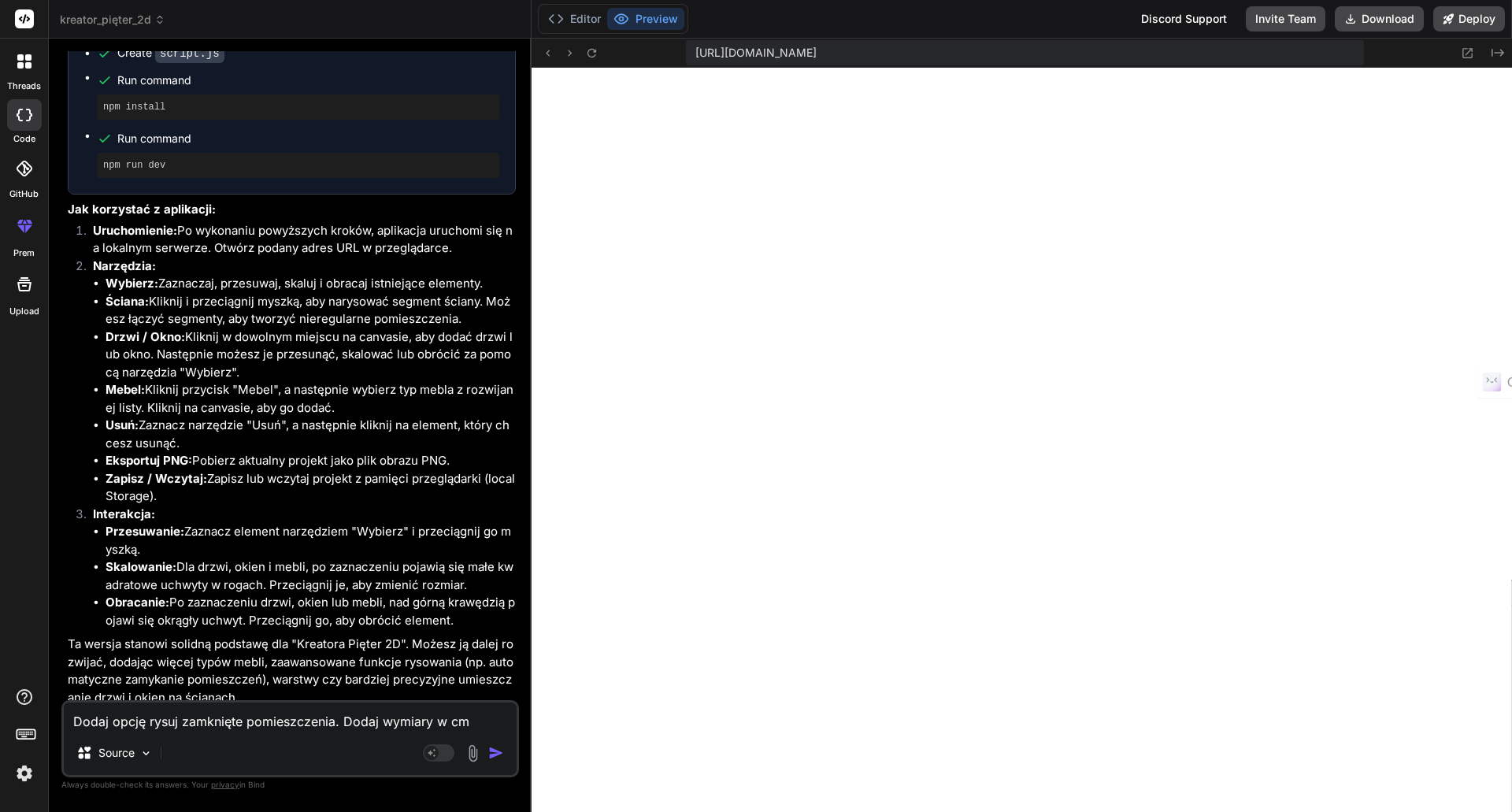
type textarea "Dodaj opcję rysuj zamknięte pomieszczenia. Dodaj wymiary w cm,"
type textarea "x"
type textarea "Dodaj opcję rysuj zamknięte pomieszczenia. Dodaj wymiary w cm,"
type textarea "x"
click at [332, 719] on textarea "Dodaj opcję rysuj zamknięte pomieszczenia. Dodaj wymiary w cm," at bounding box center [290, 717] width 453 height 28
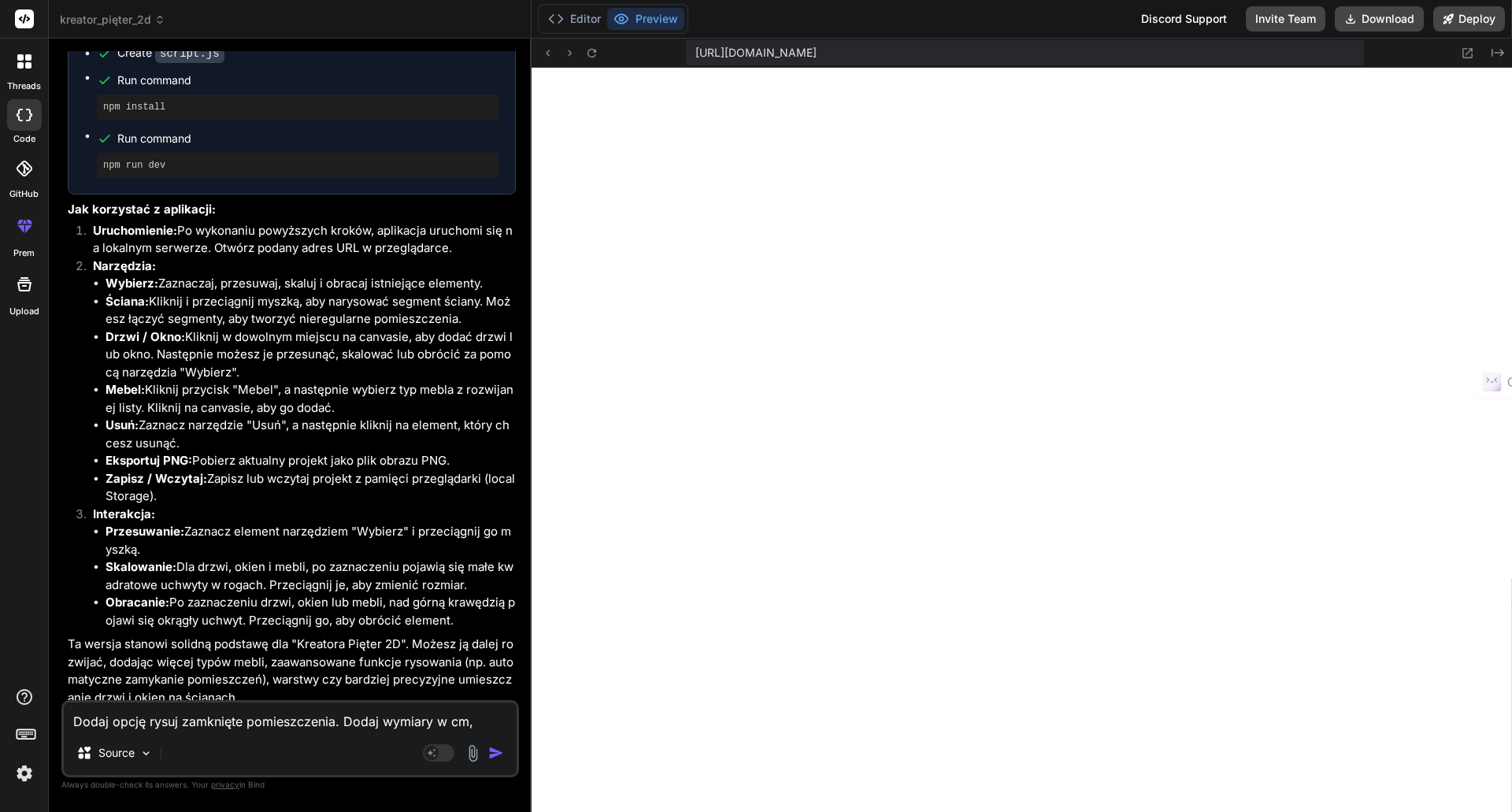
type textarea "Dodaj opcję rysuj zamknięte pomieszczenia,. Dodaj wymiary w cm,"
type textarea "x"
type textarea "Dodaj opcję rysuj zamknięte pomieszczenia, . Dodaj wymiary w cm,"
click at [170, 718] on textarea "Dodaj opcję rysuj zamknięte pomieszczenia, zamykaj linie w pomieszczenia. Dodaj…" at bounding box center [290, 707] width 453 height 47
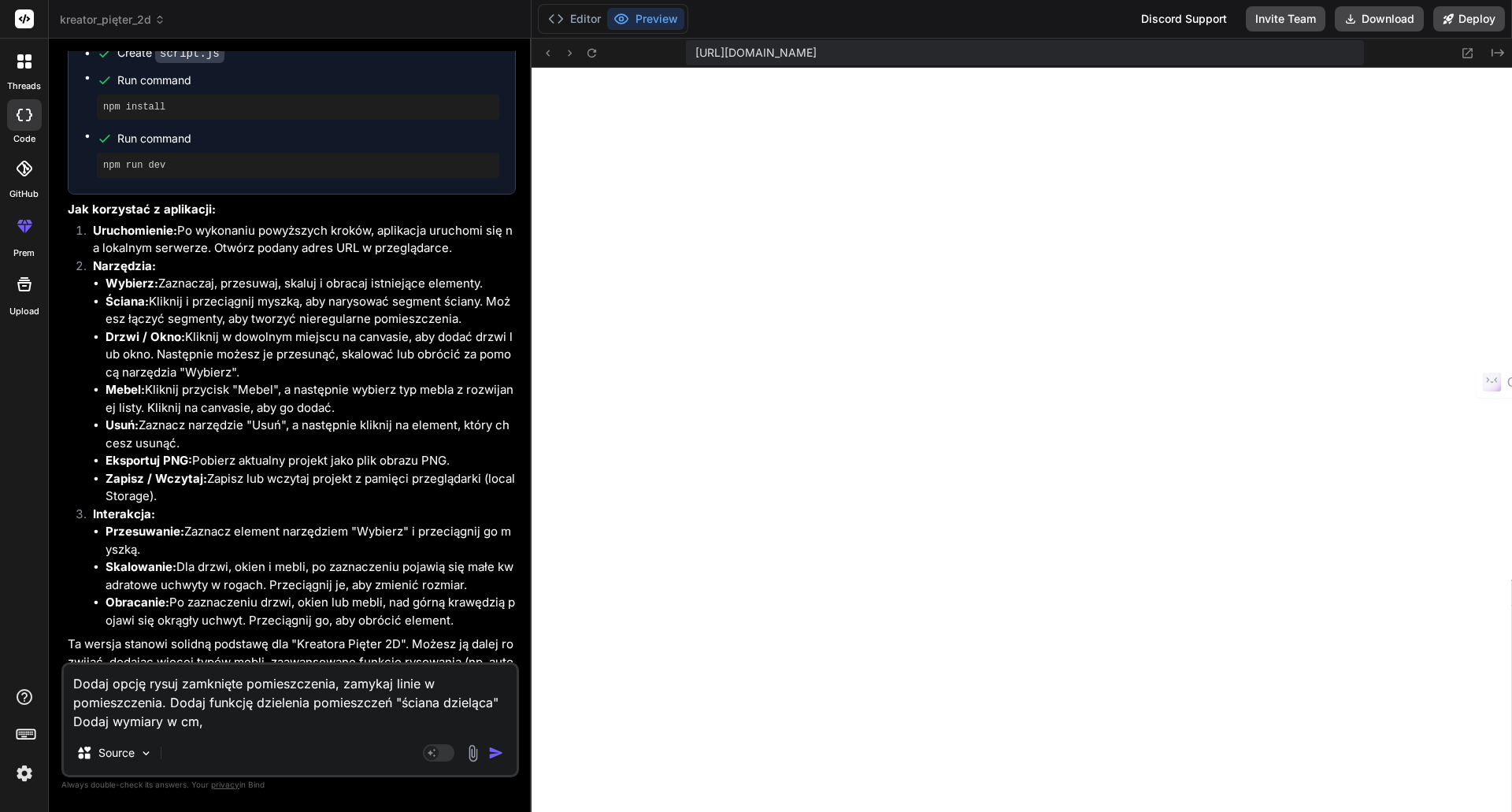
click at [495, 751] on img "button" at bounding box center [496, 753] width 16 height 16
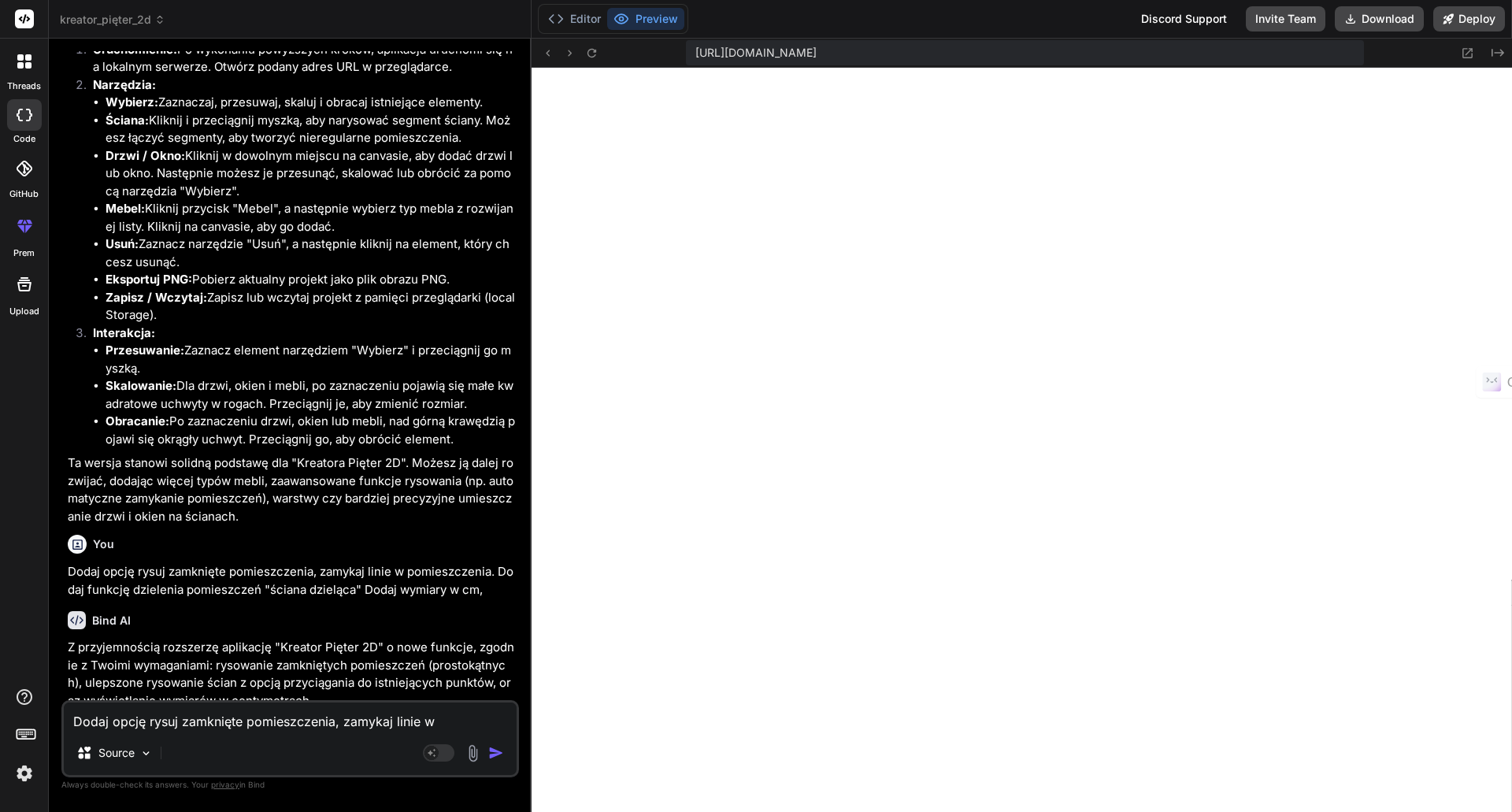
scroll to position [8048, 0]
click at [585, 54] on icon at bounding box center [592, 53] width 13 height 13
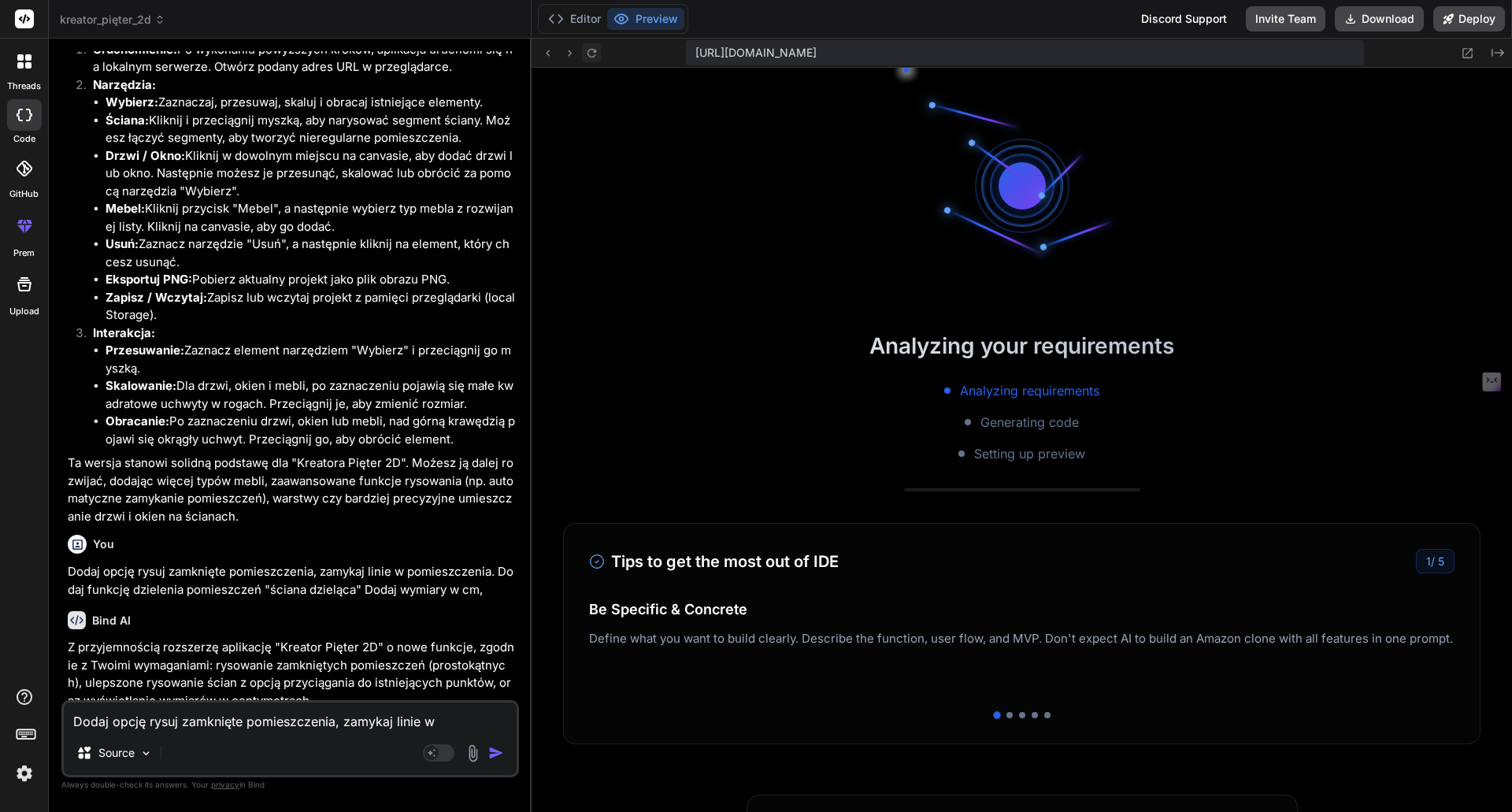
scroll to position [8168, 0]
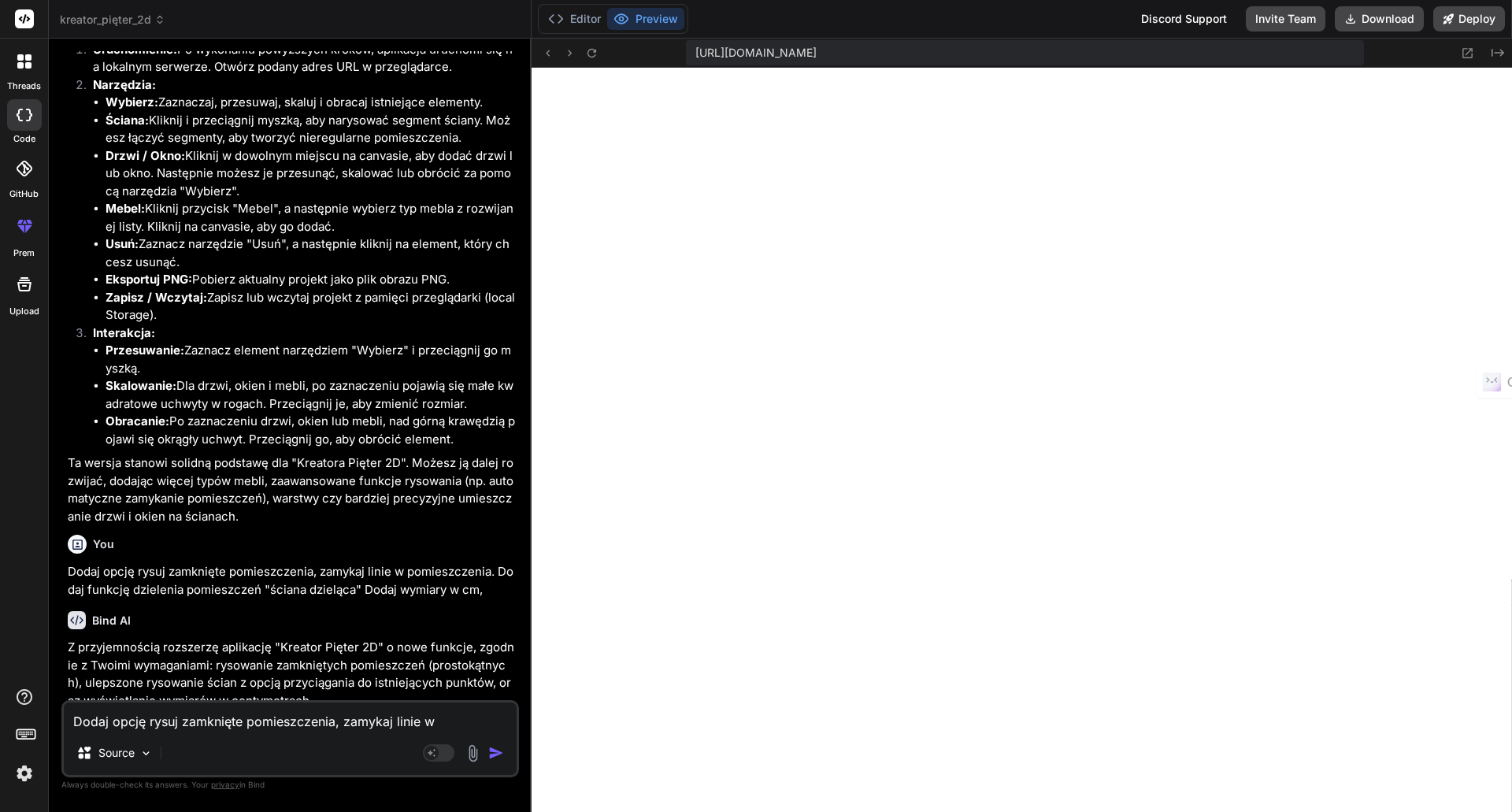
click at [27, 774] on img at bounding box center [24, 773] width 27 height 27
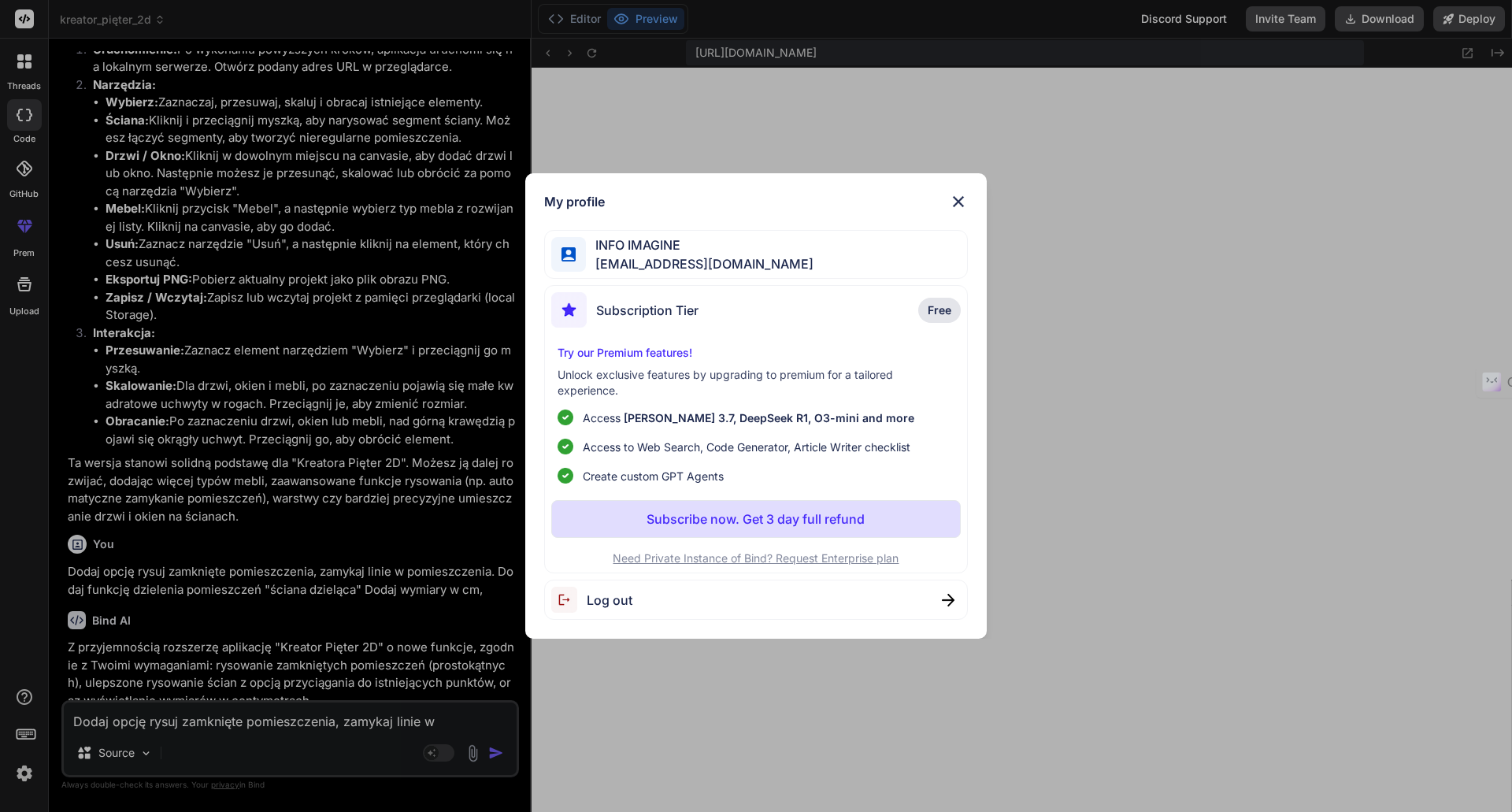
click at [752, 315] on div "Subscription Tier Free" at bounding box center [756, 313] width 410 height 42
click at [567, 308] on img at bounding box center [568, 310] width 35 height 35
click at [944, 306] on span "Free" at bounding box center [939, 310] width 23 height 16
click at [942, 306] on span "Free" at bounding box center [939, 310] width 23 height 16
click at [664, 256] on span "[EMAIL_ADDRESS][DOMAIN_NAME]" at bounding box center [700, 264] width 228 height 19
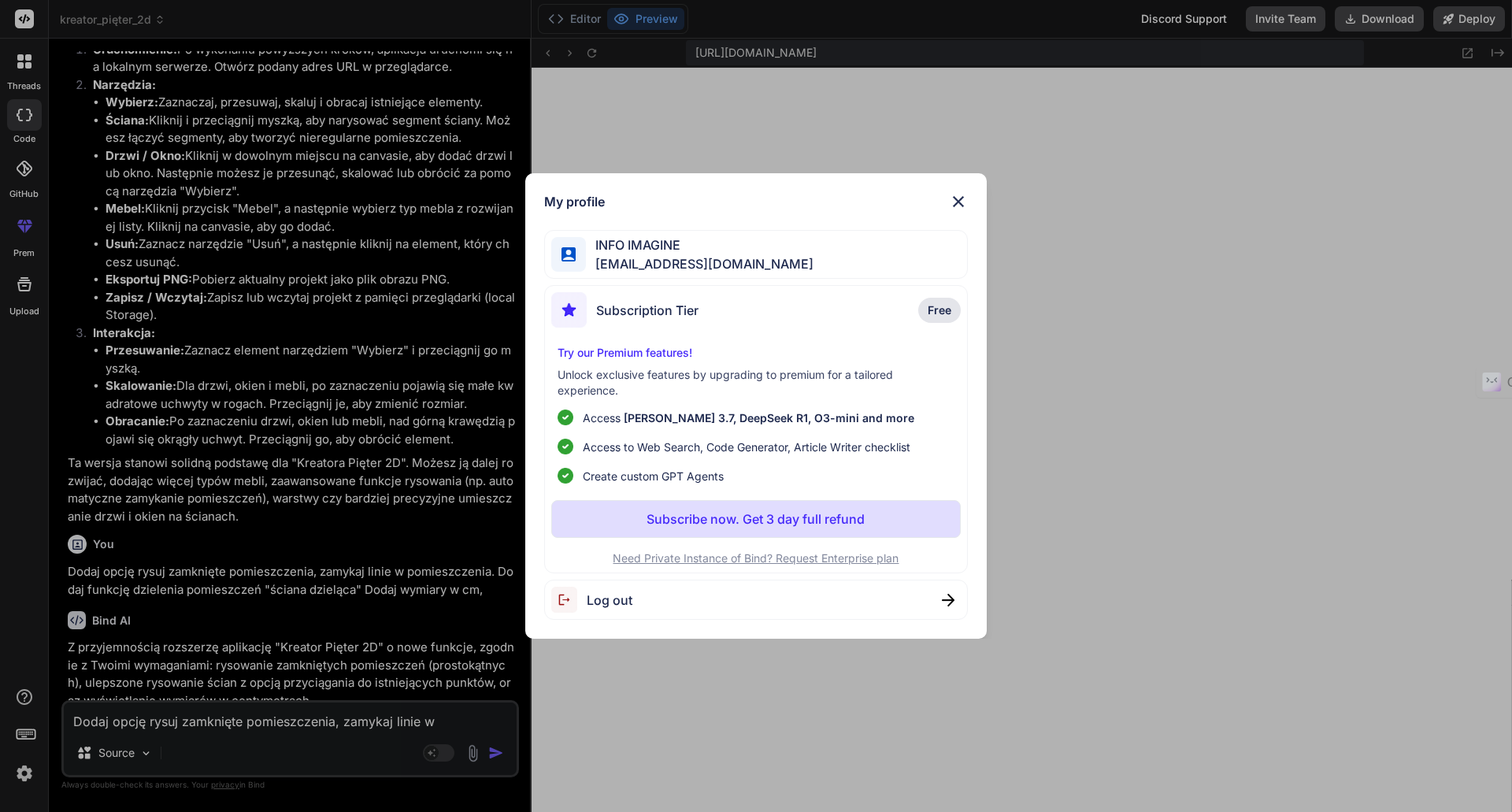
click at [959, 205] on img at bounding box center [958, 201] width 19 height 19
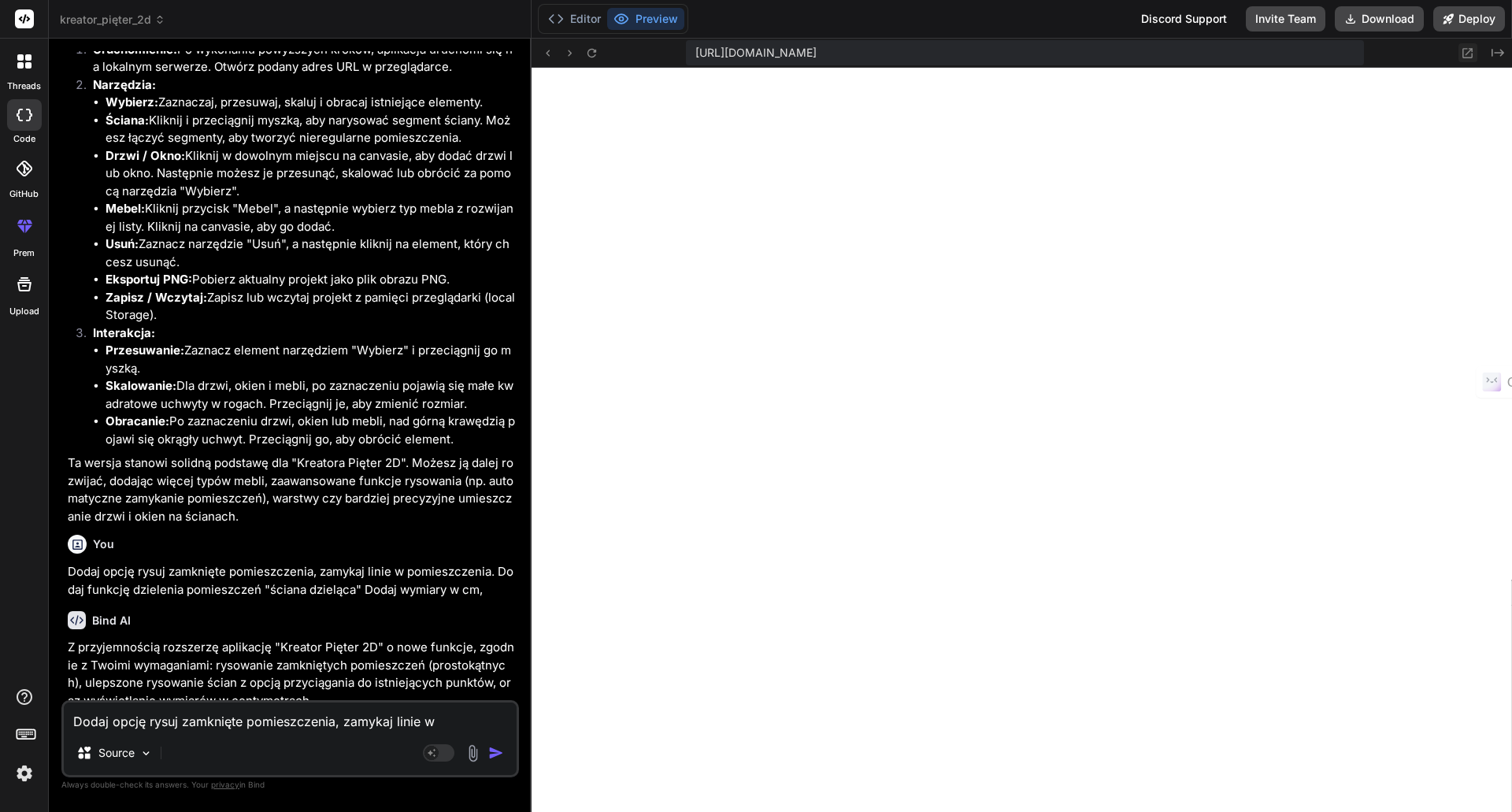
click at [1469, 54] on icon at bounding box center [1468, 53] width 13 height 13
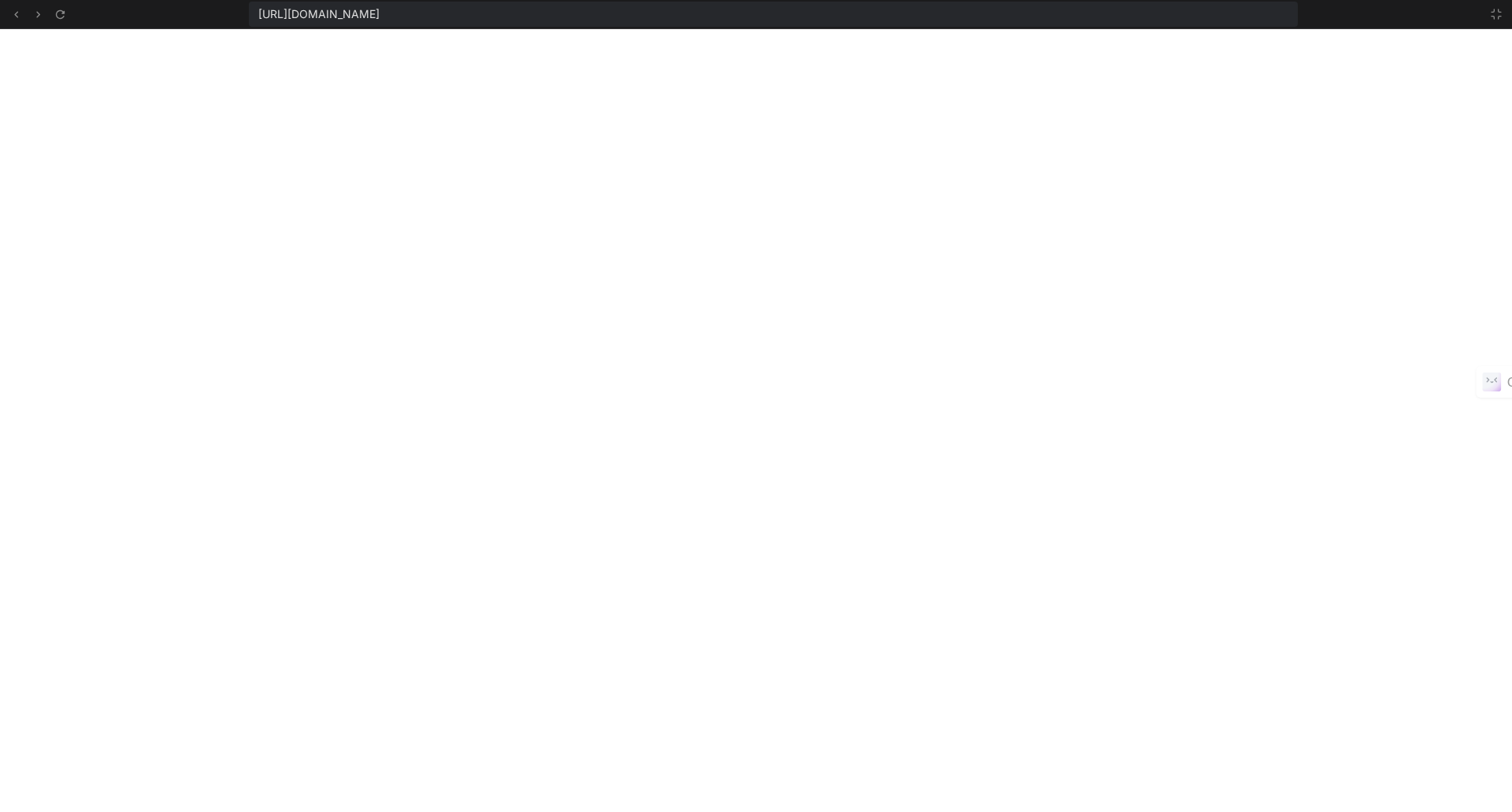
scroll to position [8257, 0]
